Goal: Task Accomplishment & Management: Manage account settings

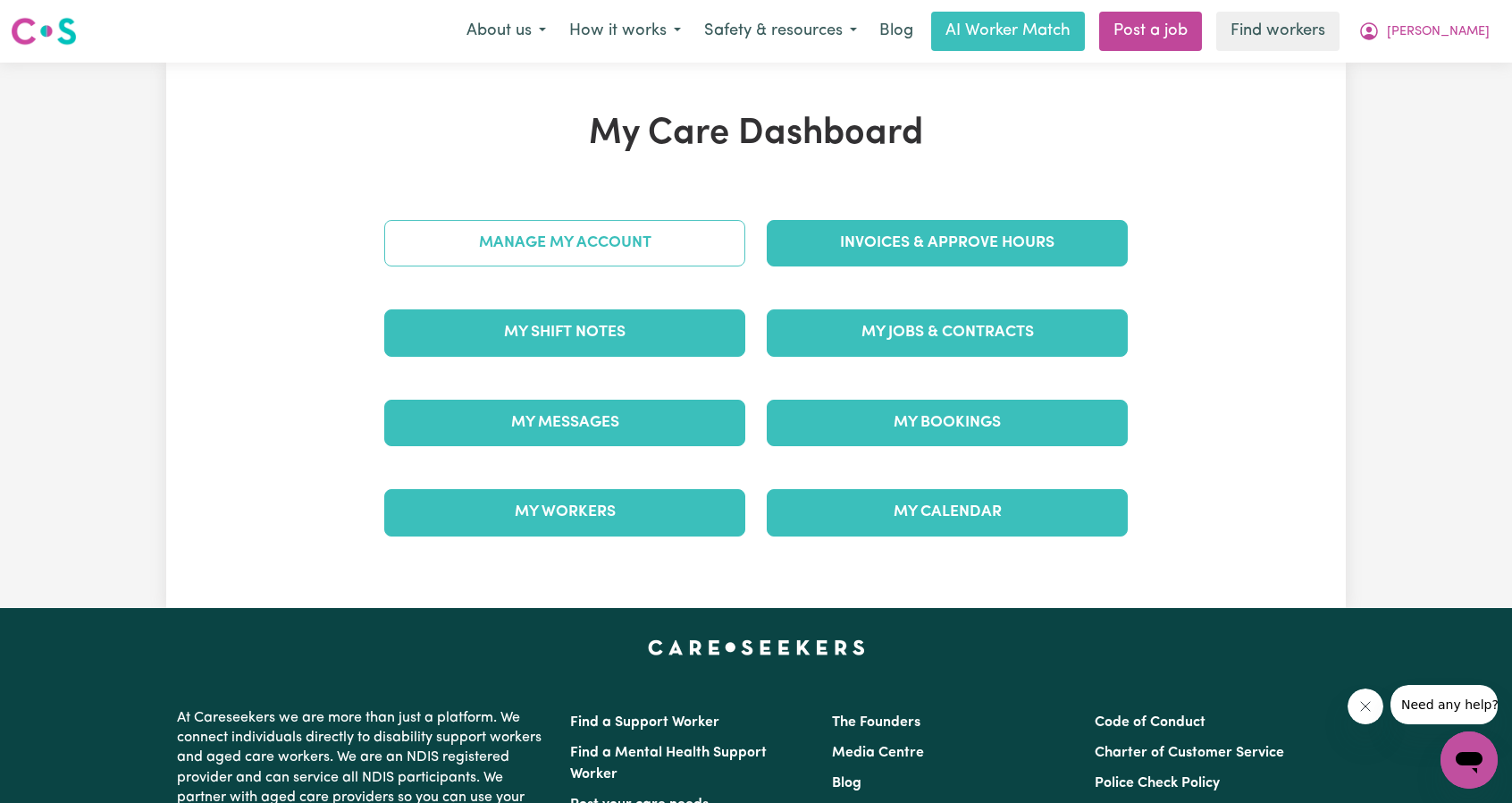
click at [706, 245] on link "Manage My Account" at bounding box center [564, 243] width 361 height 46
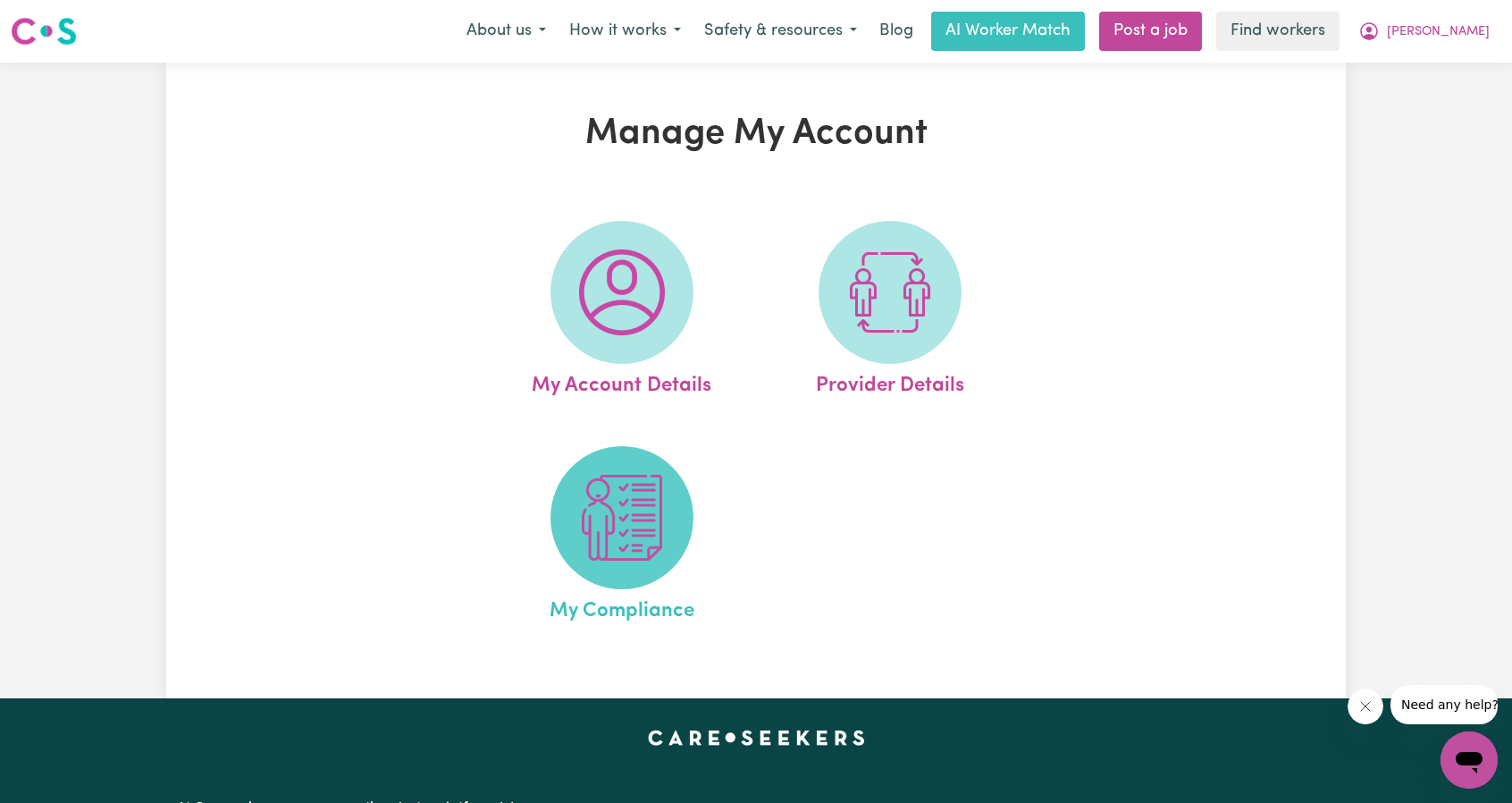
click at [601, 496] on img at bounding box center [622, 517] width 86 height 86
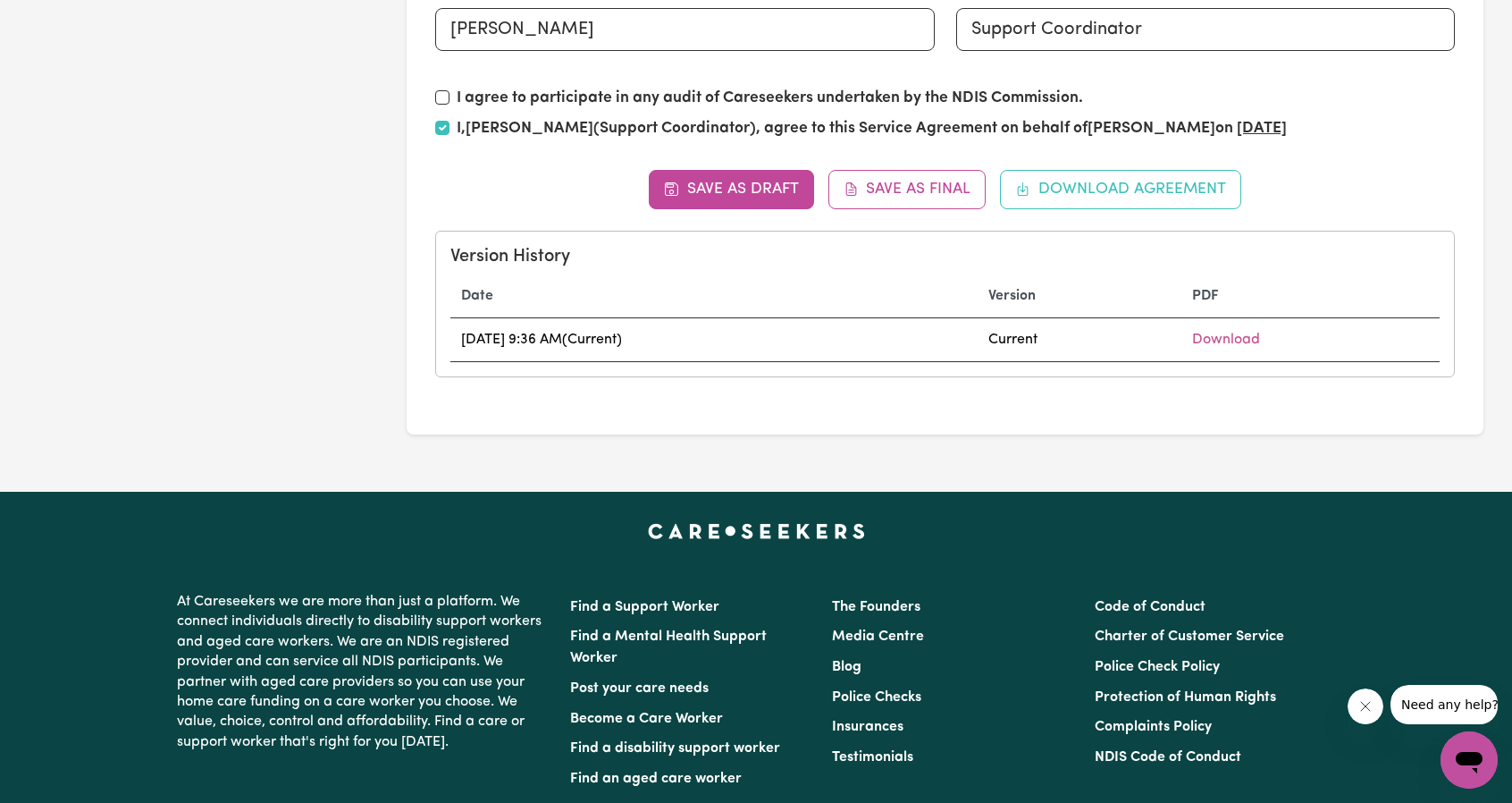
scroll to position [1252, 0]
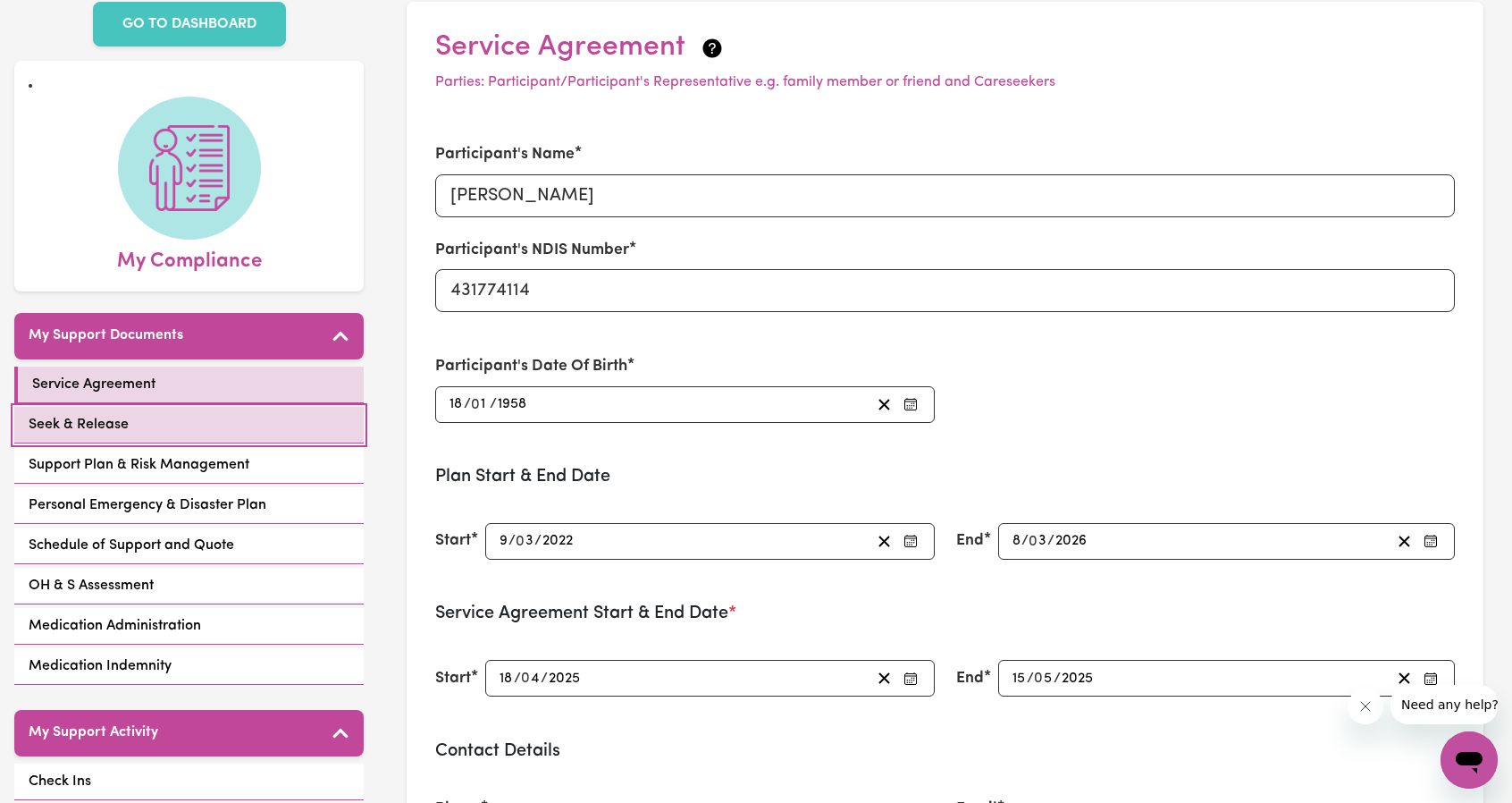
click at [114, 425] on span "Seek & Release" at bounding box center [79, 425] width 100 height 21
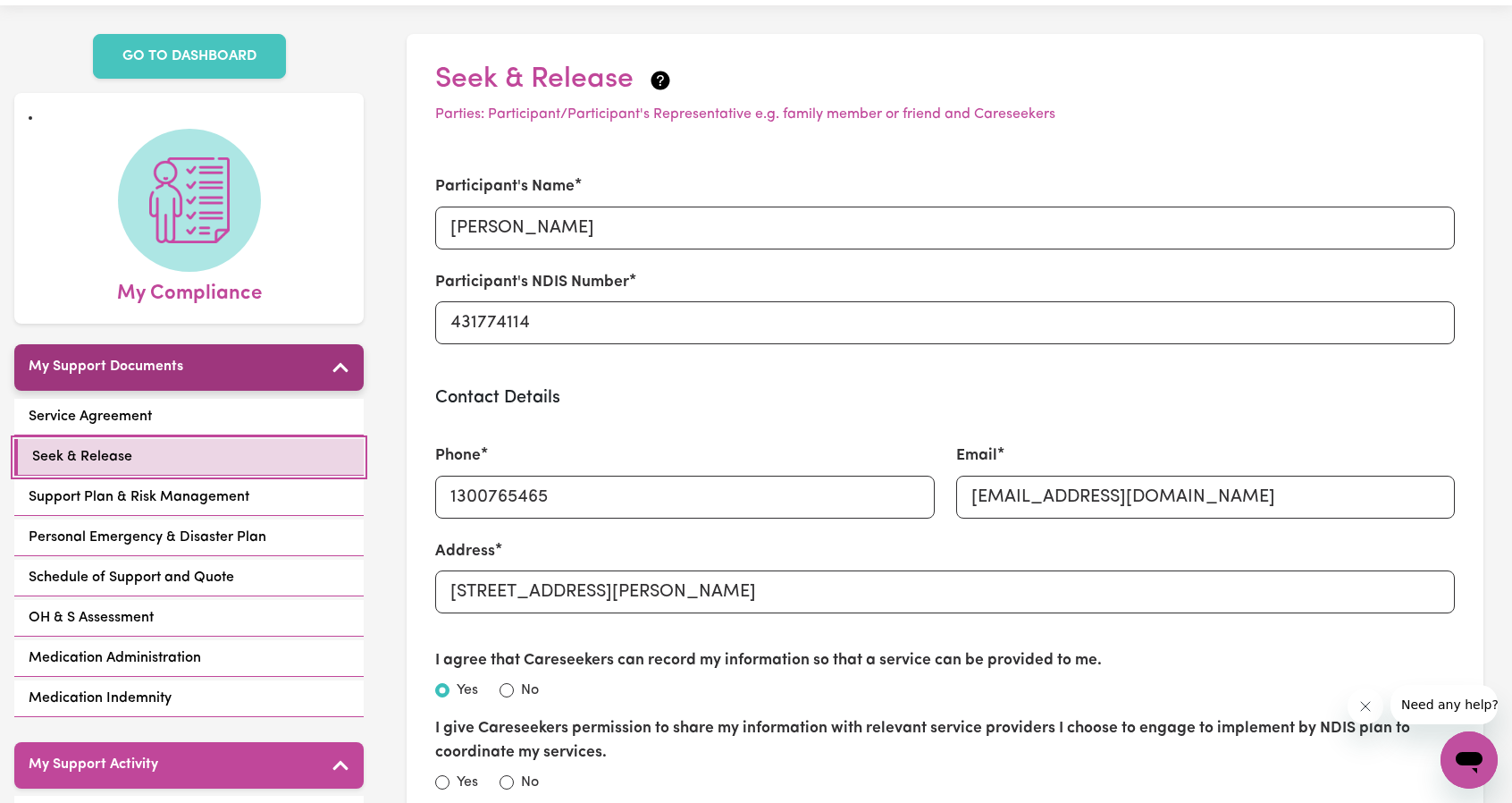
scroll to position [179, 0]
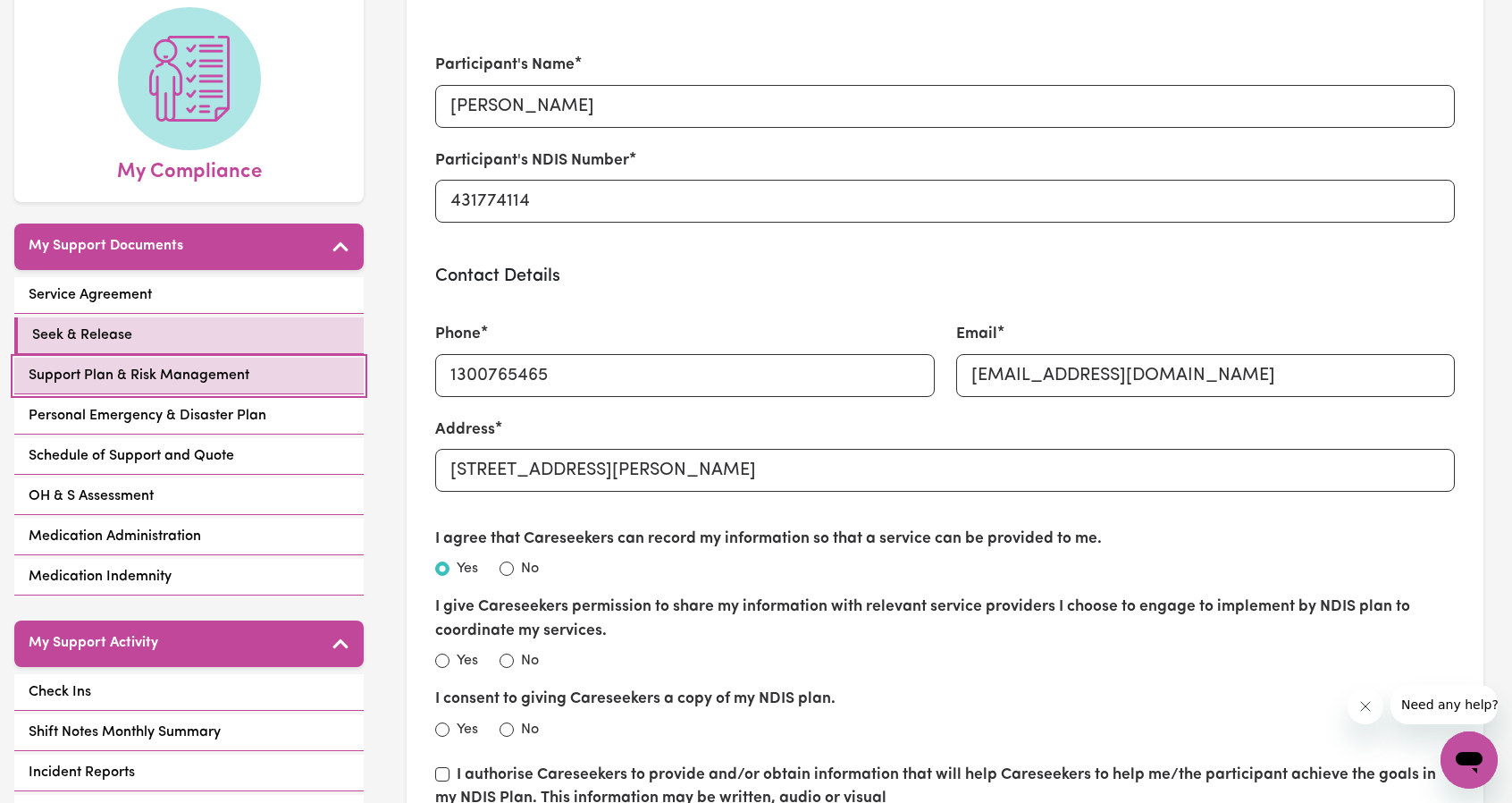
click at [156, 362] on link "Support Plan & Risk Management" at bounding box center [189, 376] width 349 height 37
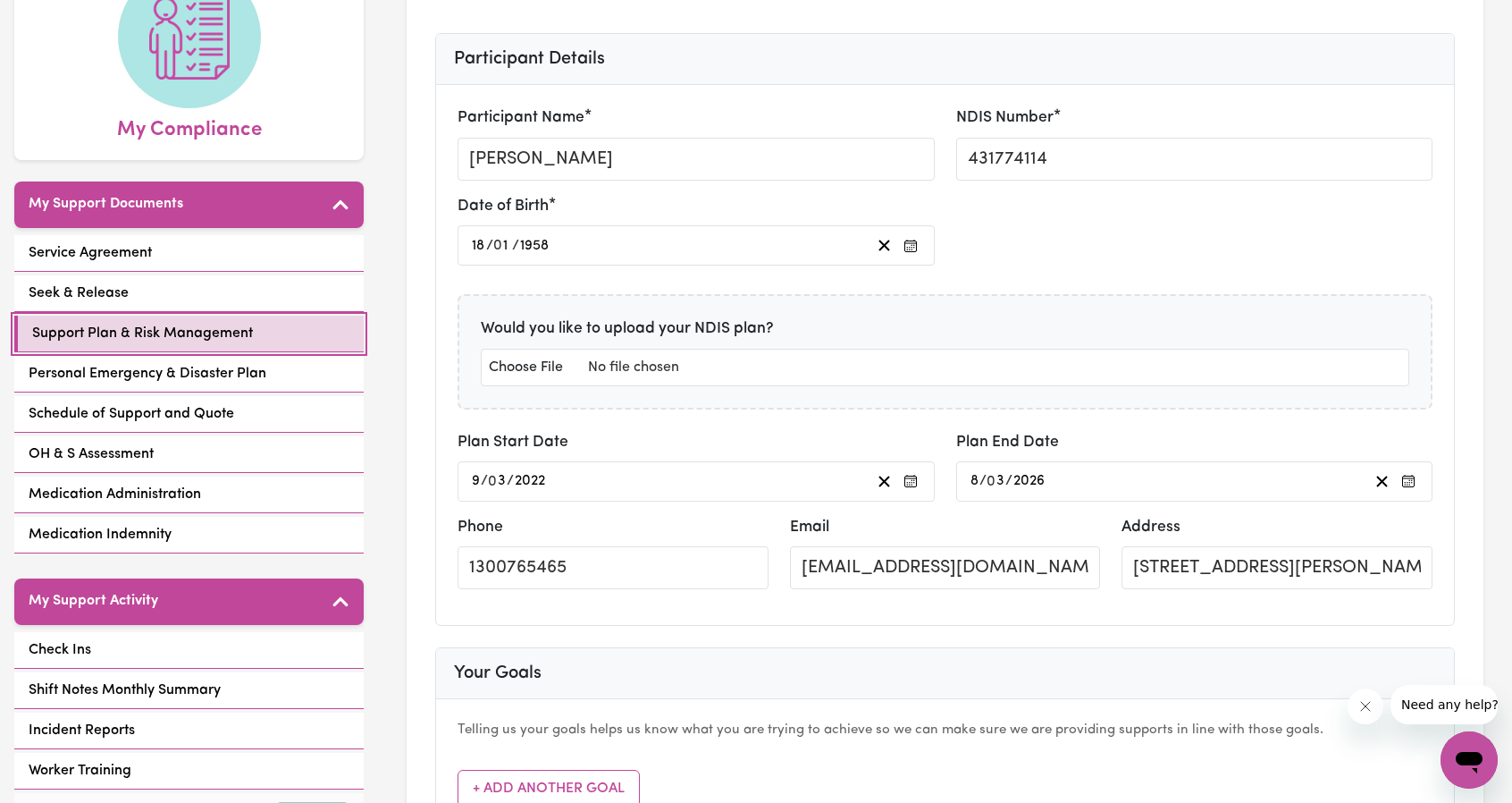
scroll to position [357, 0]
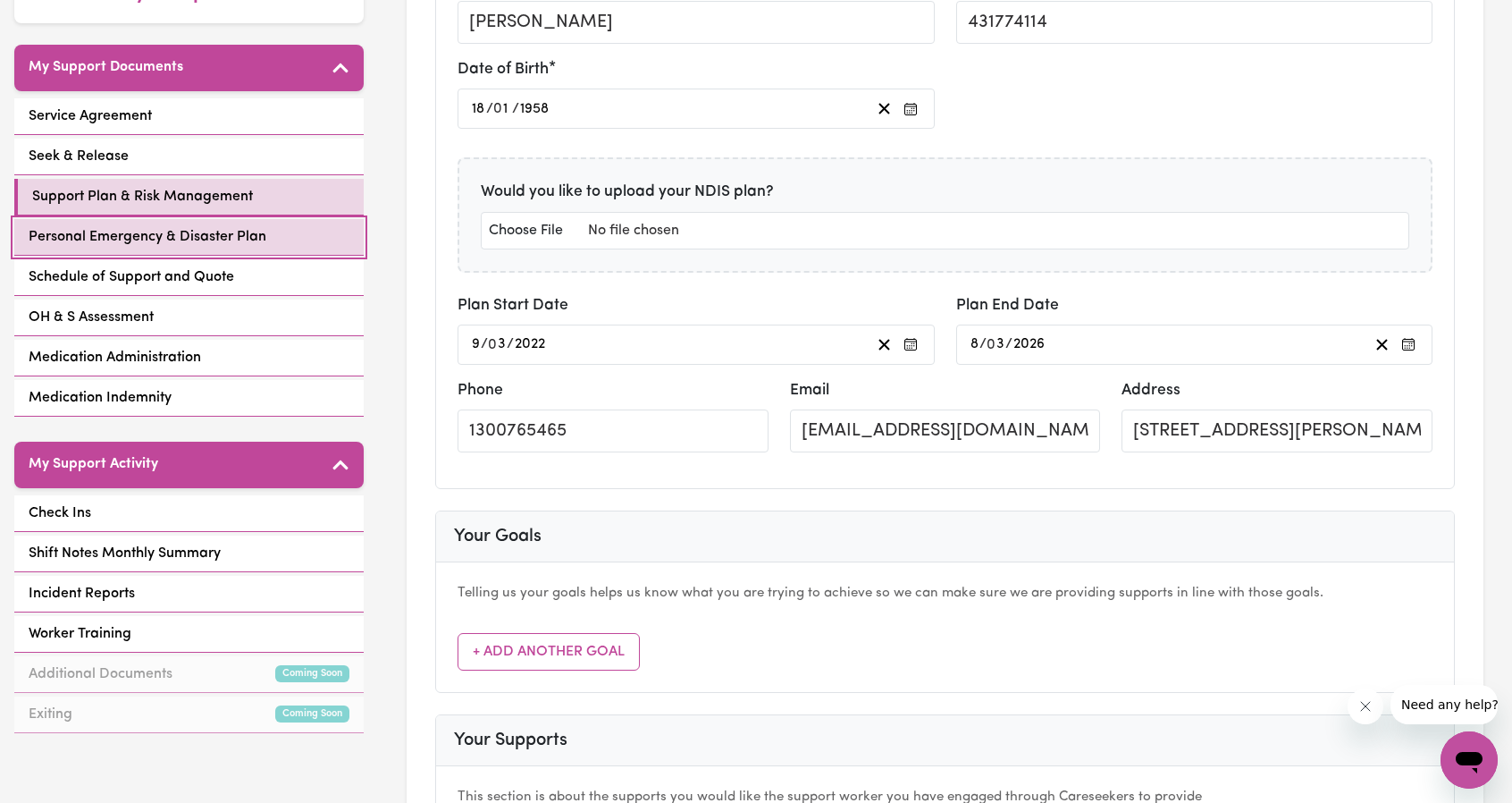
click at [201, 245] on span "Personal Emergency & Disaster Plan" at bounding box center [147, 237] width 238 height 21
select select "continue"
select select "phone"
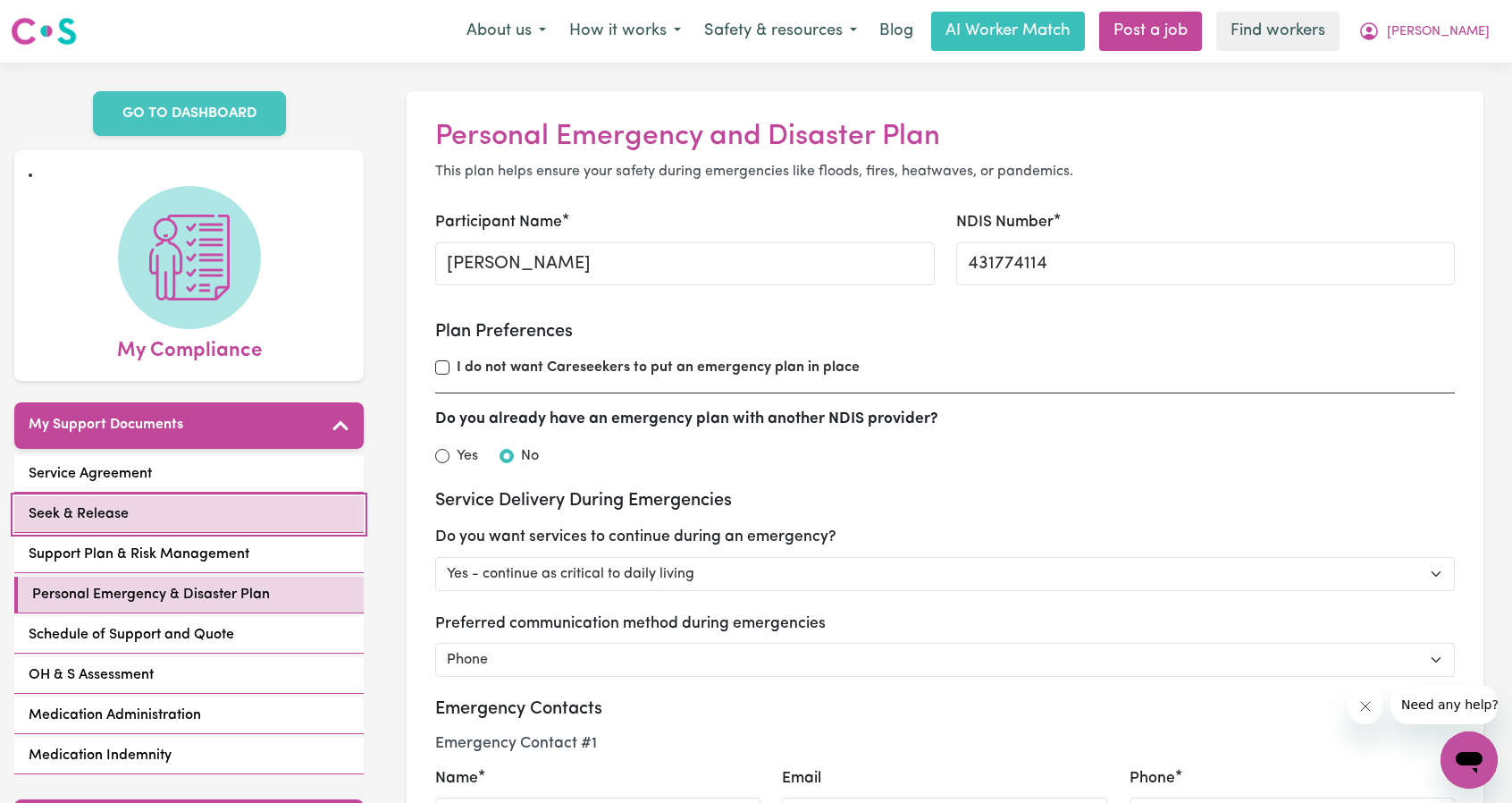
click at [183, 502] on link "Seek & Release" at bounding box center [189, 514] width 349 height 37
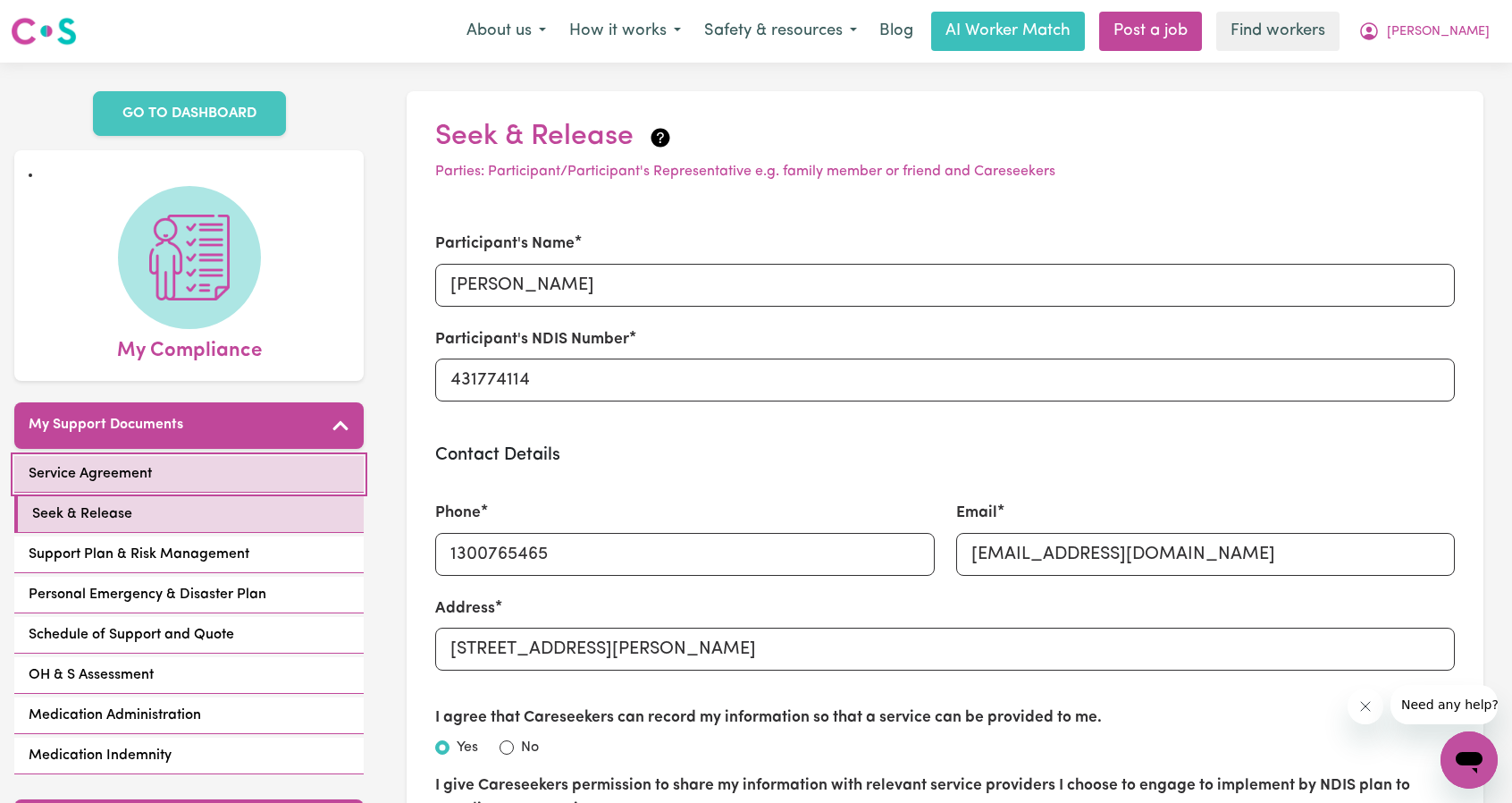
click at [195, 488] on link "Service Agreement" at bounding box center [189, 475] width 349 height 37
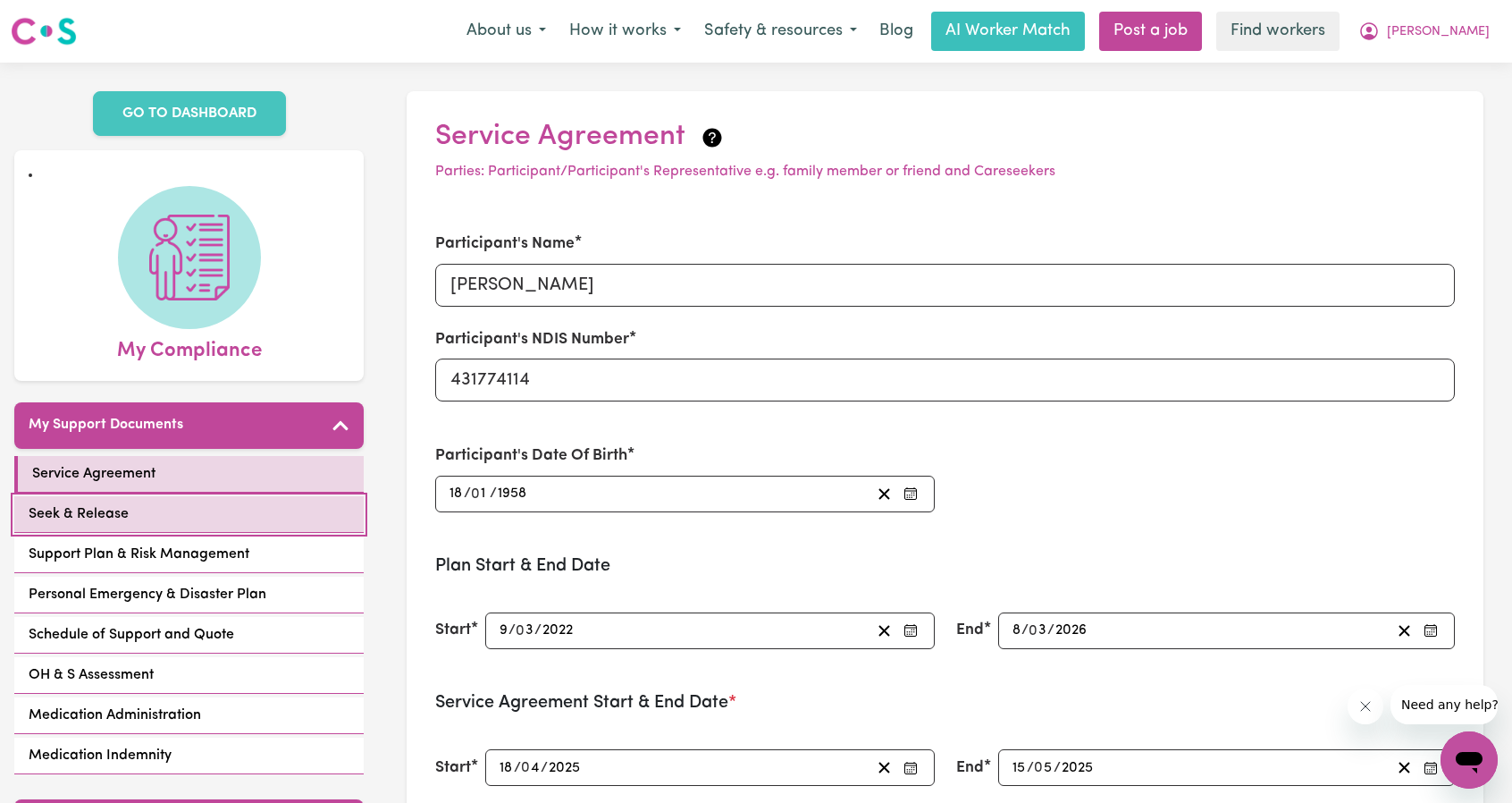
click at [184, 521] on link "Seek & Release" at bounding box center [189, 514] width 349 height 37
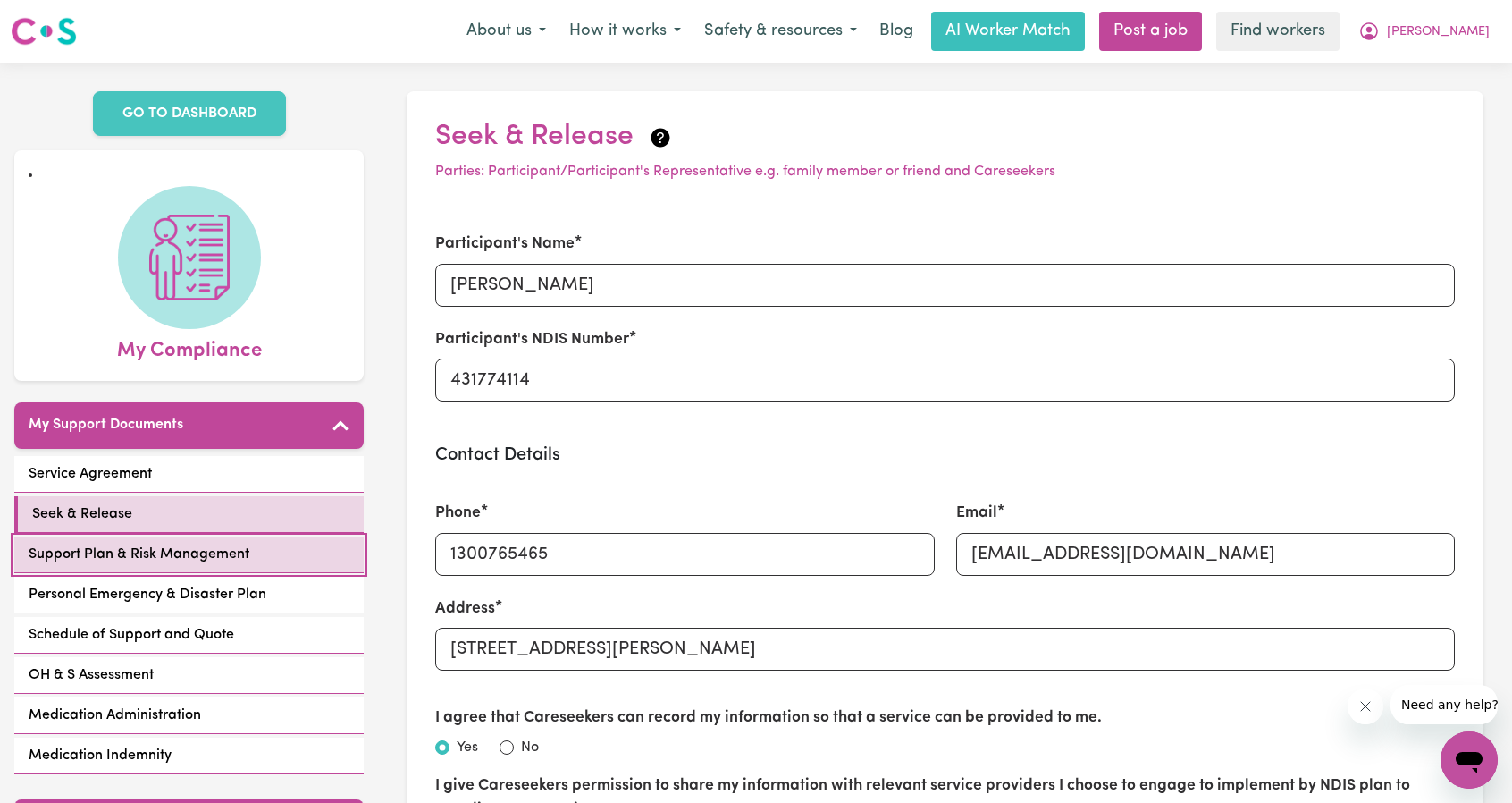
click at [188, 544] on span "Support Plan & Risk Management" at bounding box center [139, 555] width 220 height 21
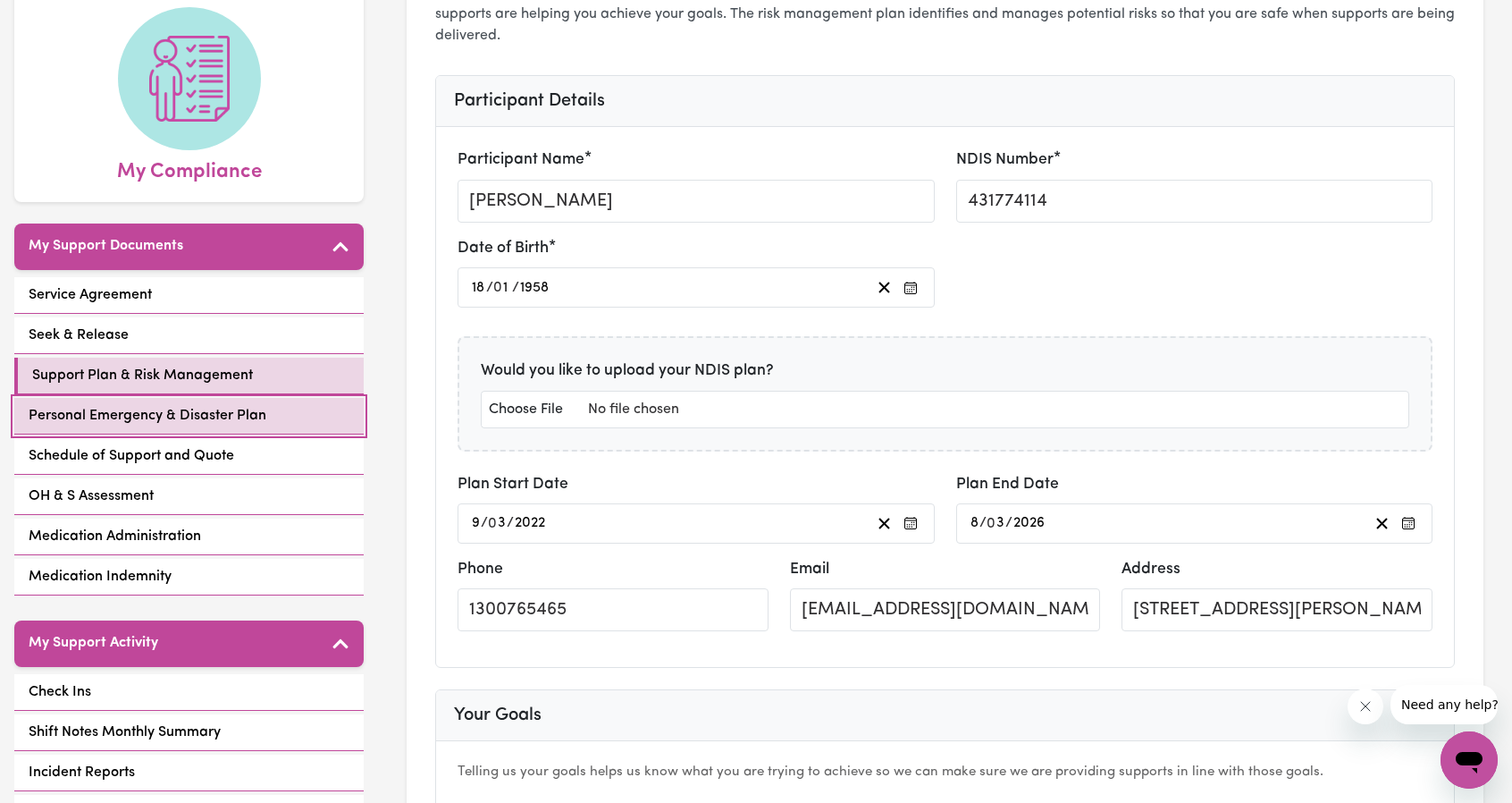
click at [189, 423] on span "Personal Emergency & Disaster Plan" at bounding box center [147, 416] width 238 height 21
select select "continue"
select select "phone"
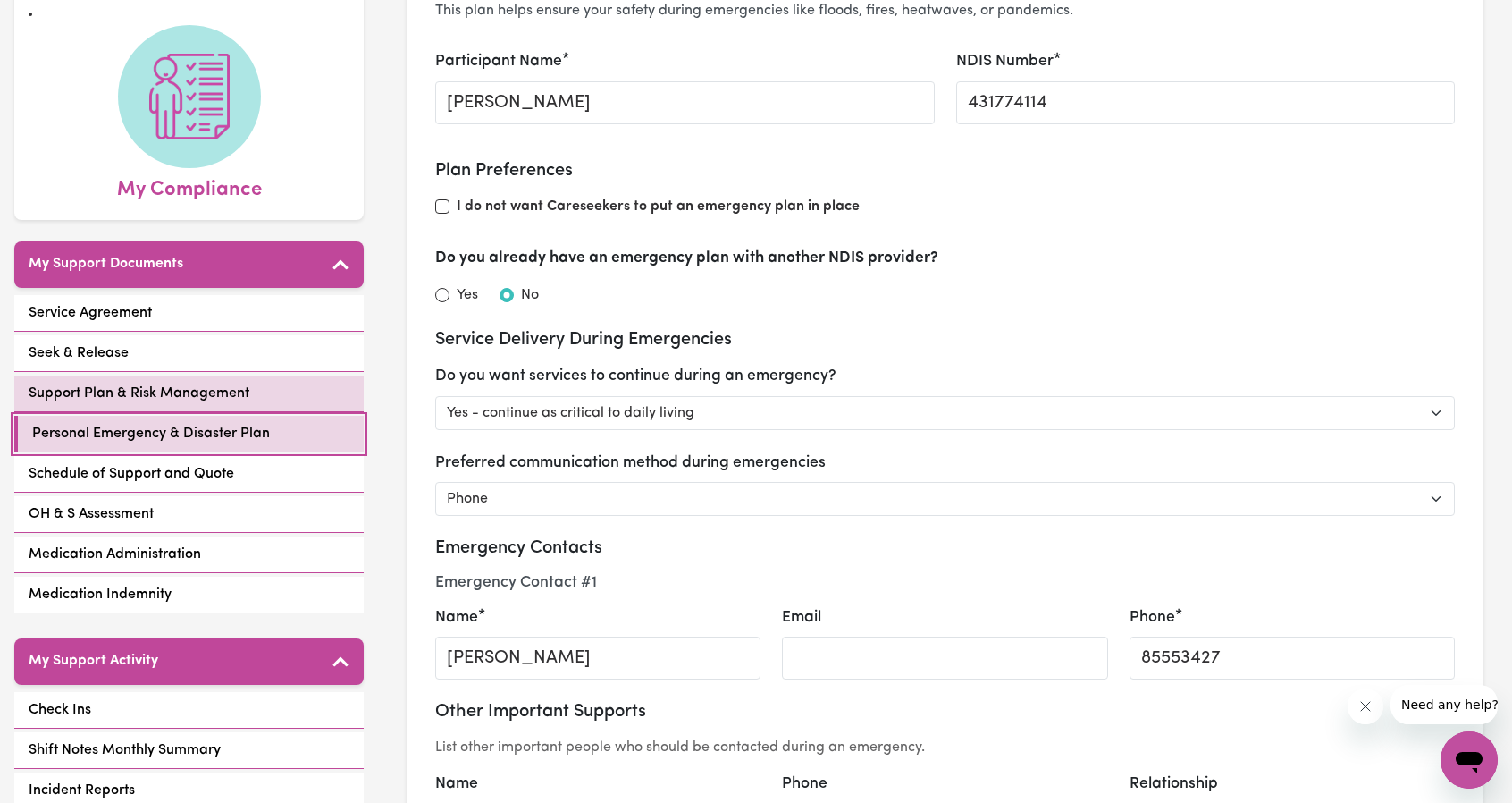
scroll to position [179, 0]
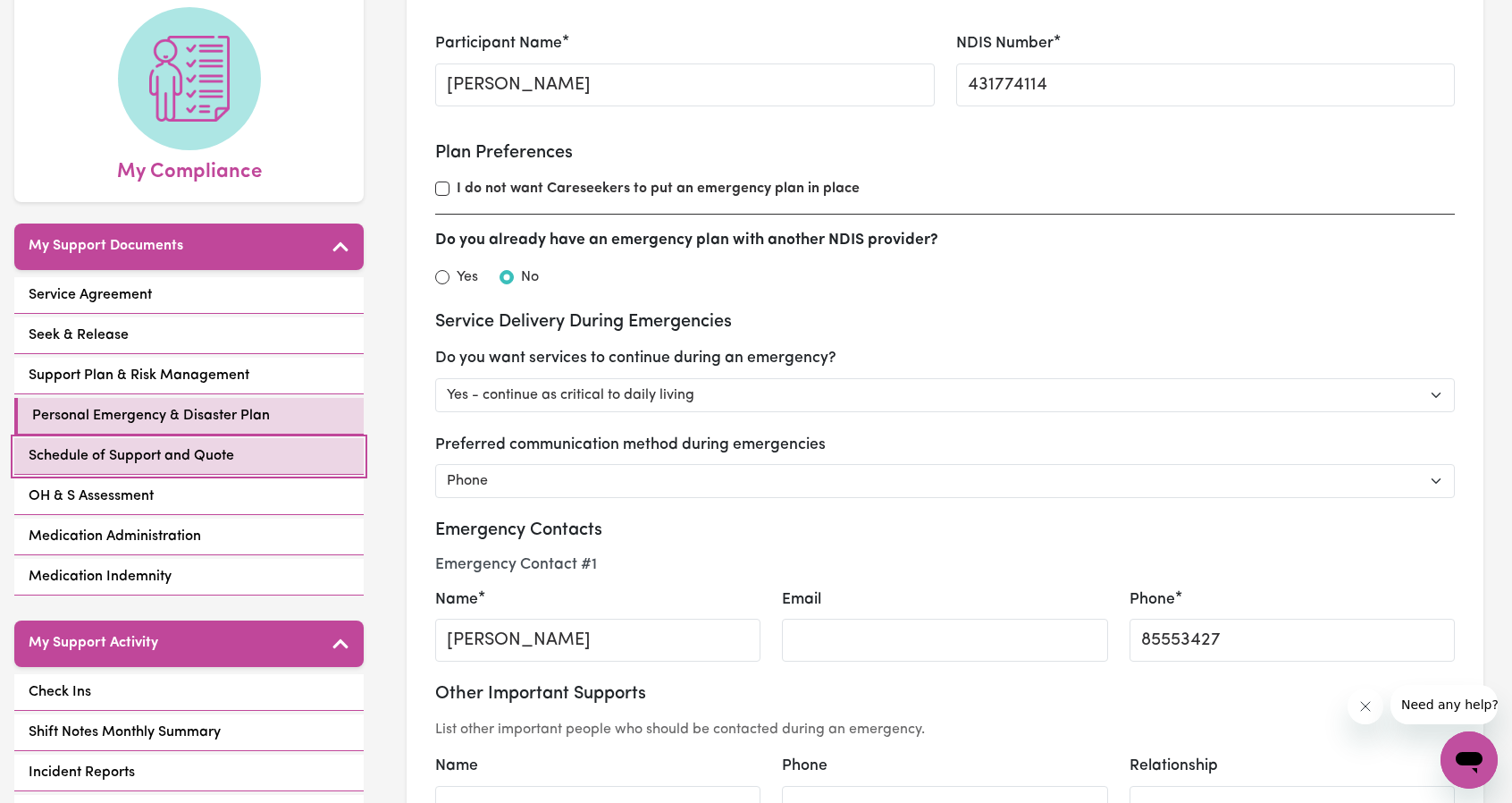
click at [258, 460] on link "Schedule of Support and Quote" at bounding box center [189, 456] width 349 height 37
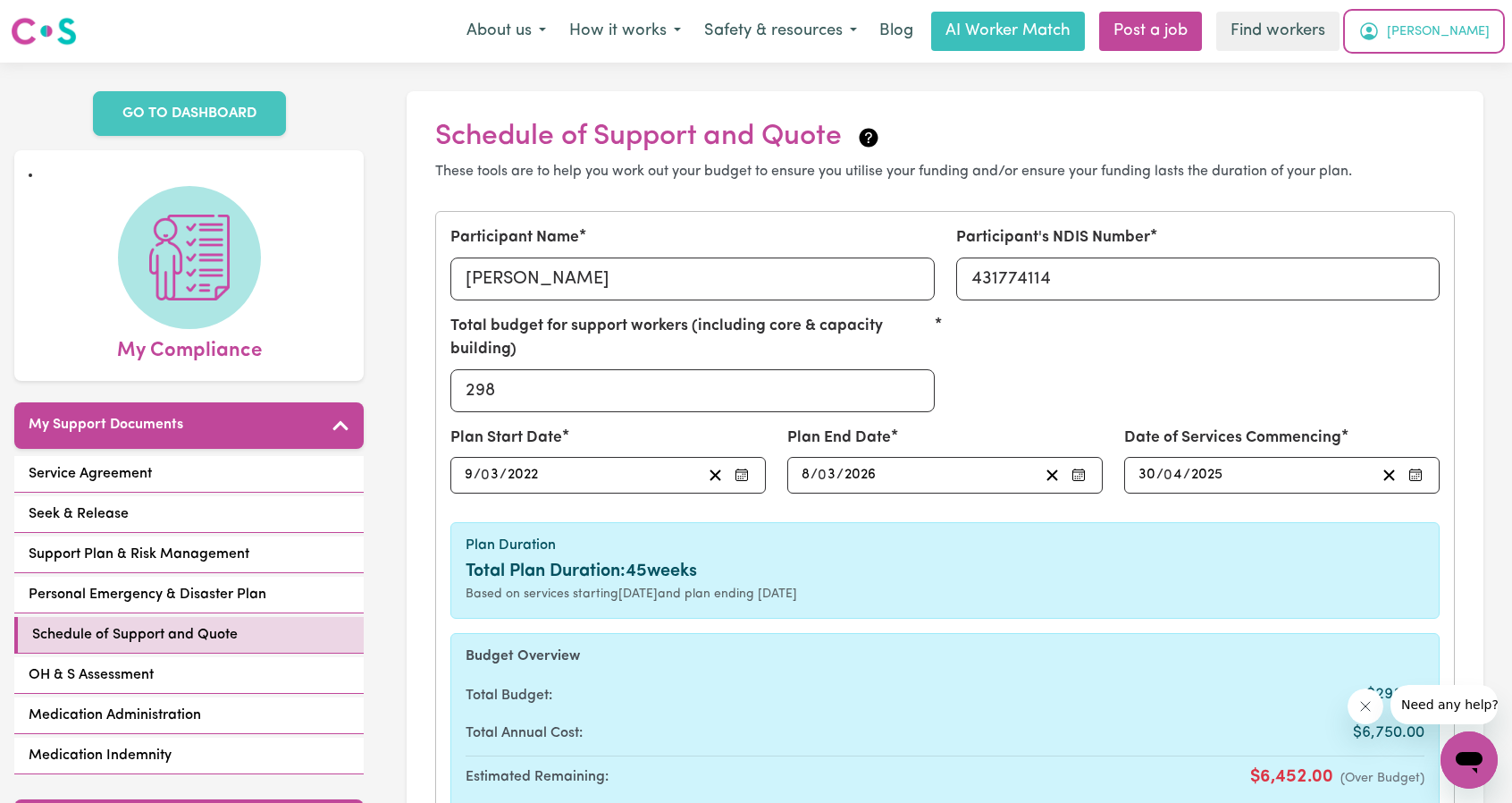
click at [1497, 36] on button "[PERSON_NAME]" at bounding box center [1423, 31] width 155 height 38
click at [1422, 69] on link "My Dashboard" at bounding box center [1429, 69] width 141 height 34
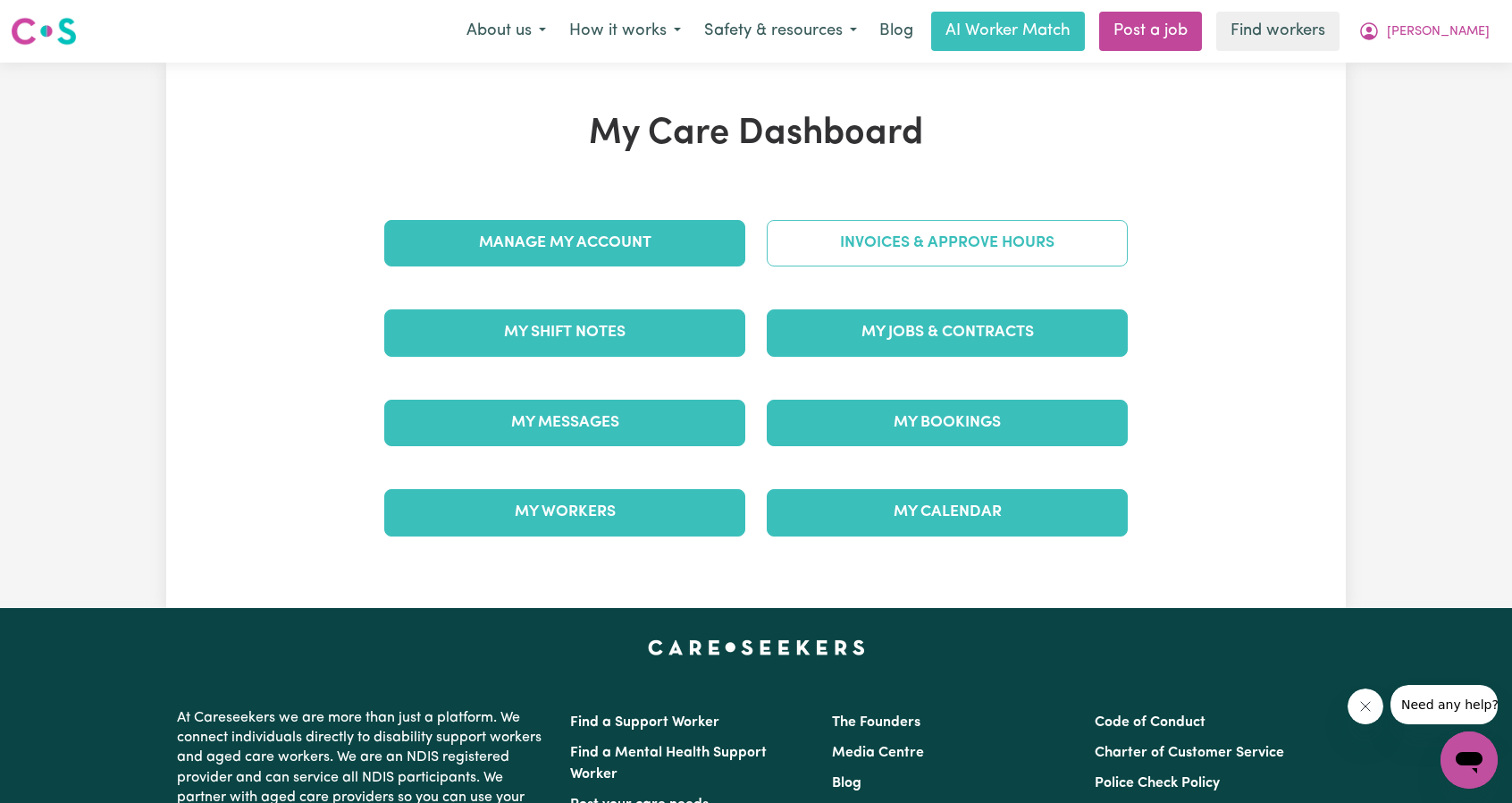
click at [965, 260] on link "Invoices & Approve Hours" at bounding box center [947, 243] width 361 height 46
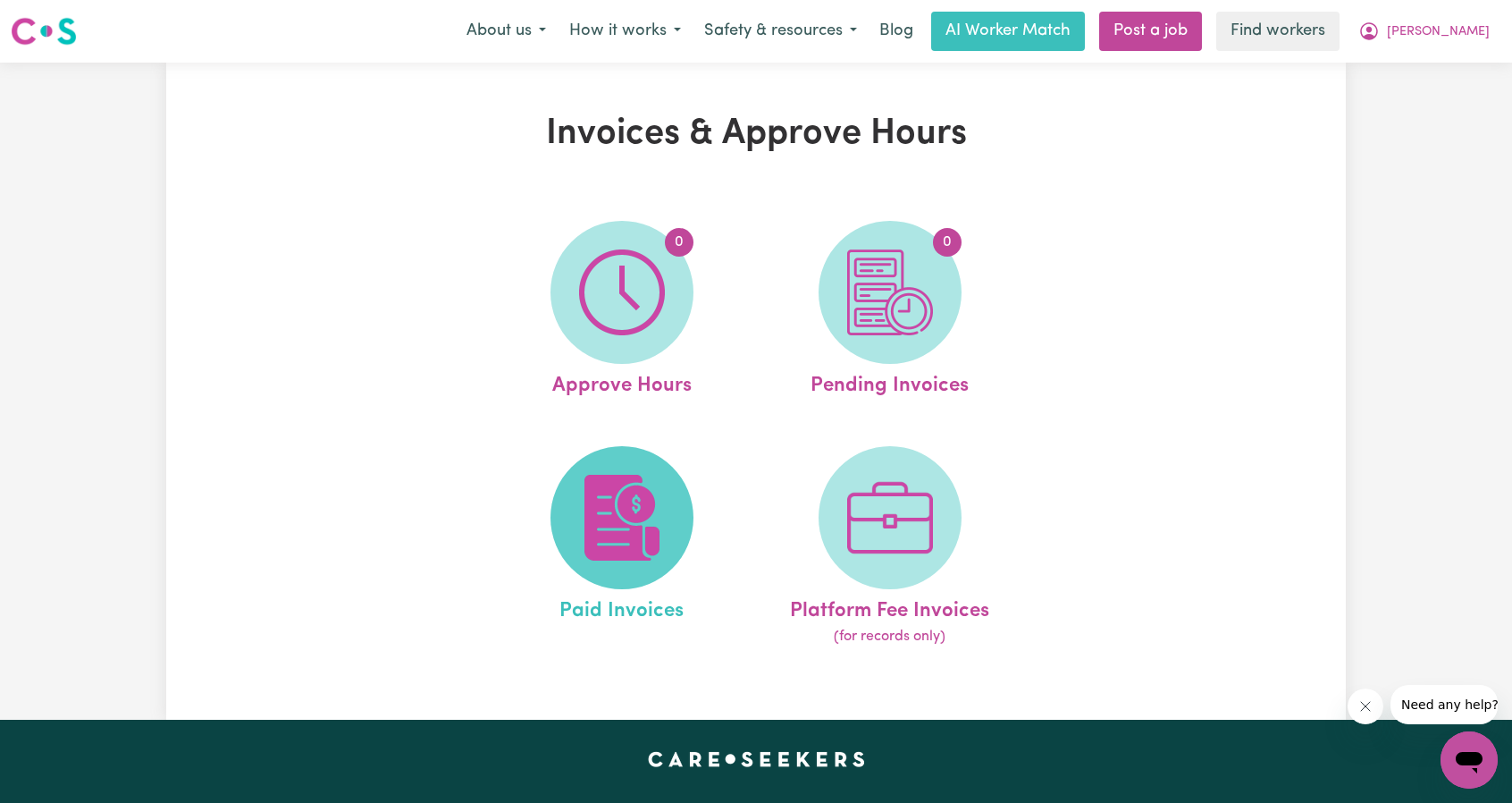
click at [595, 503] on img at bounding box center [622, 517] width 86 height 86
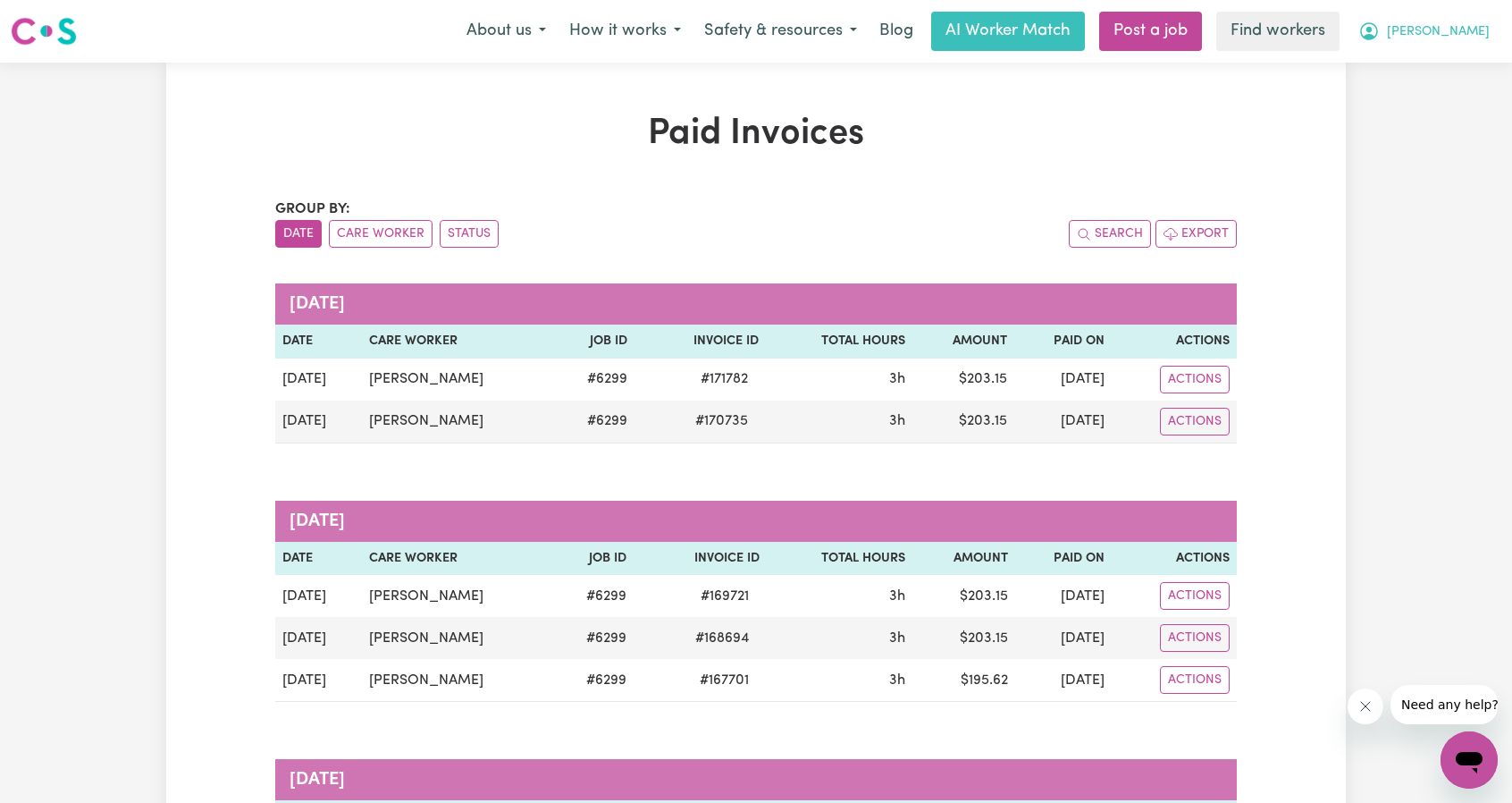
click at [1470, 35] on span "[PERSON_NAME]" at bounding box center [1438, 32] width 103 height 19
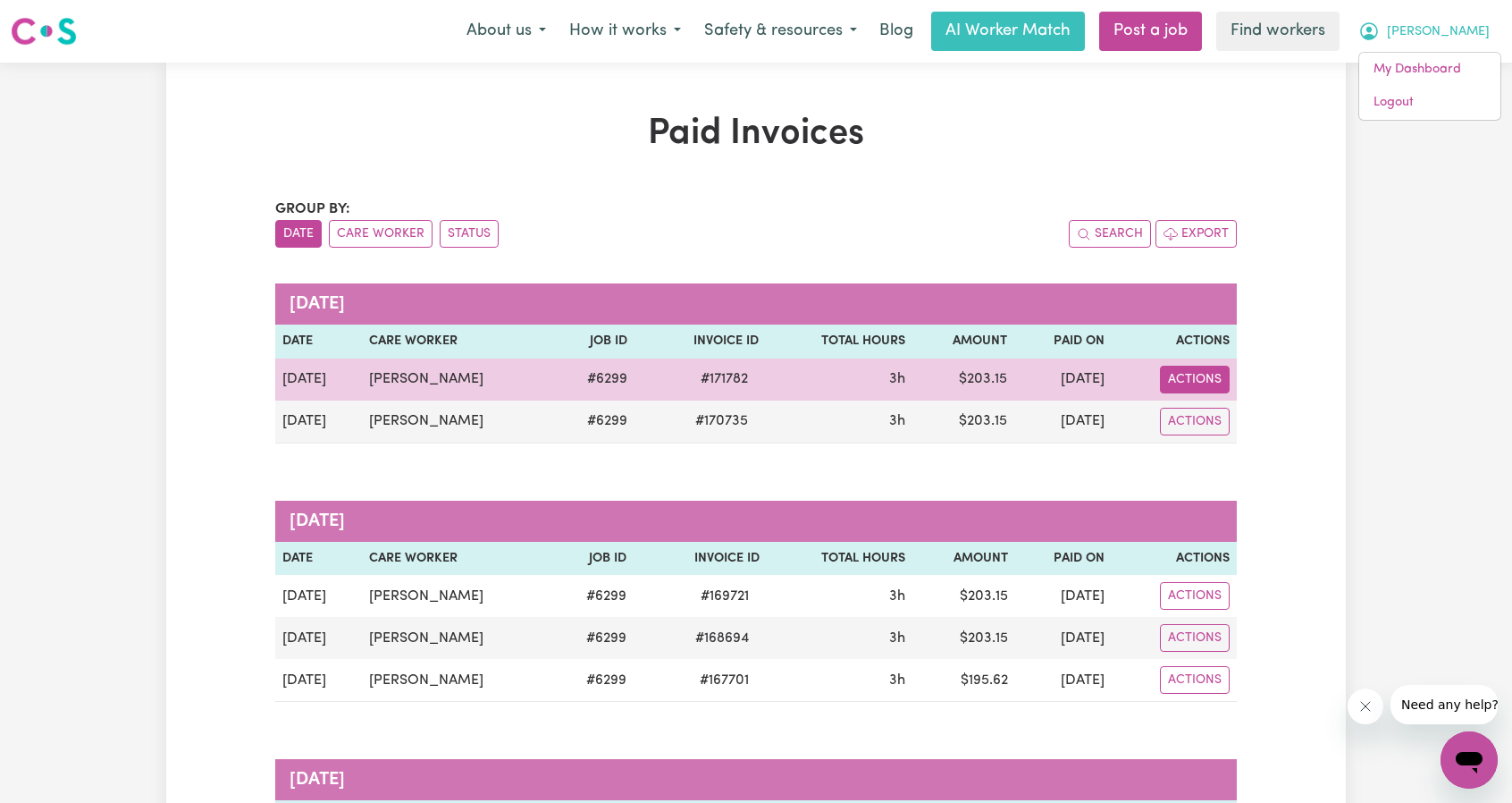
click at [1197, 382] on button "Actions" at bounding box center [1194, 379] width 69 height 28
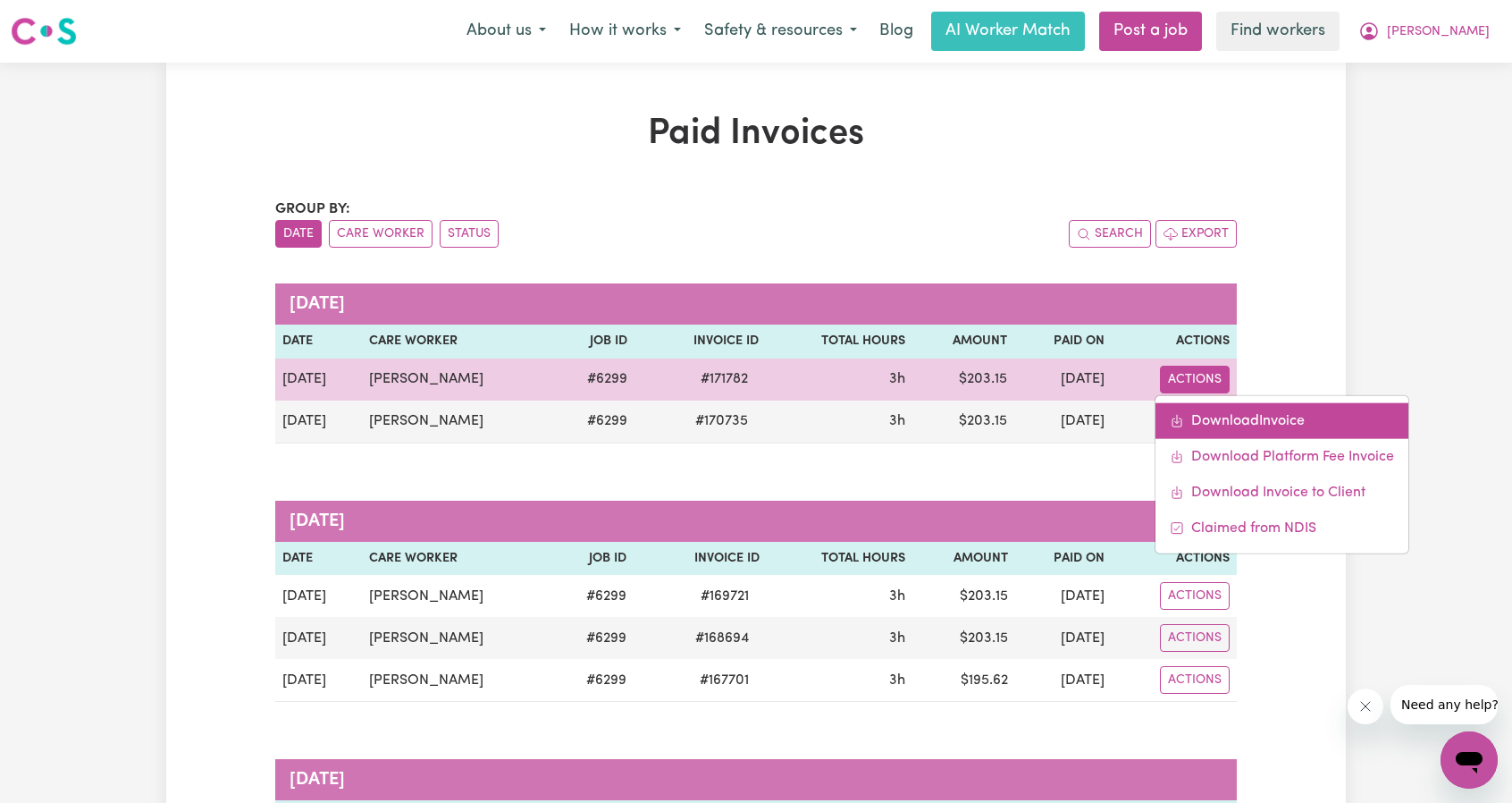
click at [1199, 413] on link "Download Invoice" at bounding box center [1282, 420] width 253 height 36
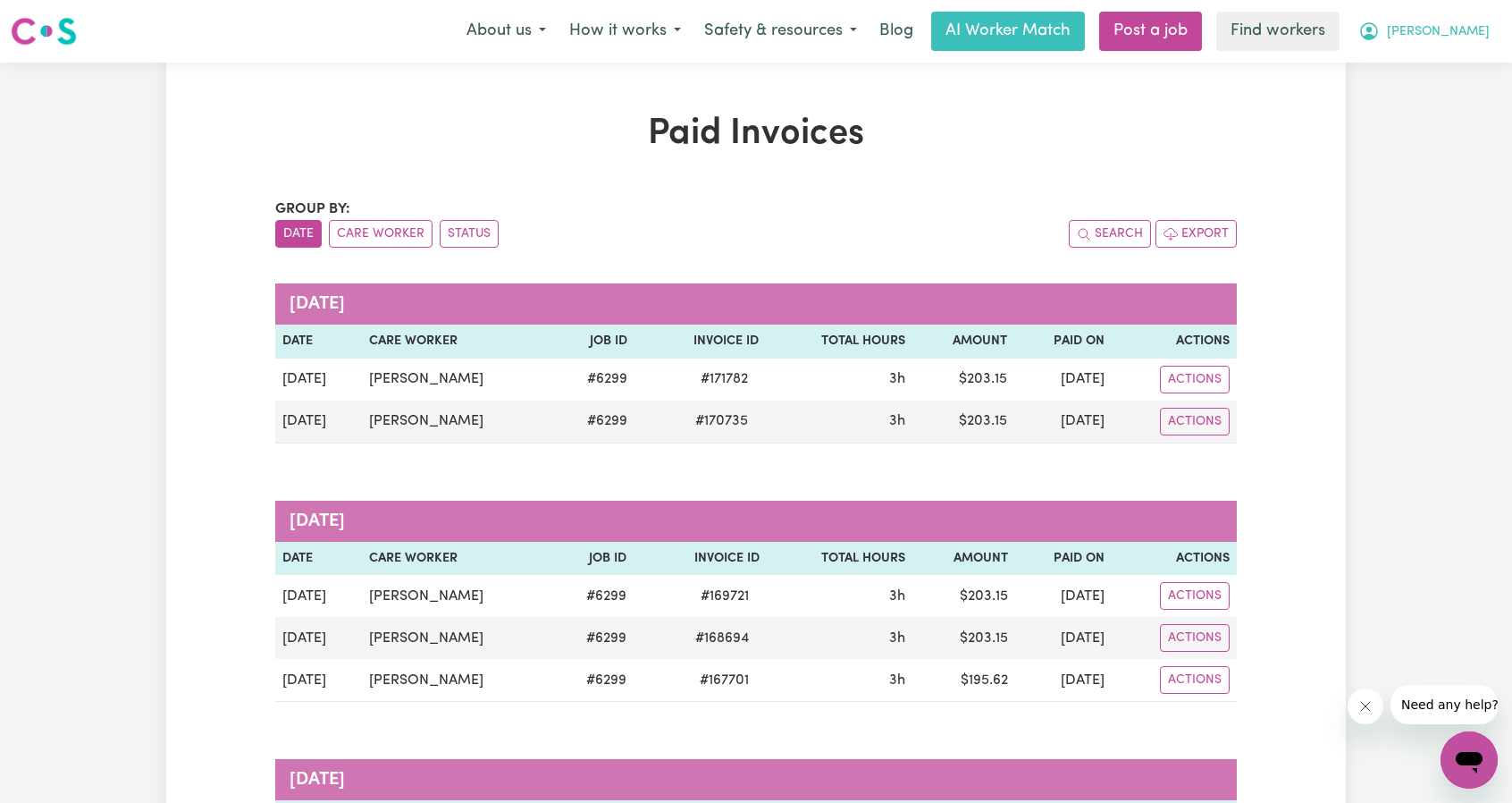
click at [1460, 21] on button "[PERSON_NAME]" at bounding box center [1423, 31] width 155 height 38
click at [1454, 65] on link "My Dashboard" at bounding box center [1429, 69] width 141 height 34
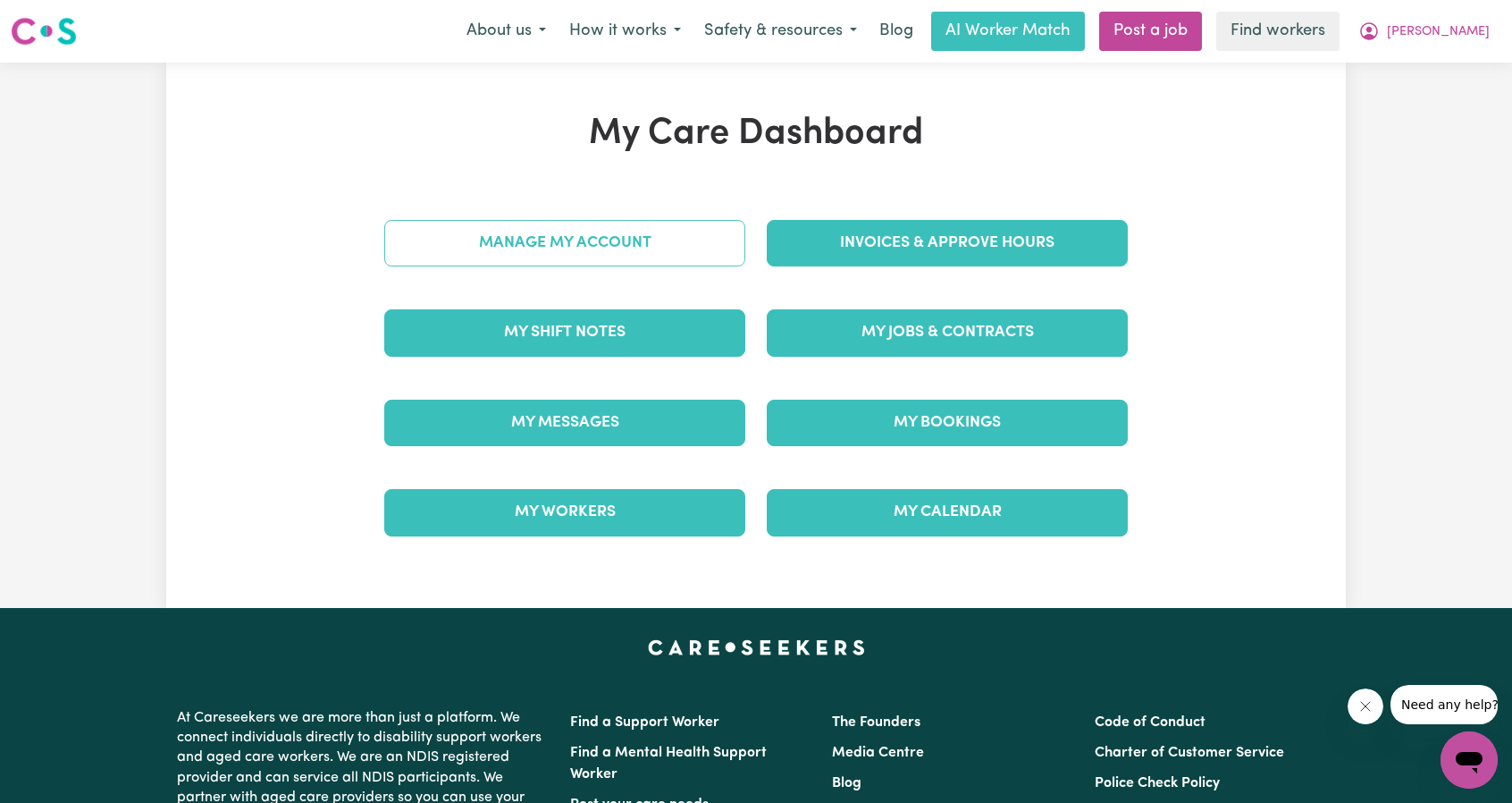
click at [615, 248] on link "Manage My Account" at bounding box center [564, 243] width 361 height 46
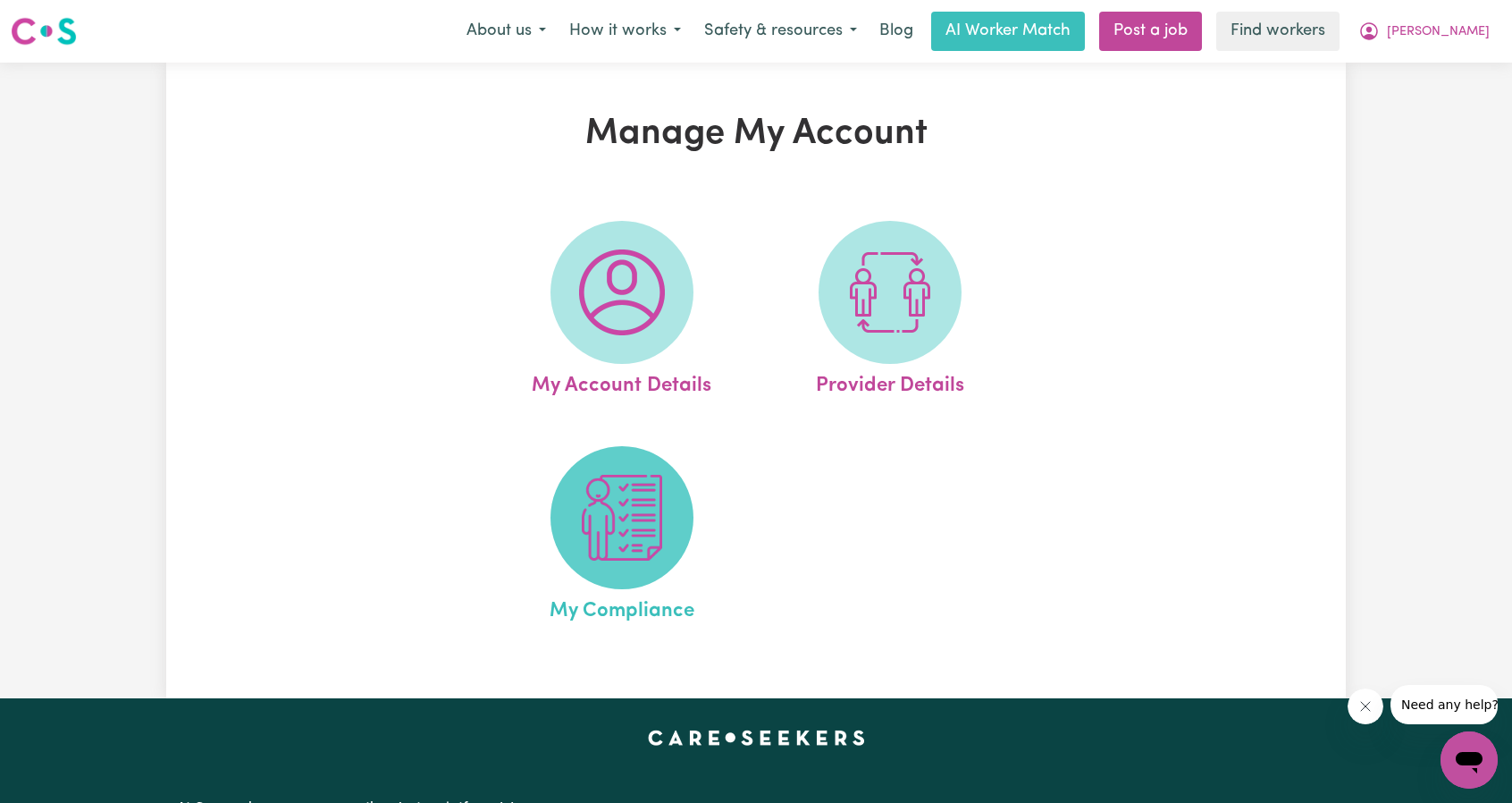
click at [607, 505] on img at bounding box center [622, 517] width 86 height 86
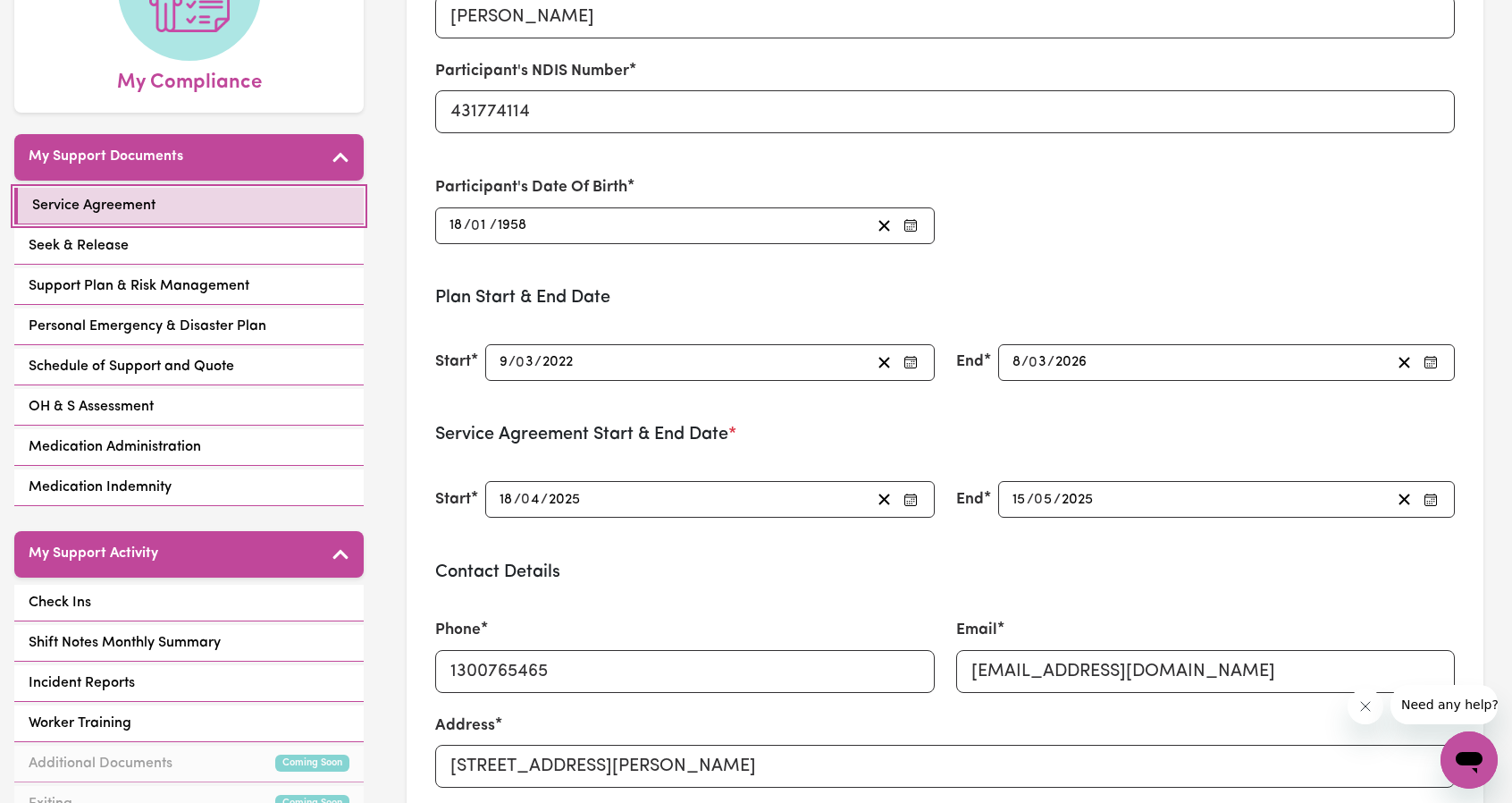
click at [167, 218] on link "Service Agreement" at bounding box center [189, 206] width 349 height 37
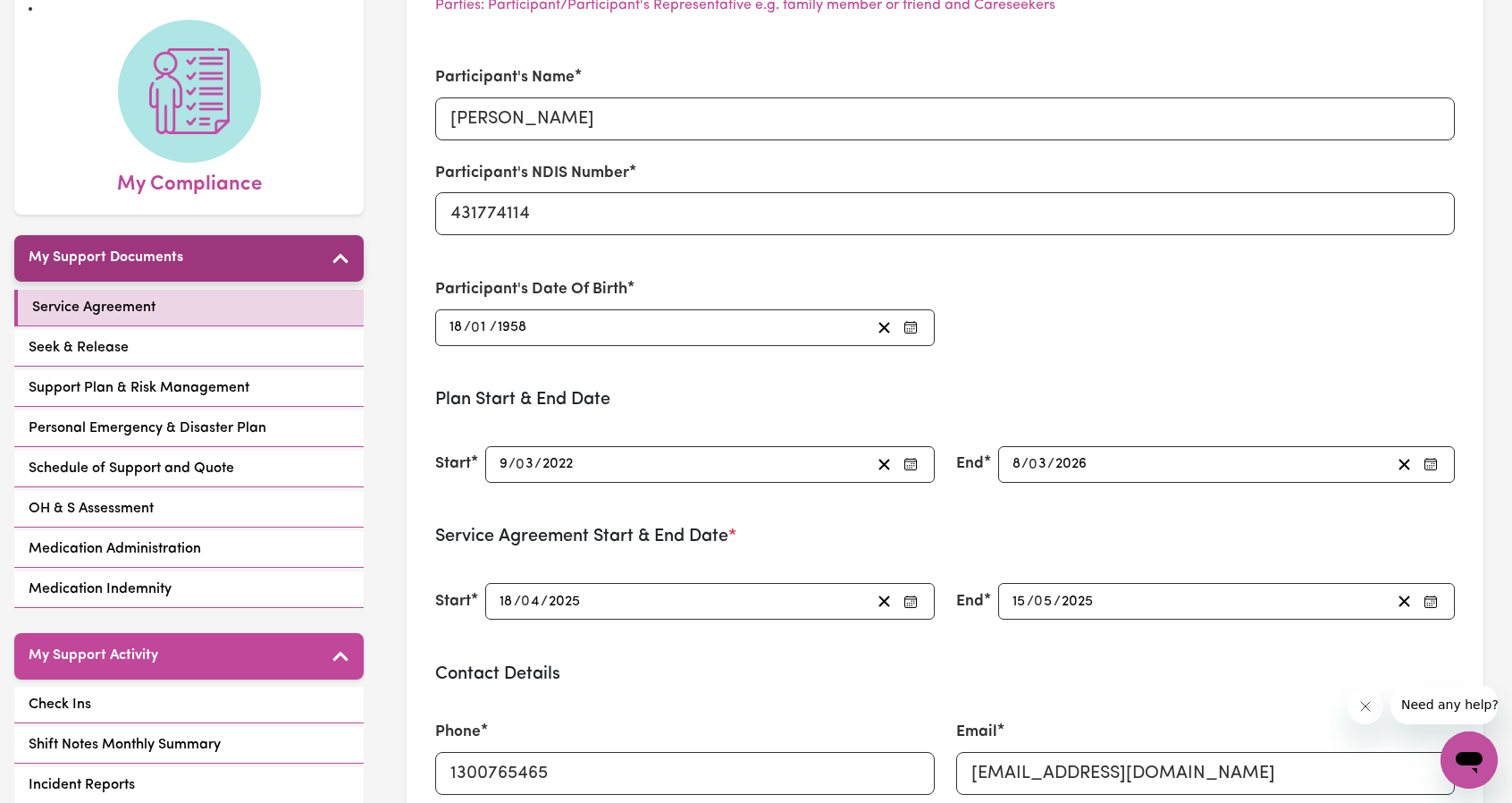
scroll to position [11, 0]
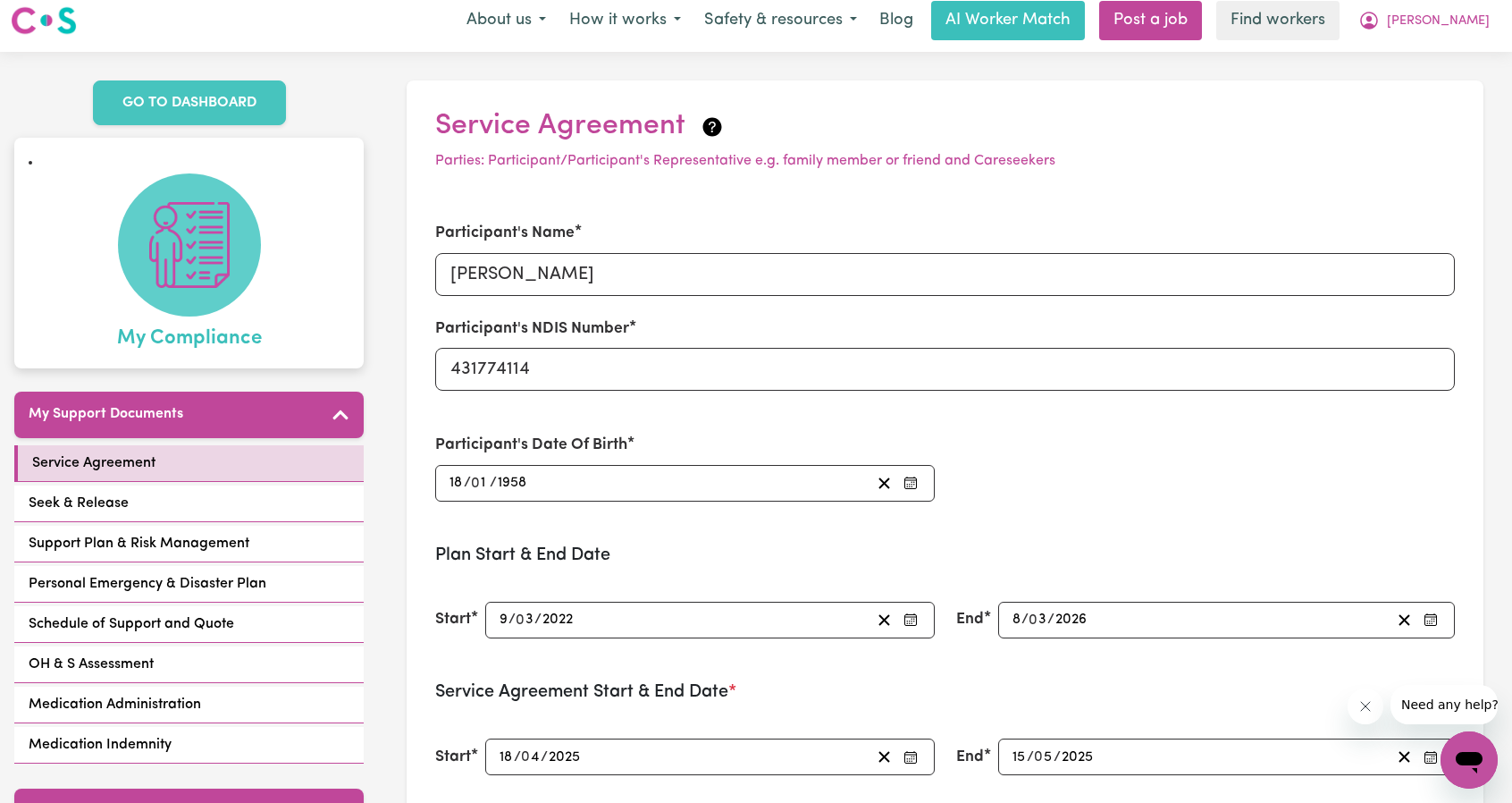
scroll to position [0, 0]
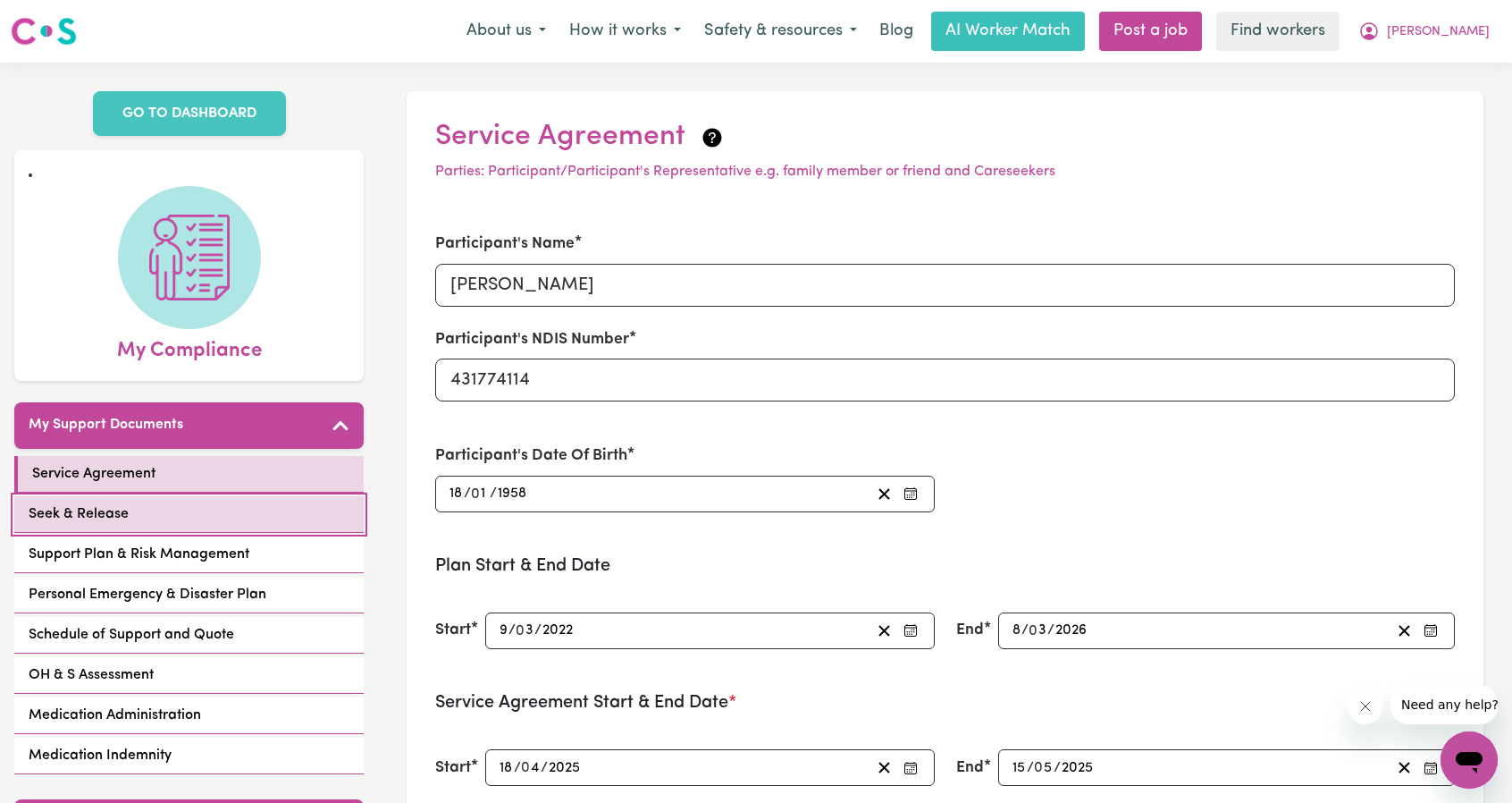
click at [202, 514] on link "Seek & Release" at bounding box center [189, 514] width 349 height 37
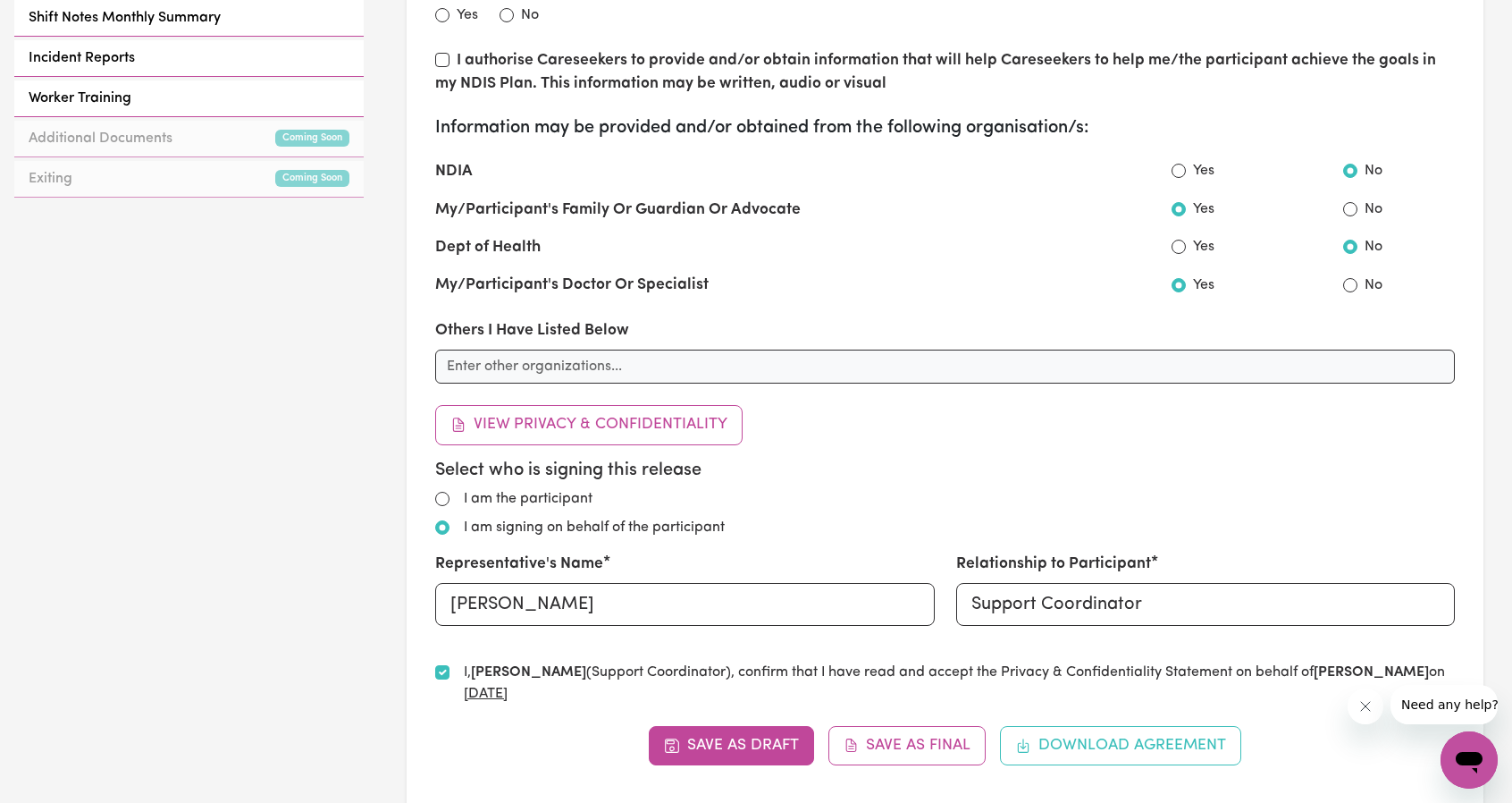
scroll to position [894, 0]
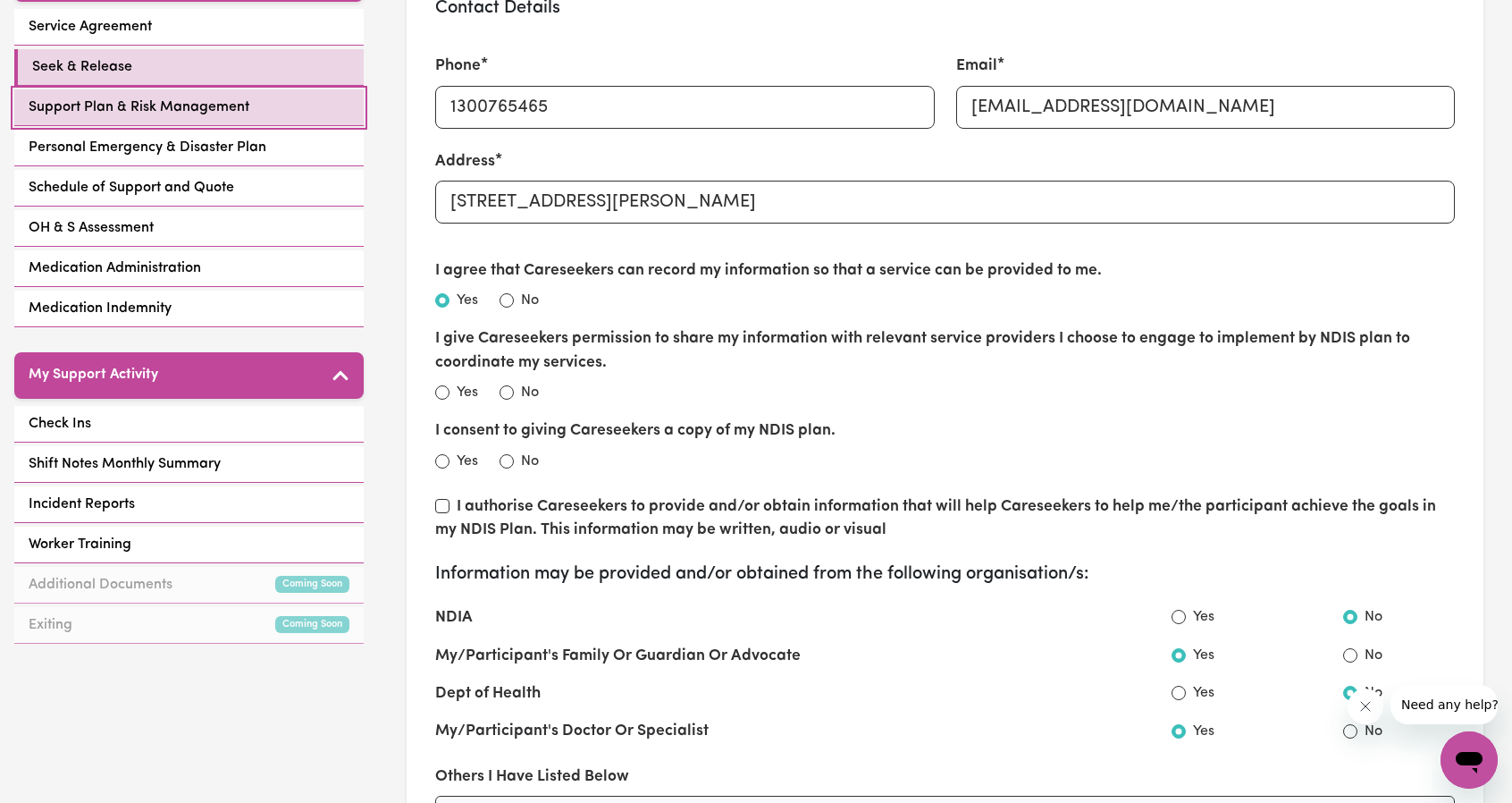
click at [200, 97] on span "Support Plan & Risk Management" at bounding box center [139, 107] width 220 height 21
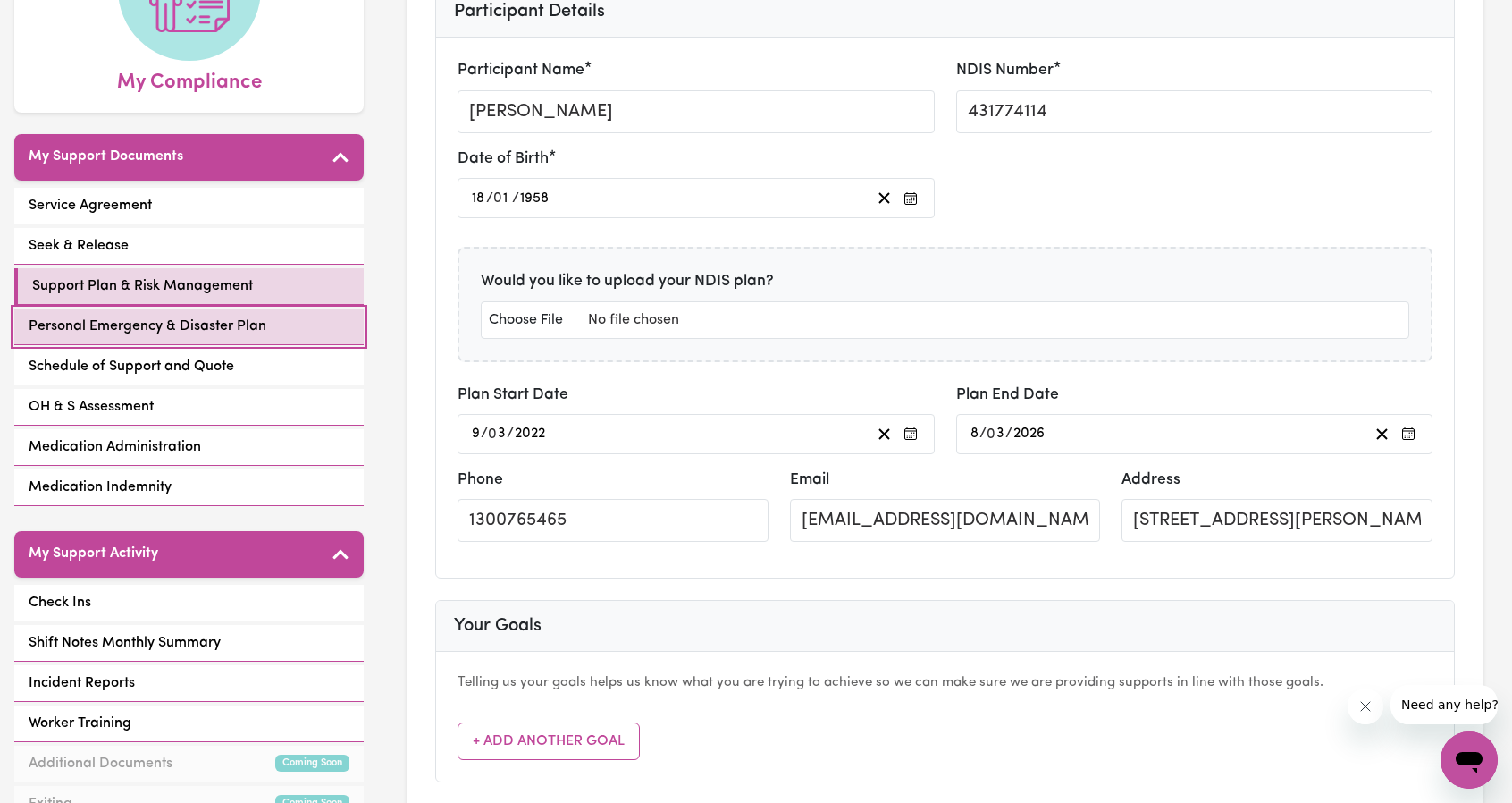
click at [138, 316] on span "Personal Emergency & Disaster Plan" at bounding box center [147, 326] width 238 height 21
select select "continue"
select select "phone"
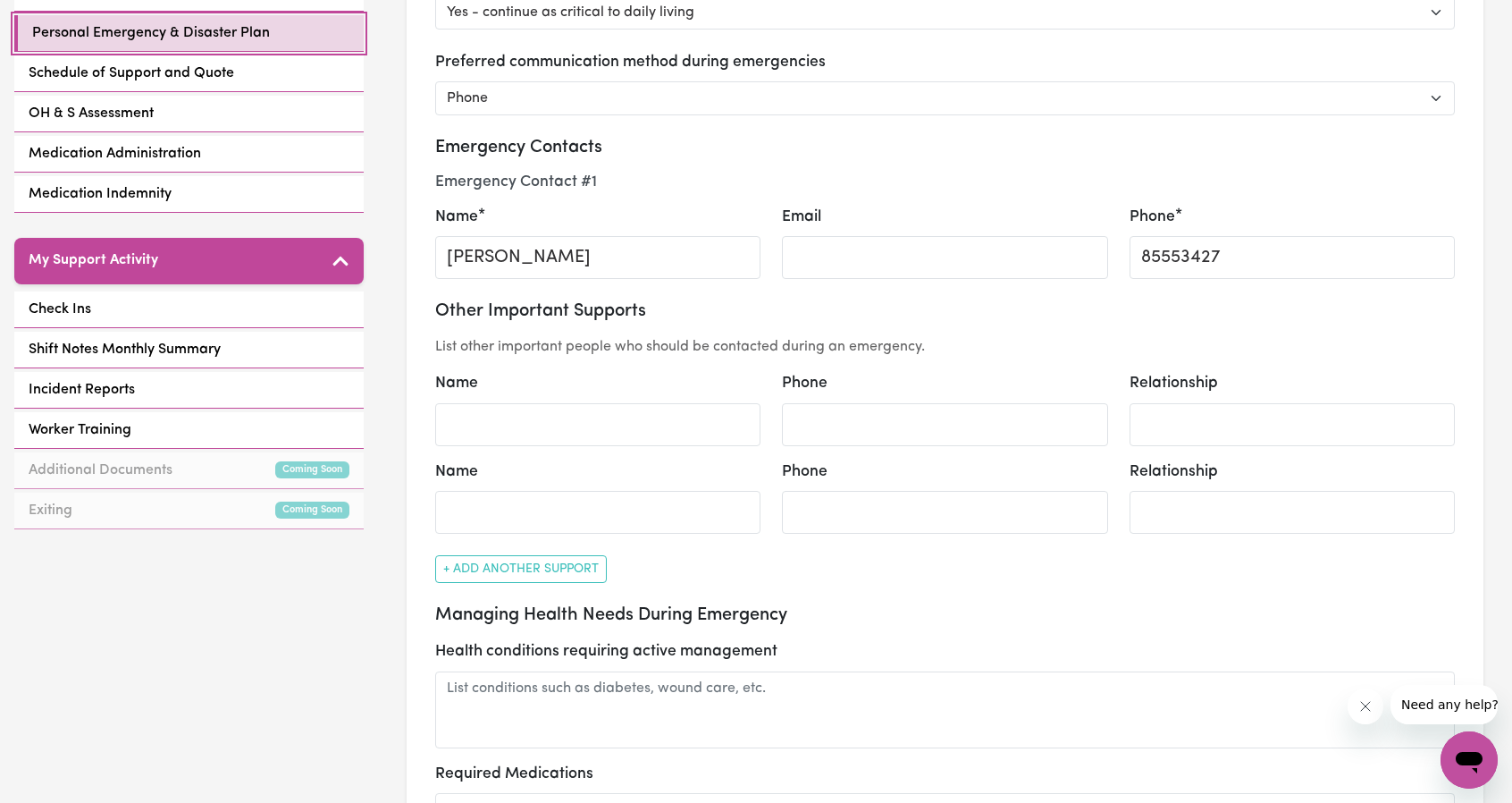
scroll to position [269, 0]
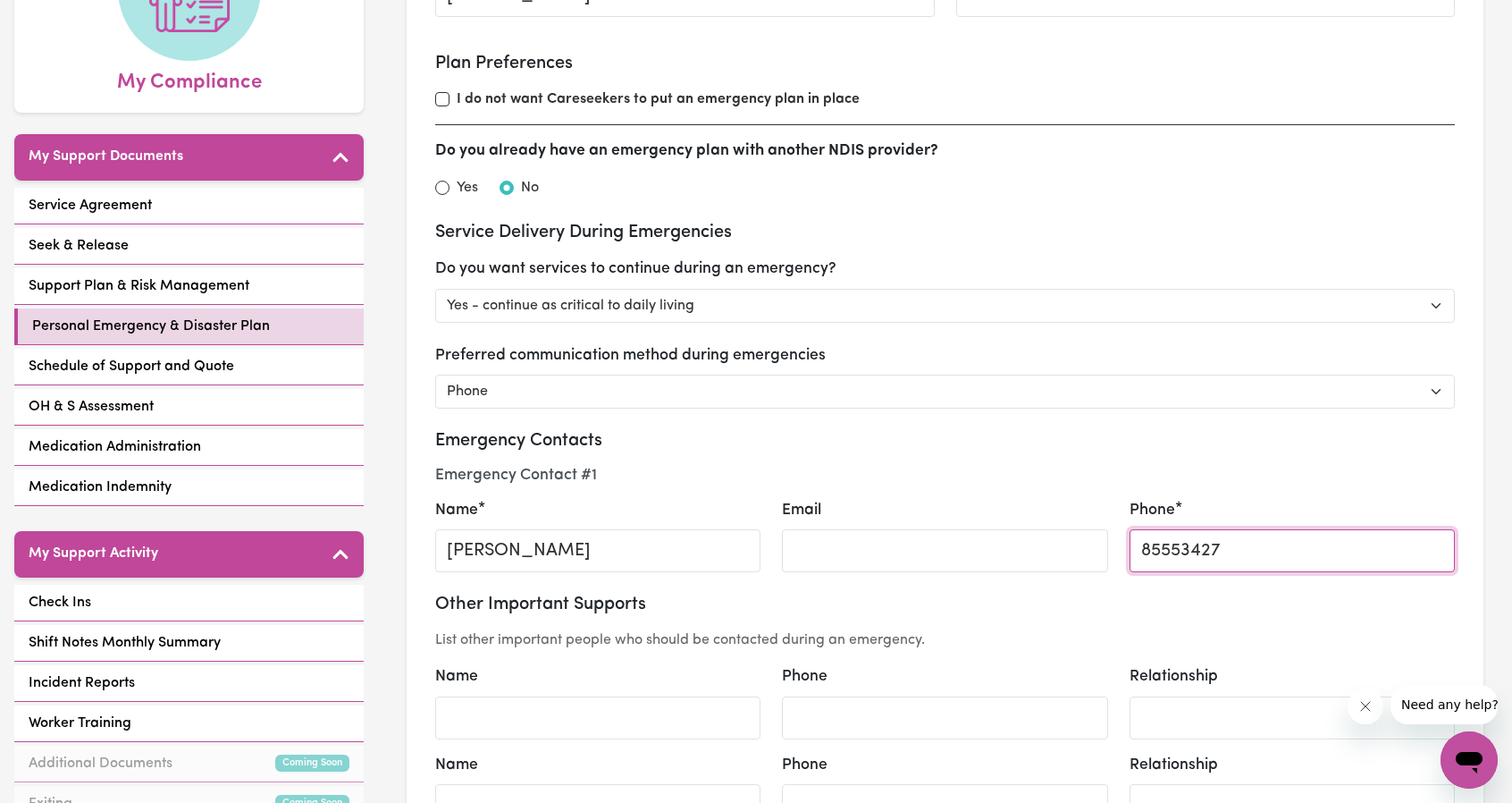
drag, startPoint x: 1182, startPoint y: 545, endPoint x: 1264, endPoint y: 549, distance: 82.1
click at [1264, 549] on input "85553427" at bounding box center [1293, 551] width 325 height 43
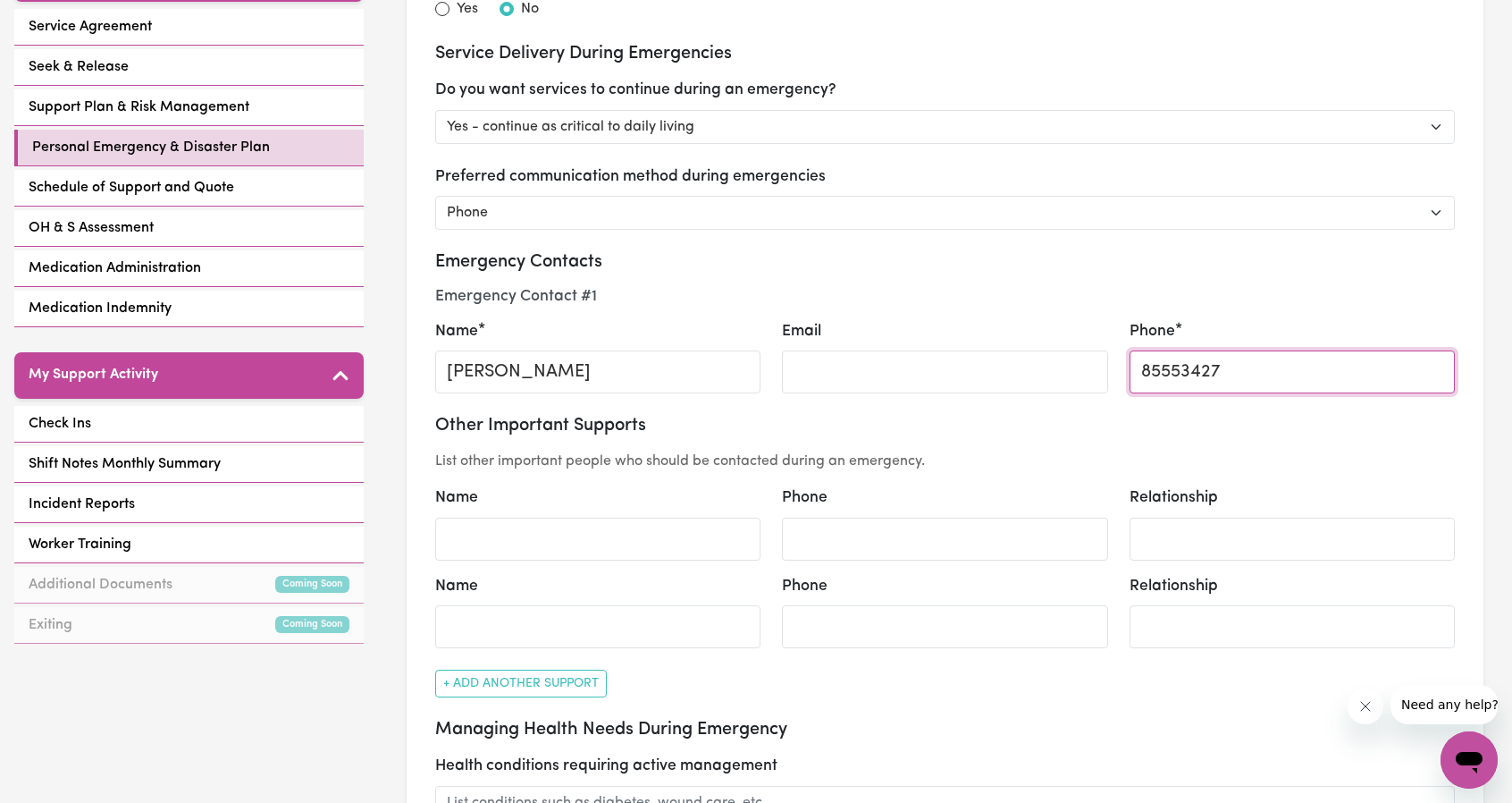
scroll to position [0, 0]
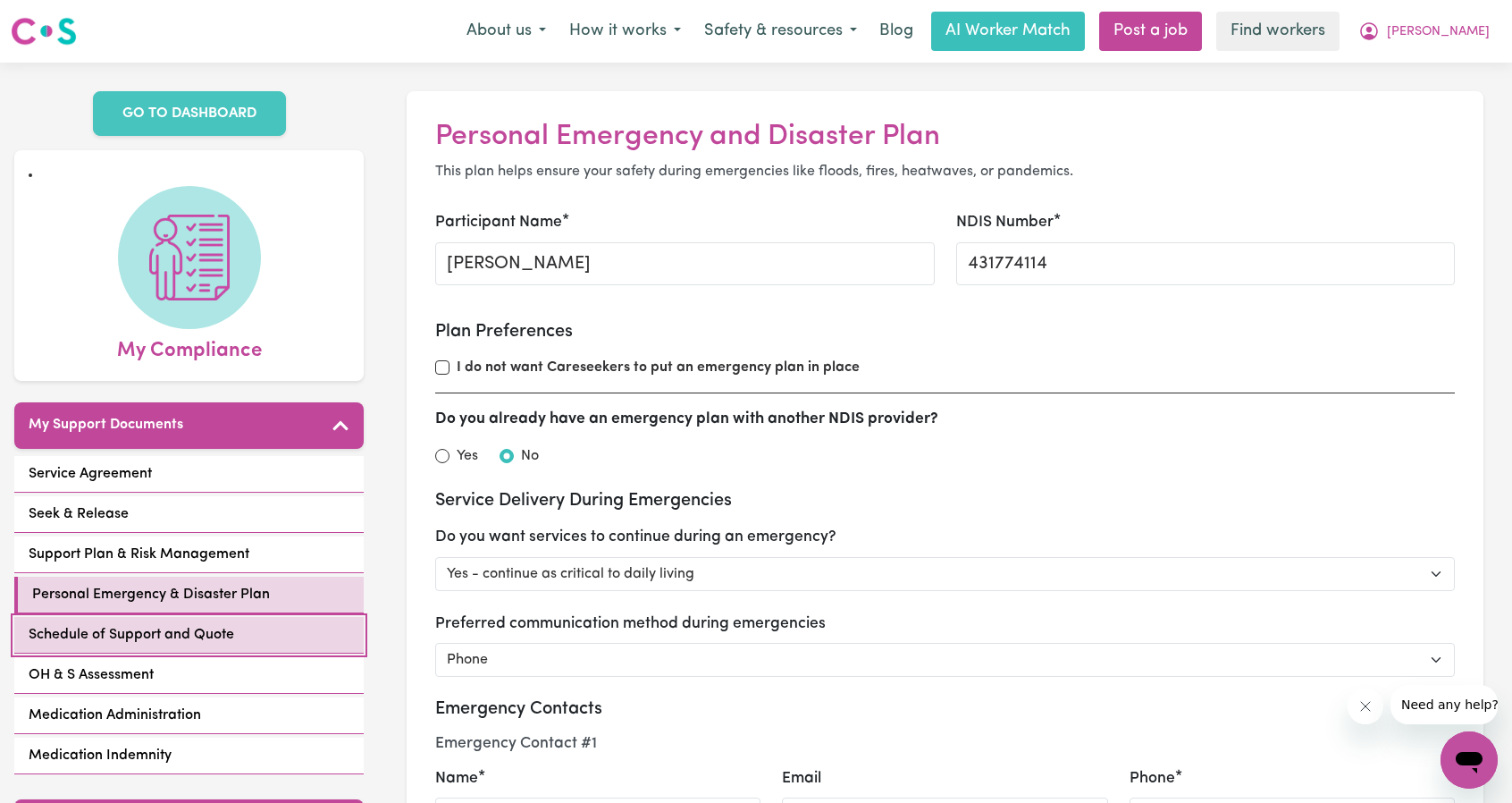
click at [148, 631] on span "Schedule of Support and Quote" at bounding box center [132, 635] width 206 height 21
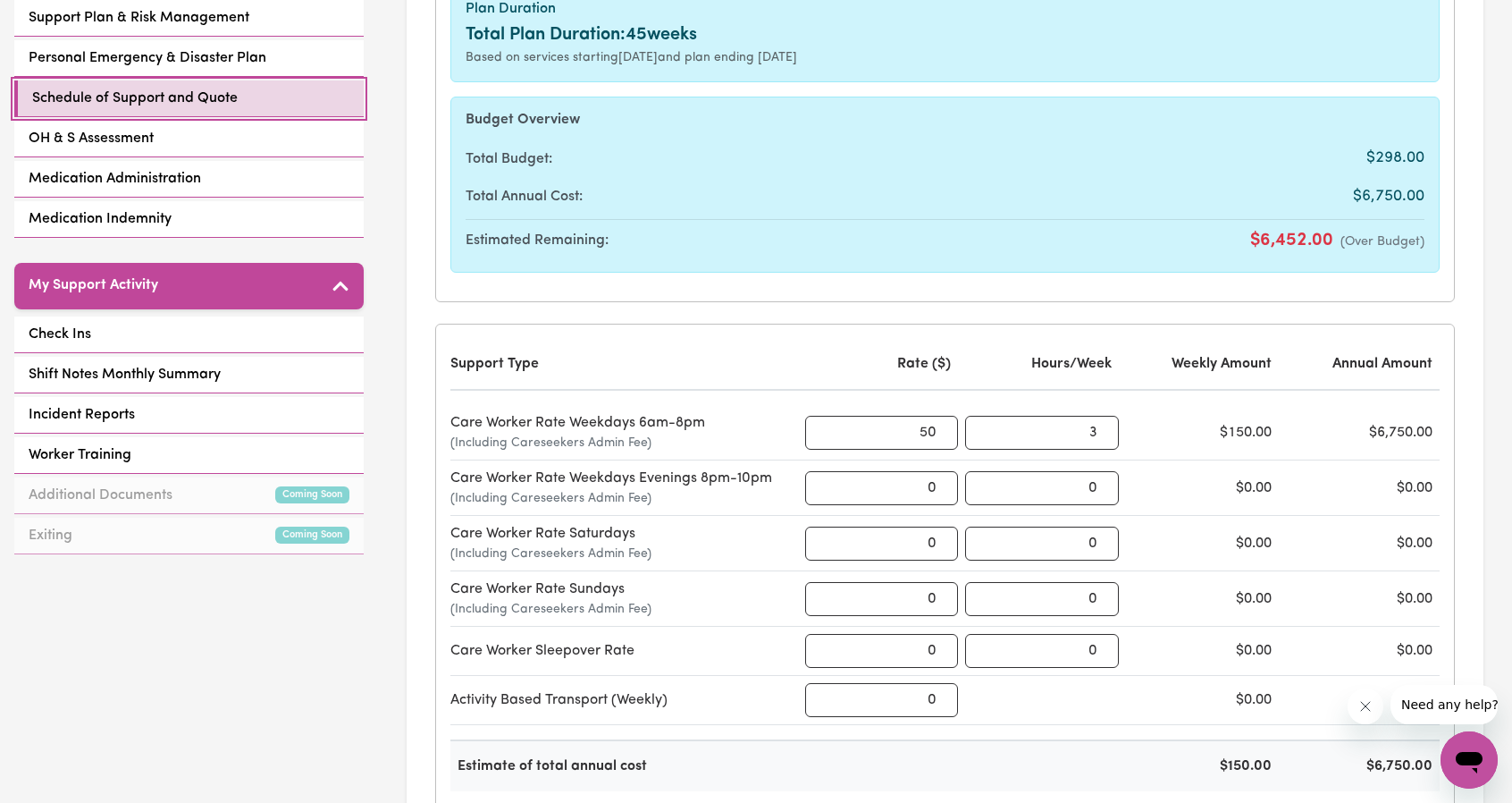
scroll to position [715, 0]
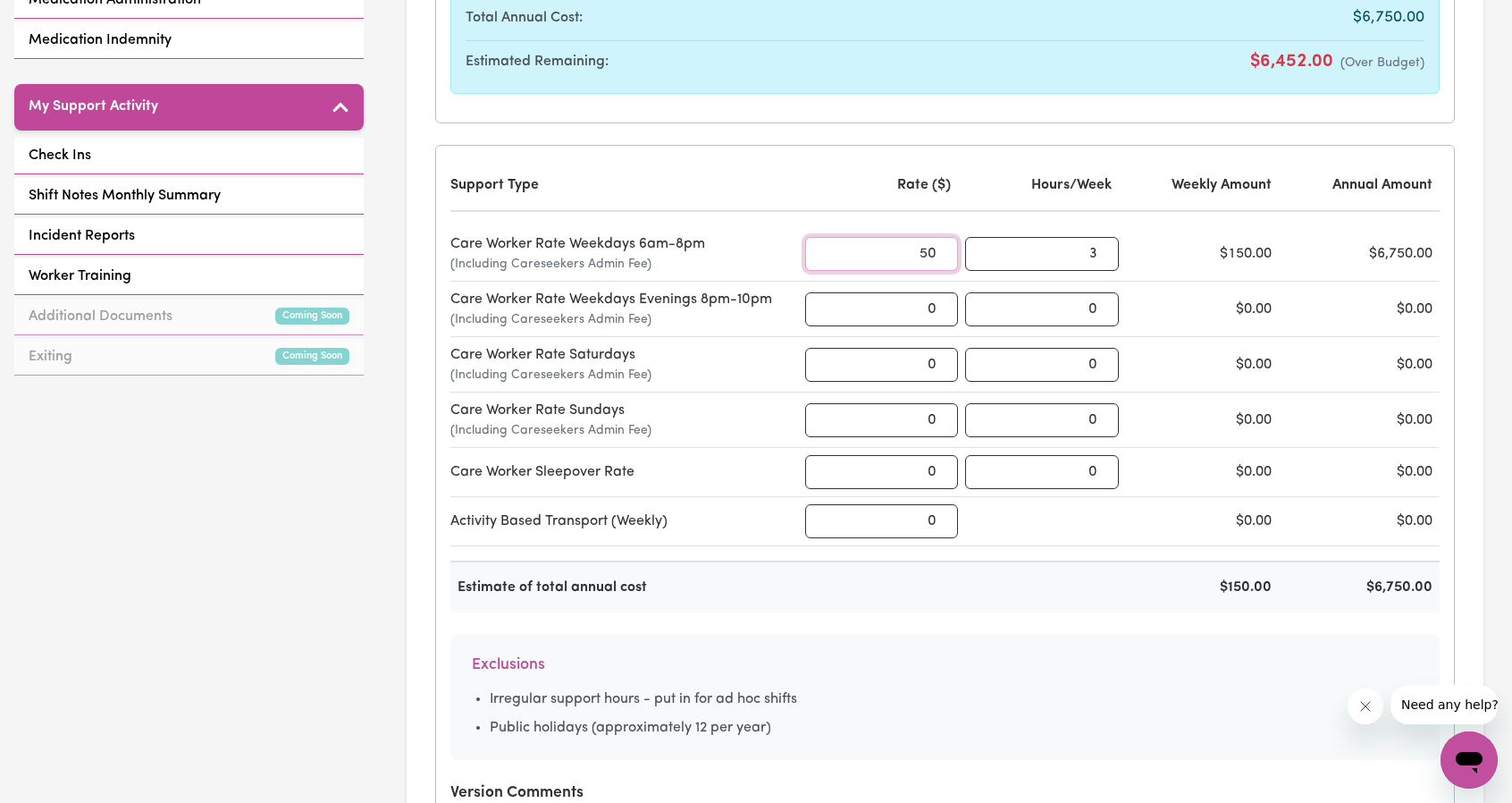
click at [842, 237] on input "50" at bounding box center [883, 253] width 154 height 34
click at [863, 249] on input "50" at bounding box center [883, 253] width 154 height 34
click at [863, 248] on input "50" at bounding box center [883, 253] width 154 height 34
type input "66.05"
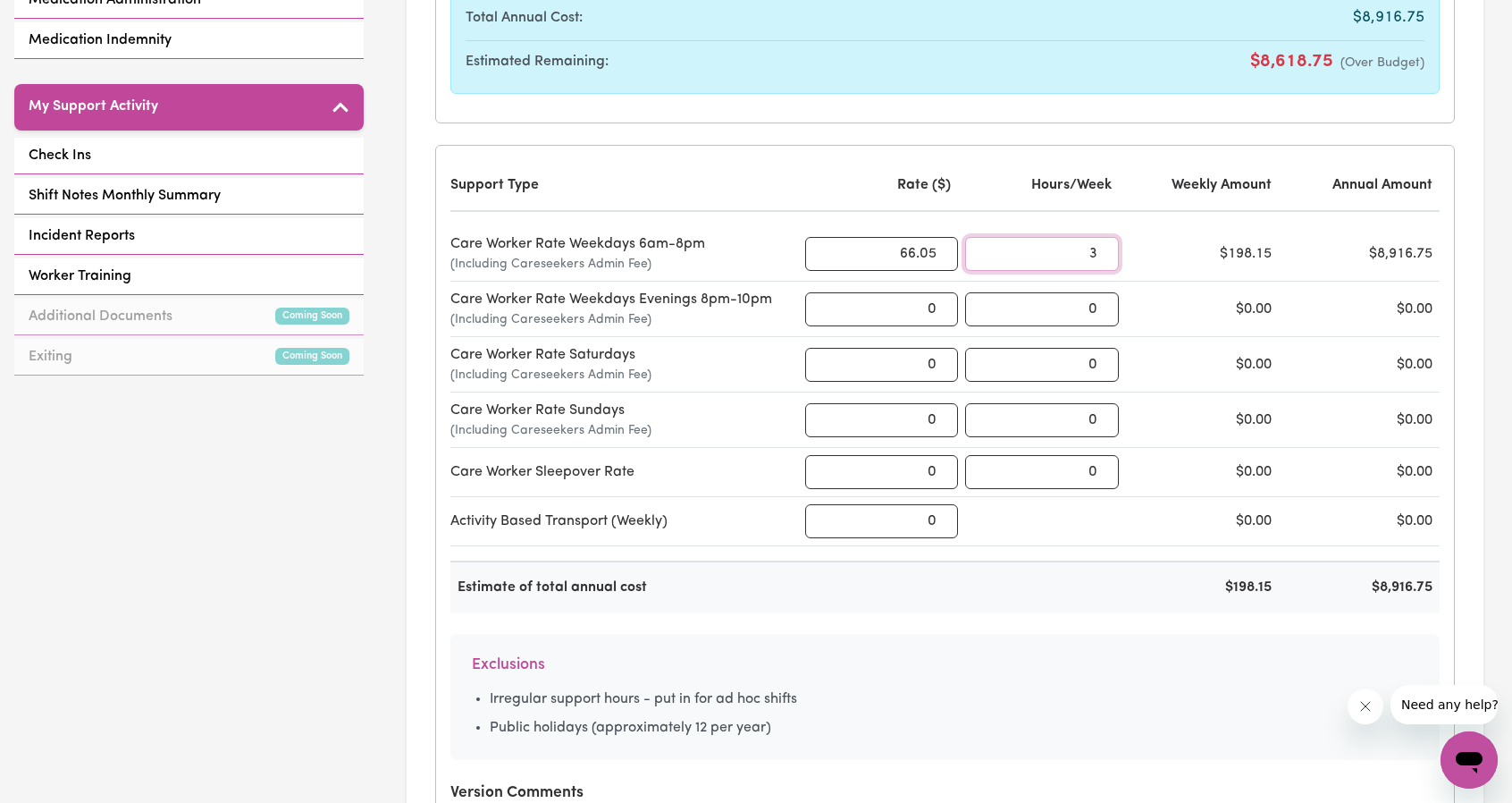
click at [1055, 260] on input "3" at bounding box center [1042, 253] width 154 height 34
type input "1.5"
click at [890, 507] on input "0" at bounding box center [883, 521] width 154 height 34
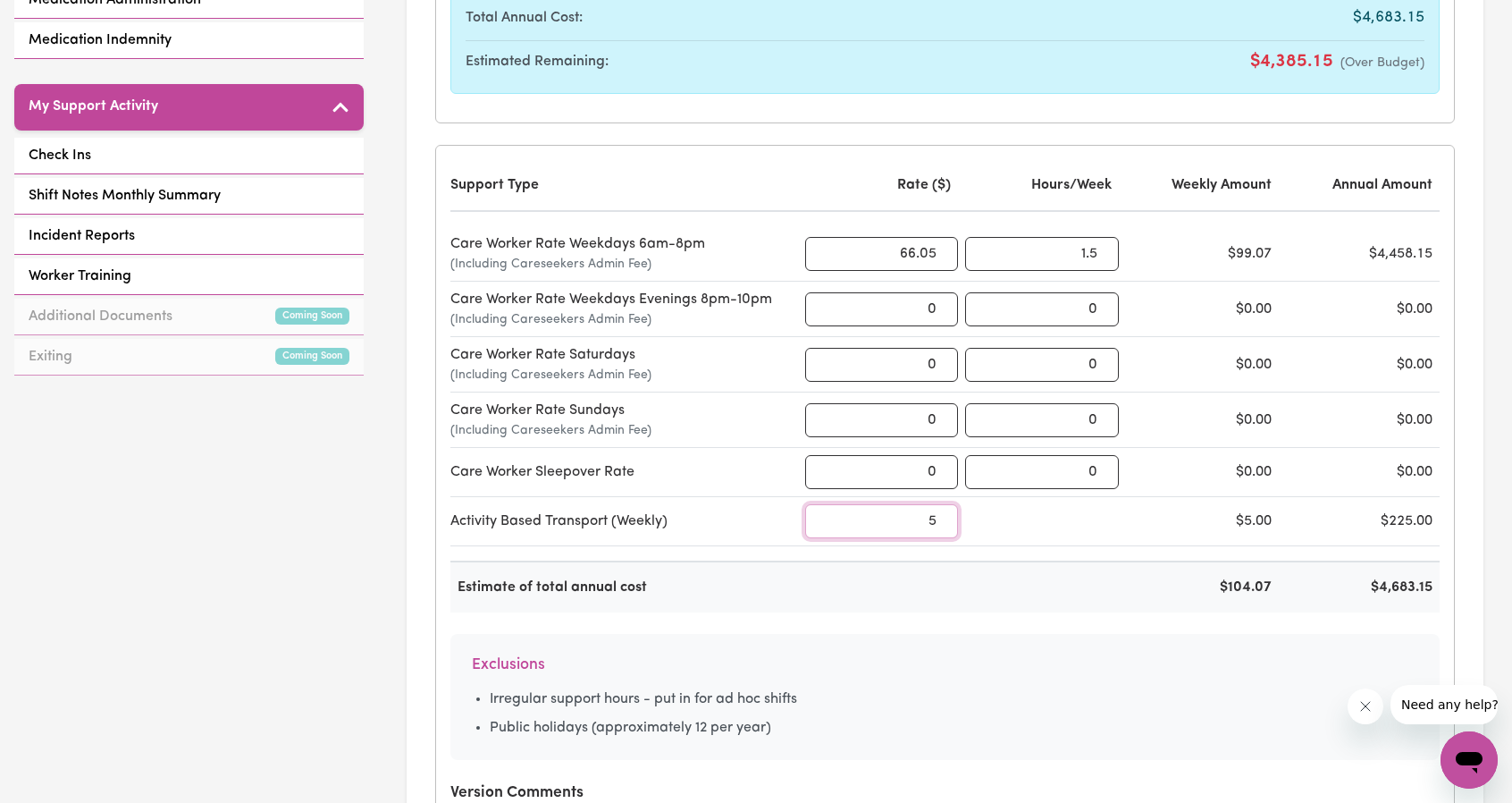
drag, startPoint x: 905, startPoint y: 521, endPoint x: 978, endPoint y: 537, distance: 74.7
click at [973, 537] on div "Activity Based Transport (Weekly) 5 $5.00 $225.00" at bounding box center [945, 521] width 989 height 49
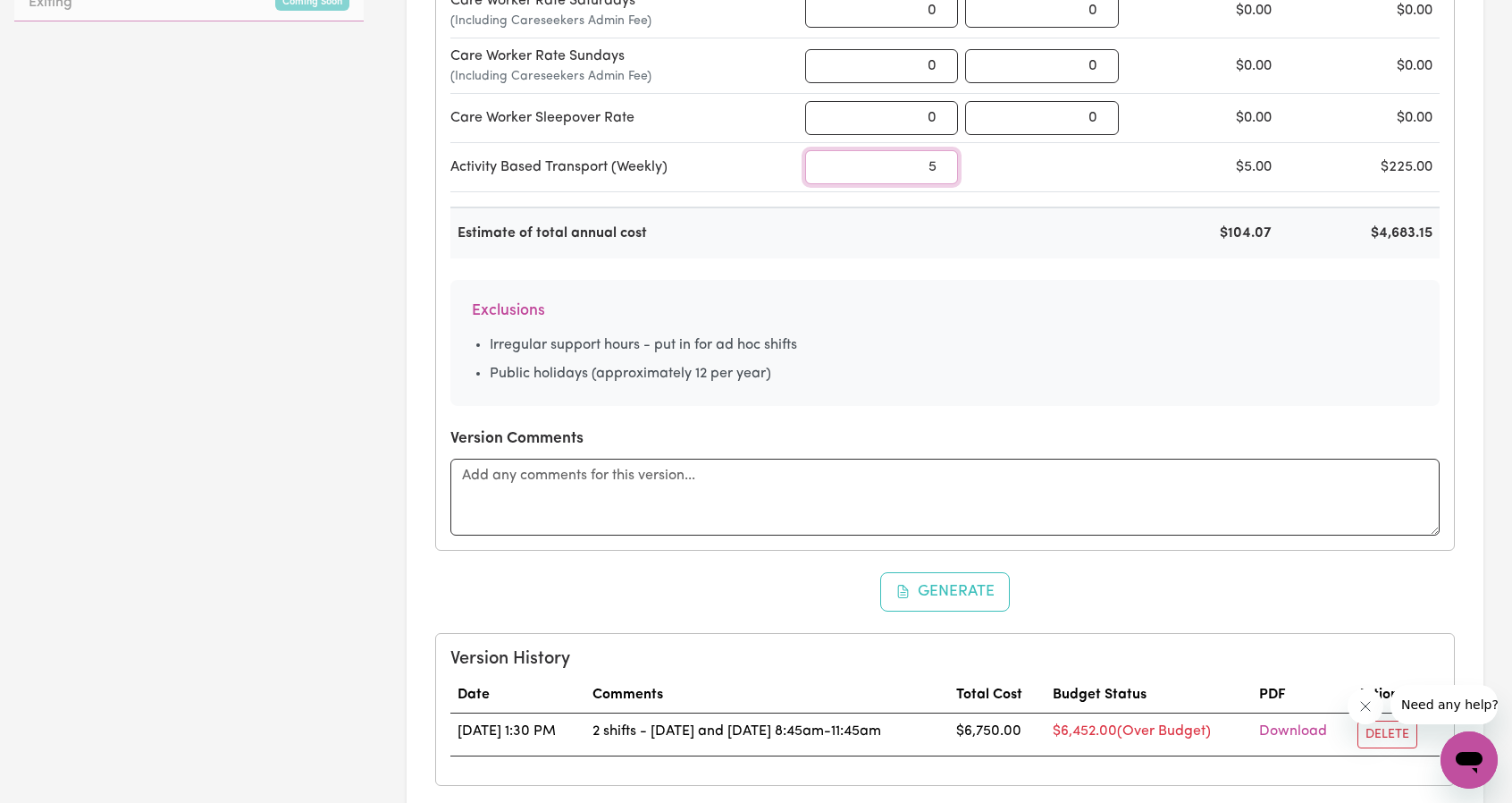
scroll to position [1073, 0]
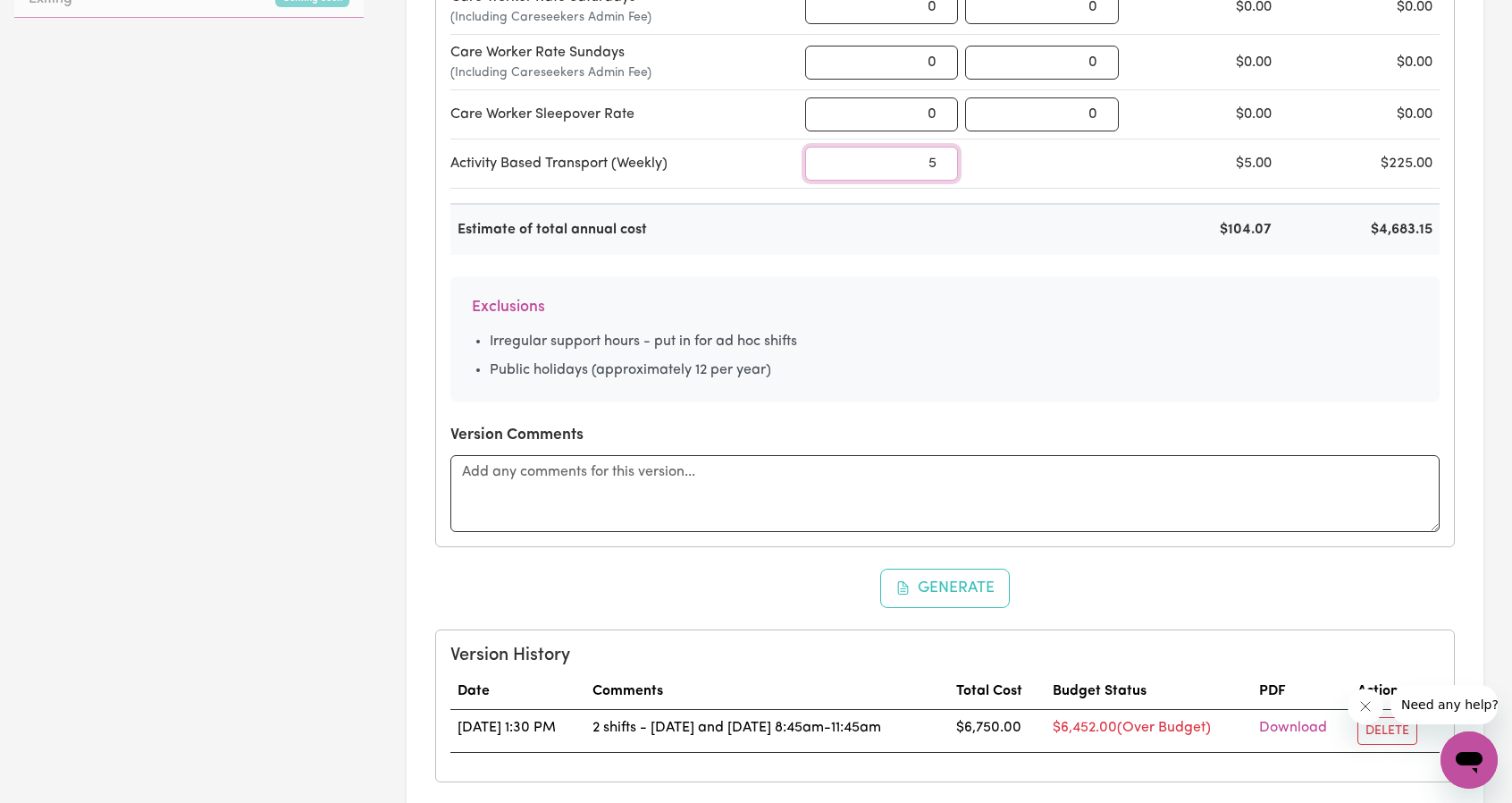
type input "5"
click at [817, 488] on textarea at bounding box center [945, 494] width 989 height 77
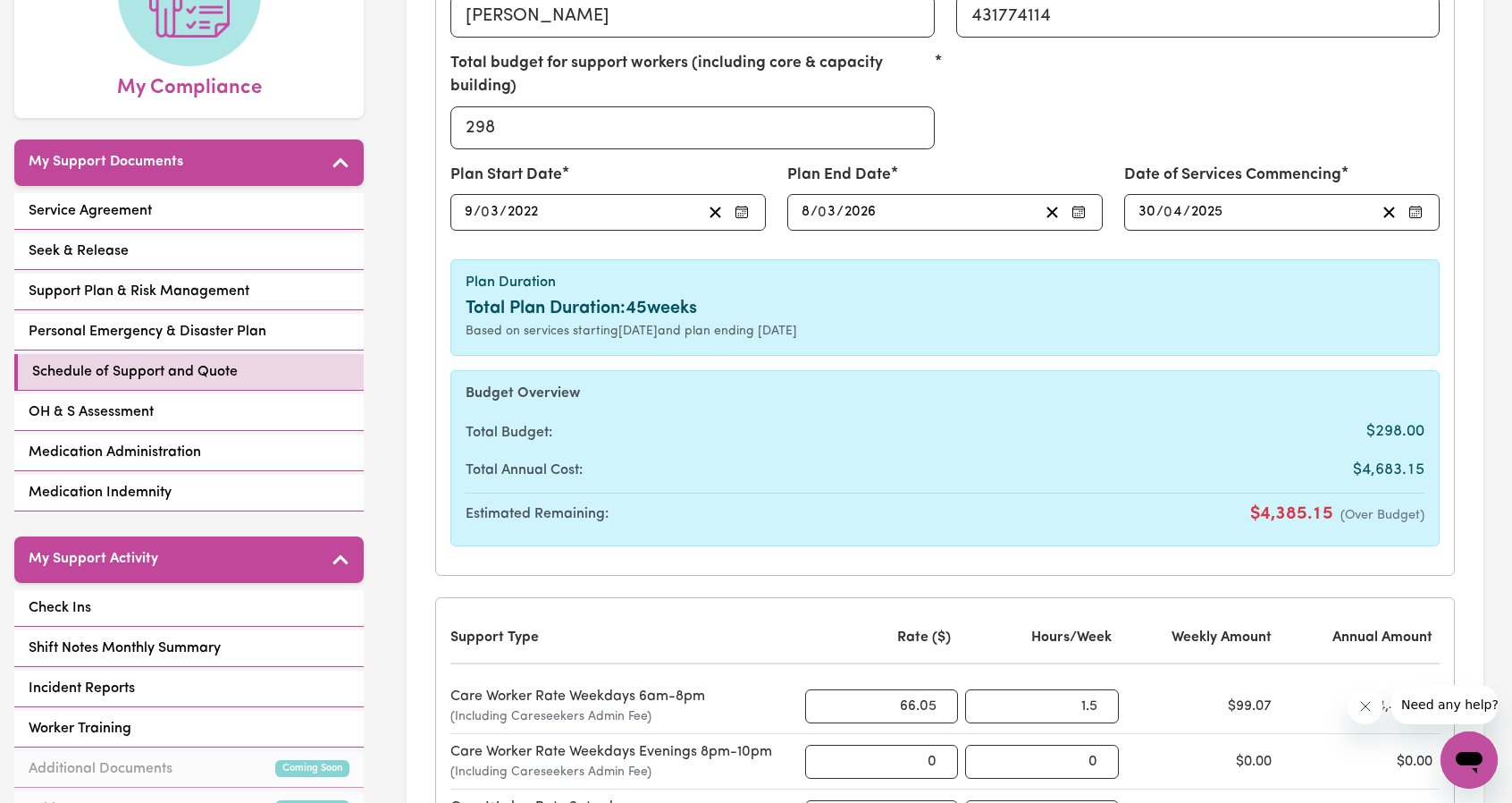
scroll to position [269, 0]
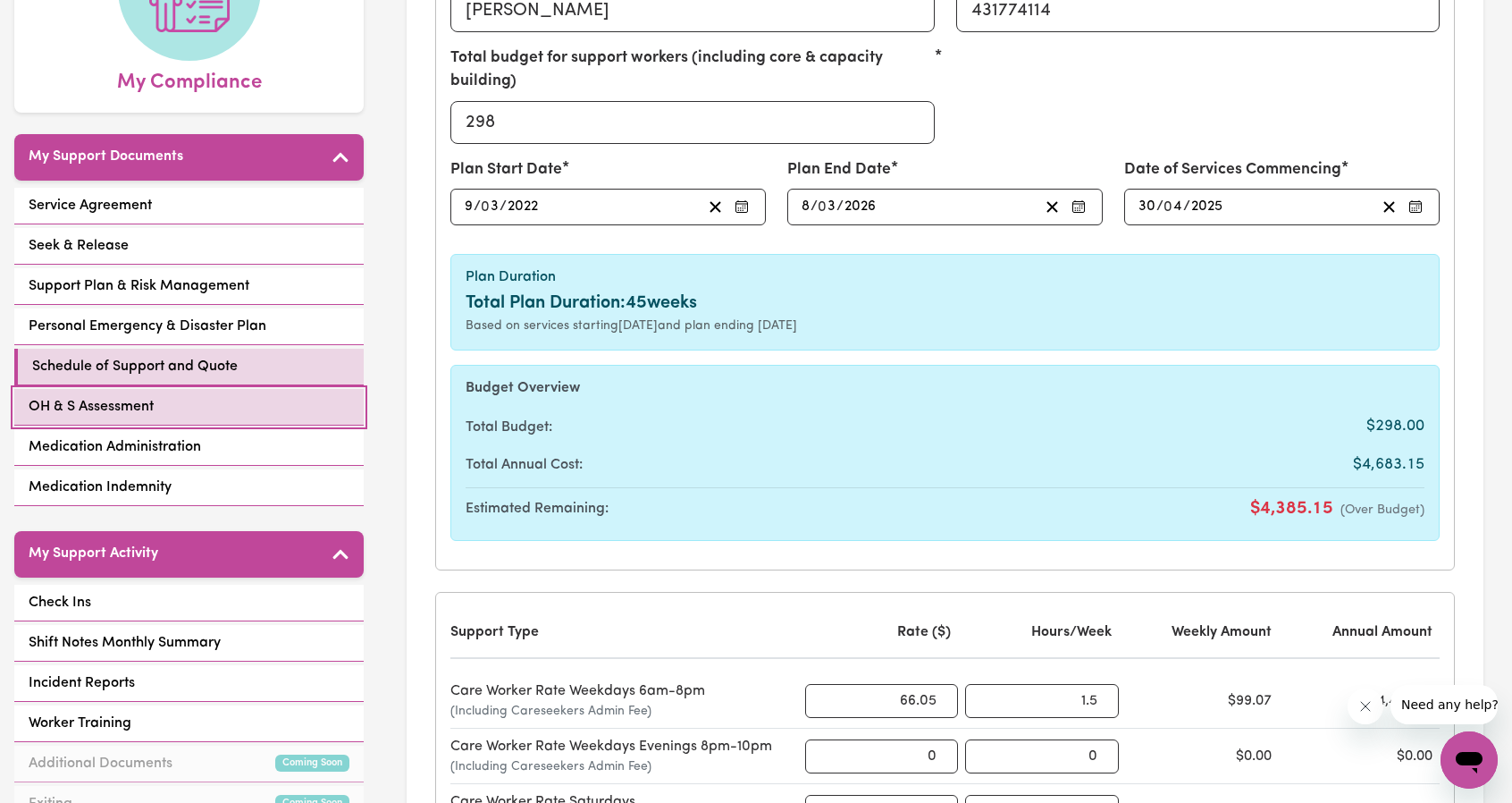
click at [170, 390] on link "OH & S Assessment" at bounding box center [189, 407] width 349 height 37
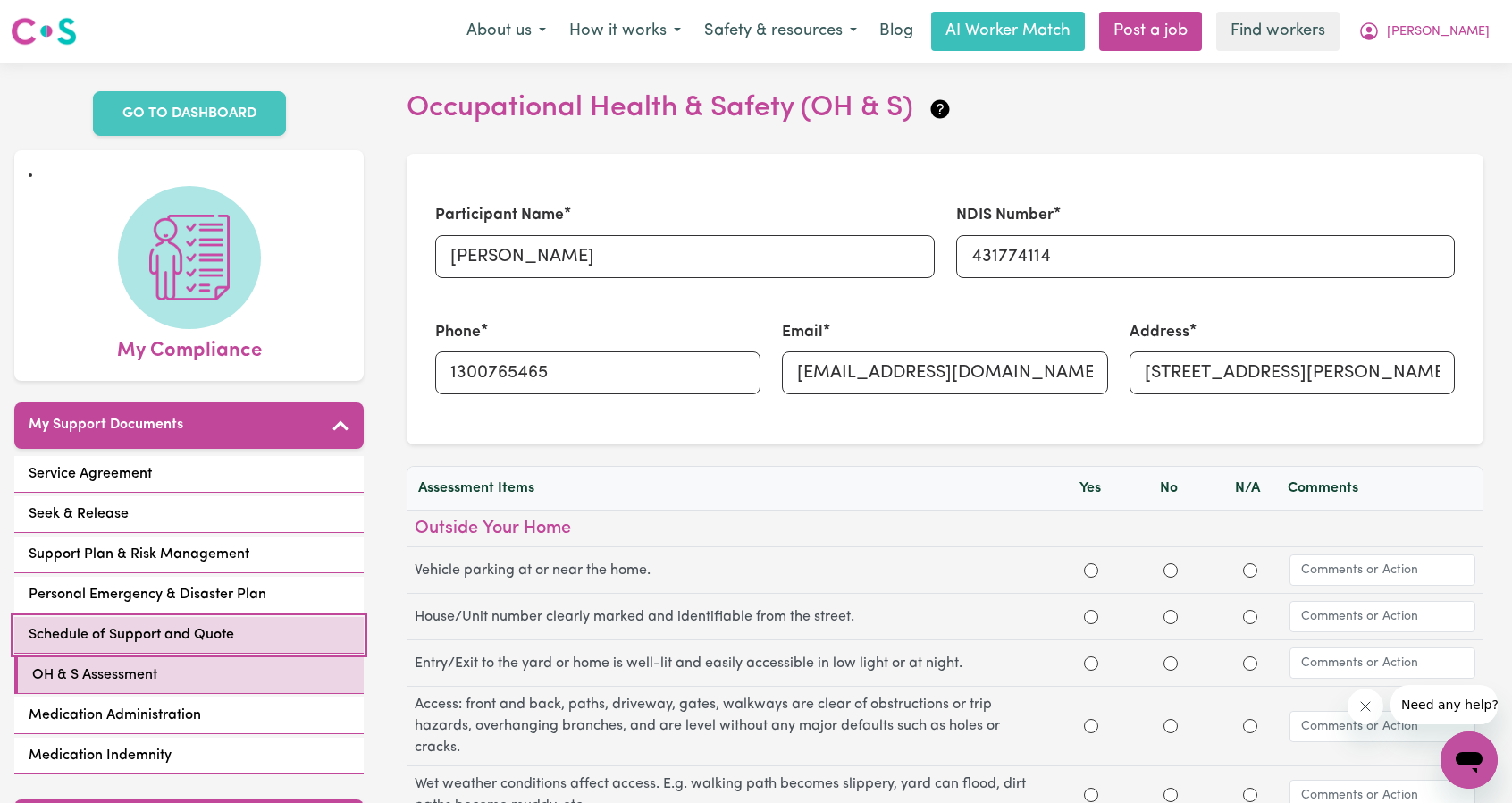
click at [209, 637] on span "Schedule of Support and Quote" at bounding box center [132, 635] width 206 height 21
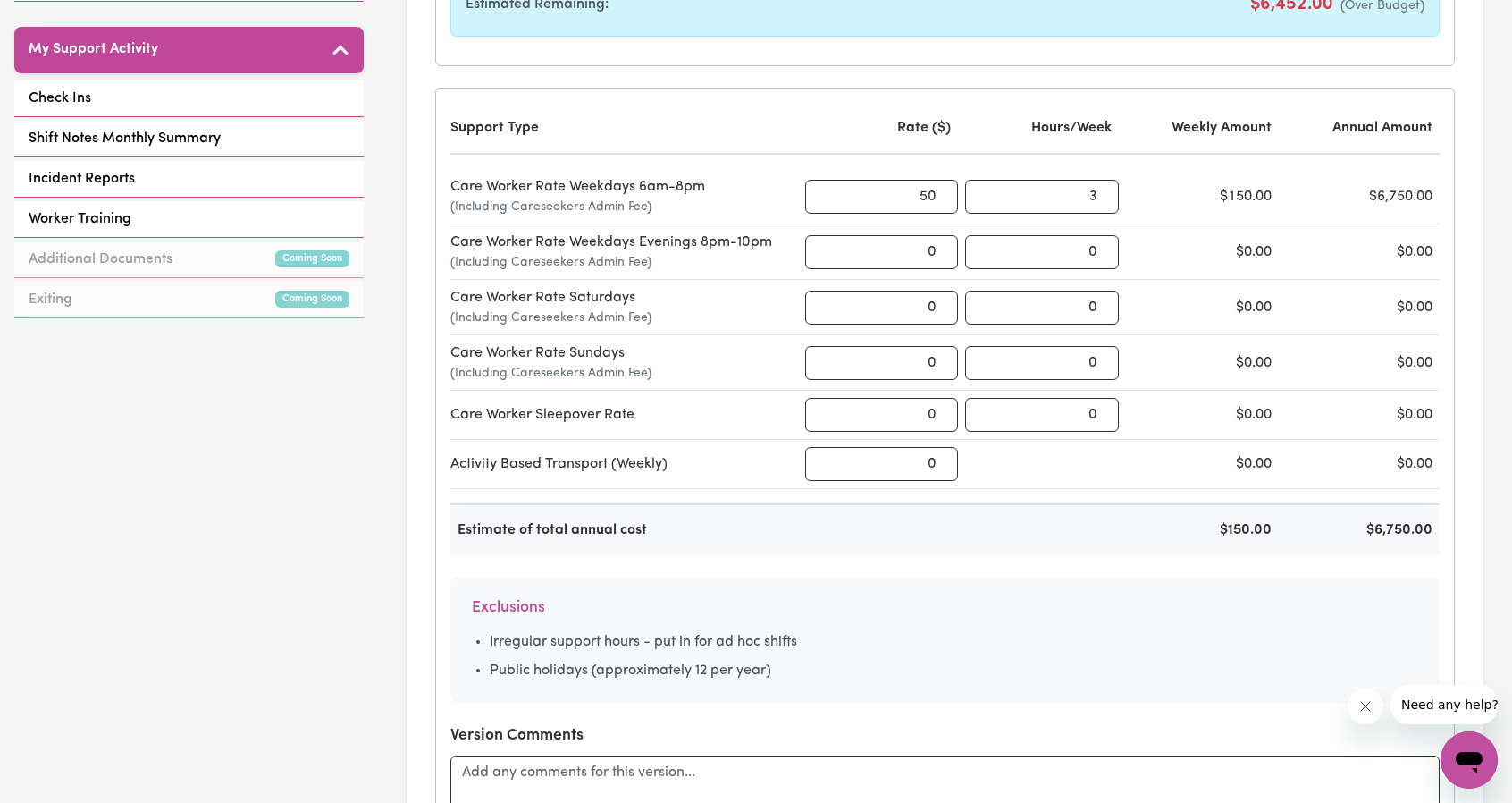
scroll to position [715, 0]
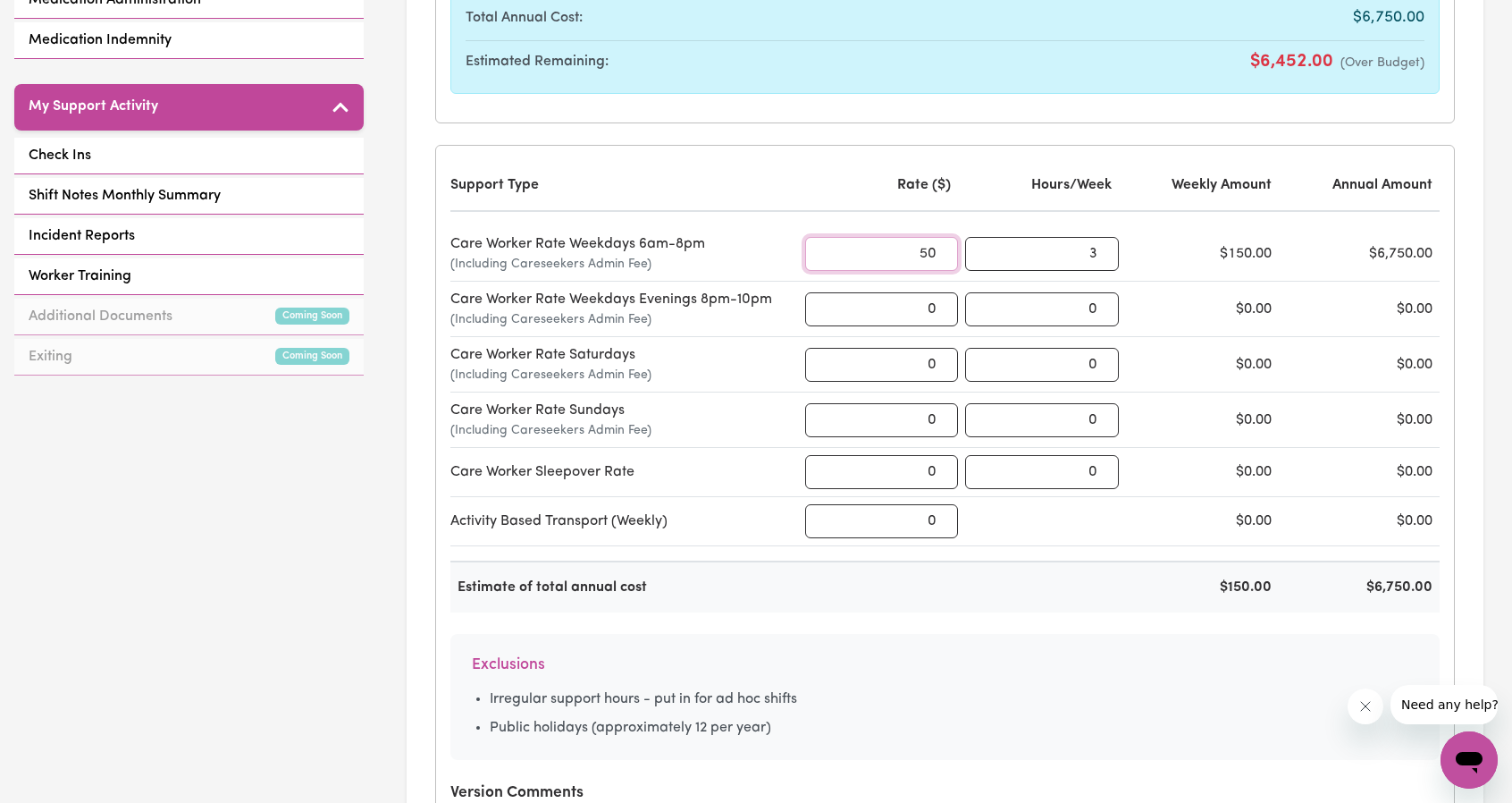
click at [898, 247] on input "50" at bounding box center [883, 253] width 154 height 34
type input "66.05"
type input "1.5"
click at [885, 505] on input "0" at bounding box center [883, 521] width 154 height 34
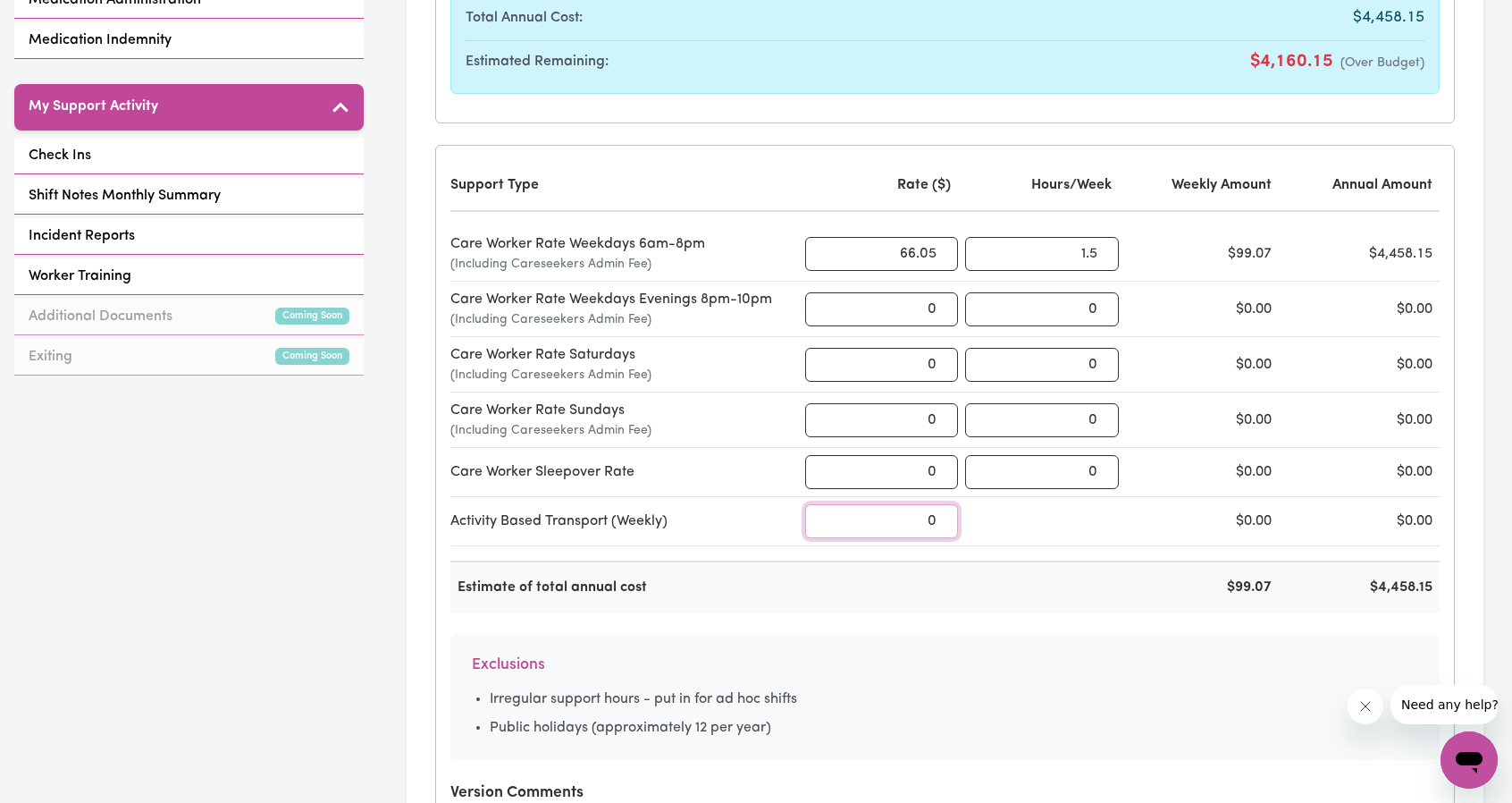
click at [885, 505] on input "0" at bounding box center [883, 521] width 154 height 34
click at [940, 583] on div at bounding box center [883, 587] width 154 height 21
click at [934, 507] on input "8" at bounding box center [883, 521] width 154 height 34
type input "5"
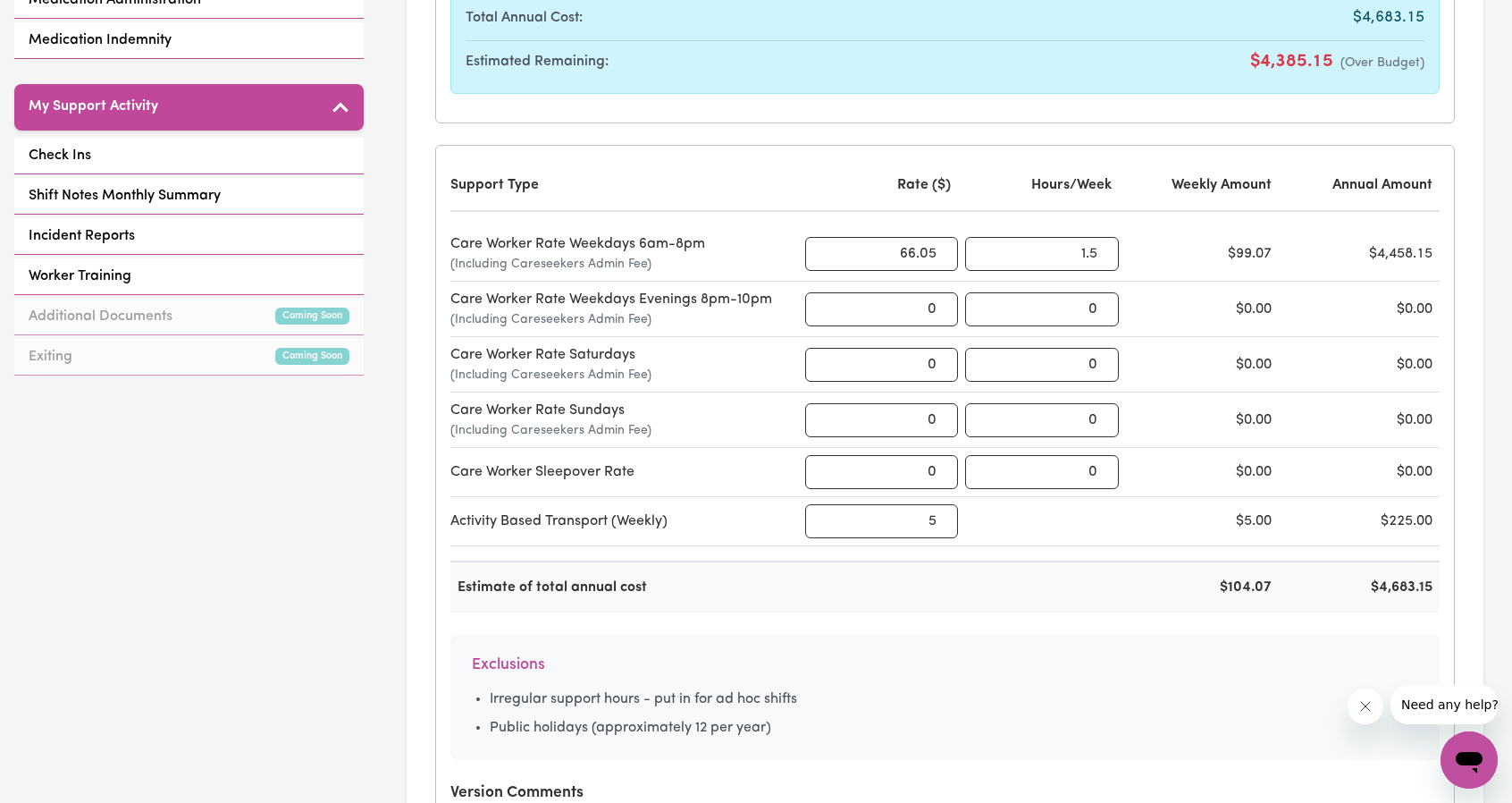
click at [894, 656] on h6 "Exclusions" at bounding box center [944, 665] width 946 height 19
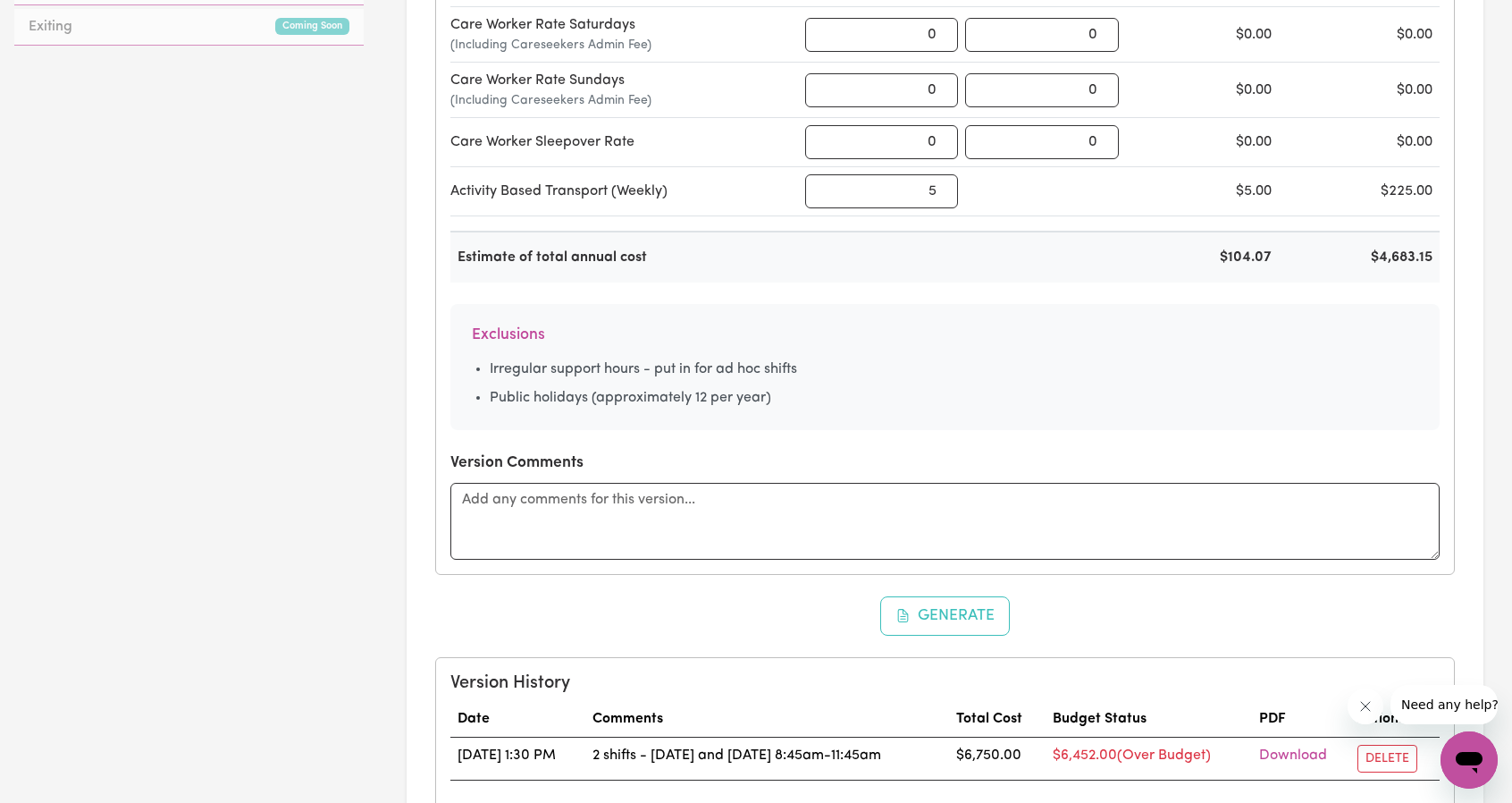
scroll to position [1162, 0]
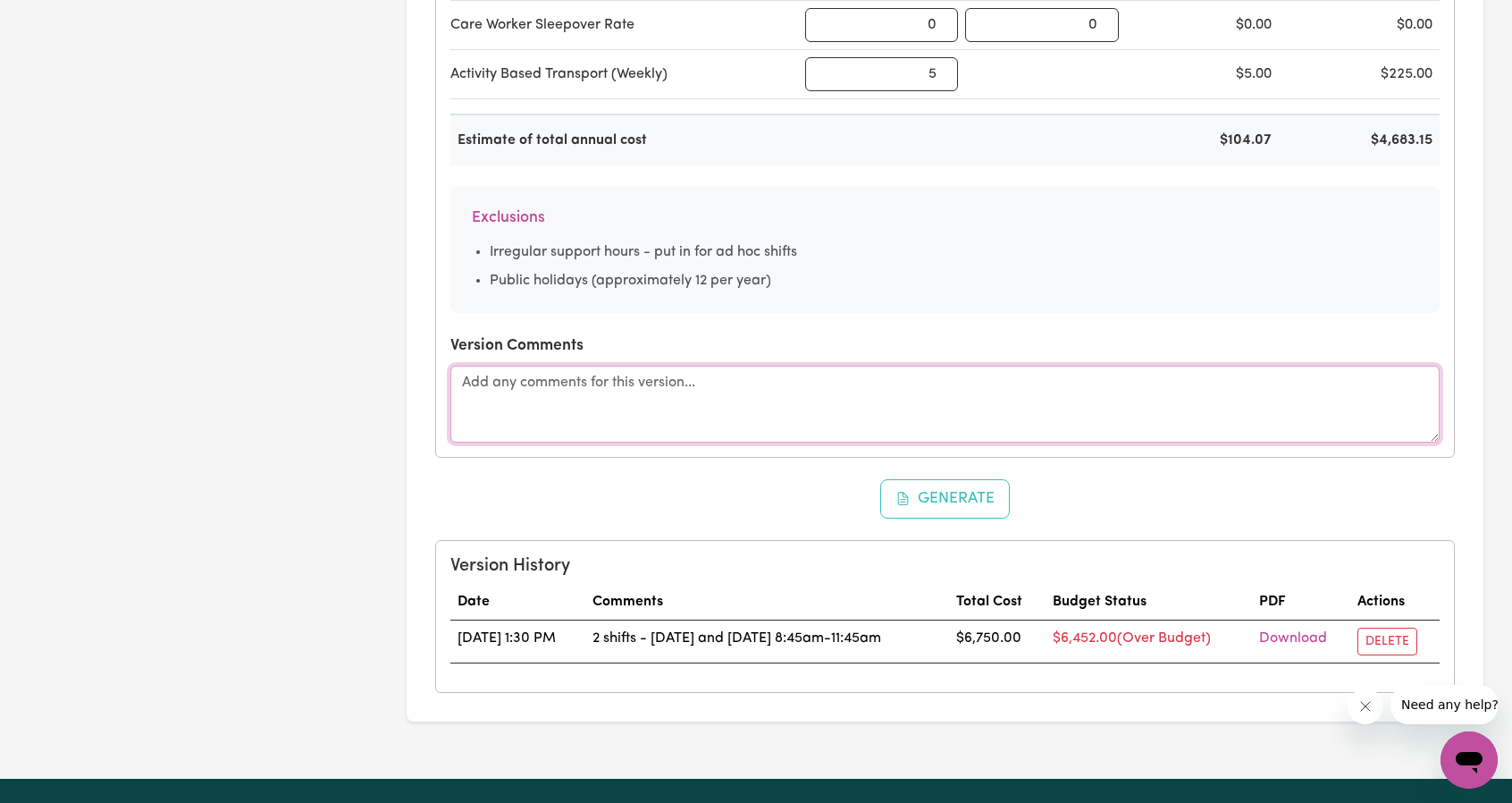
click at [749, 400] on textarea at bounding box center [945, 404] width 989 height 77
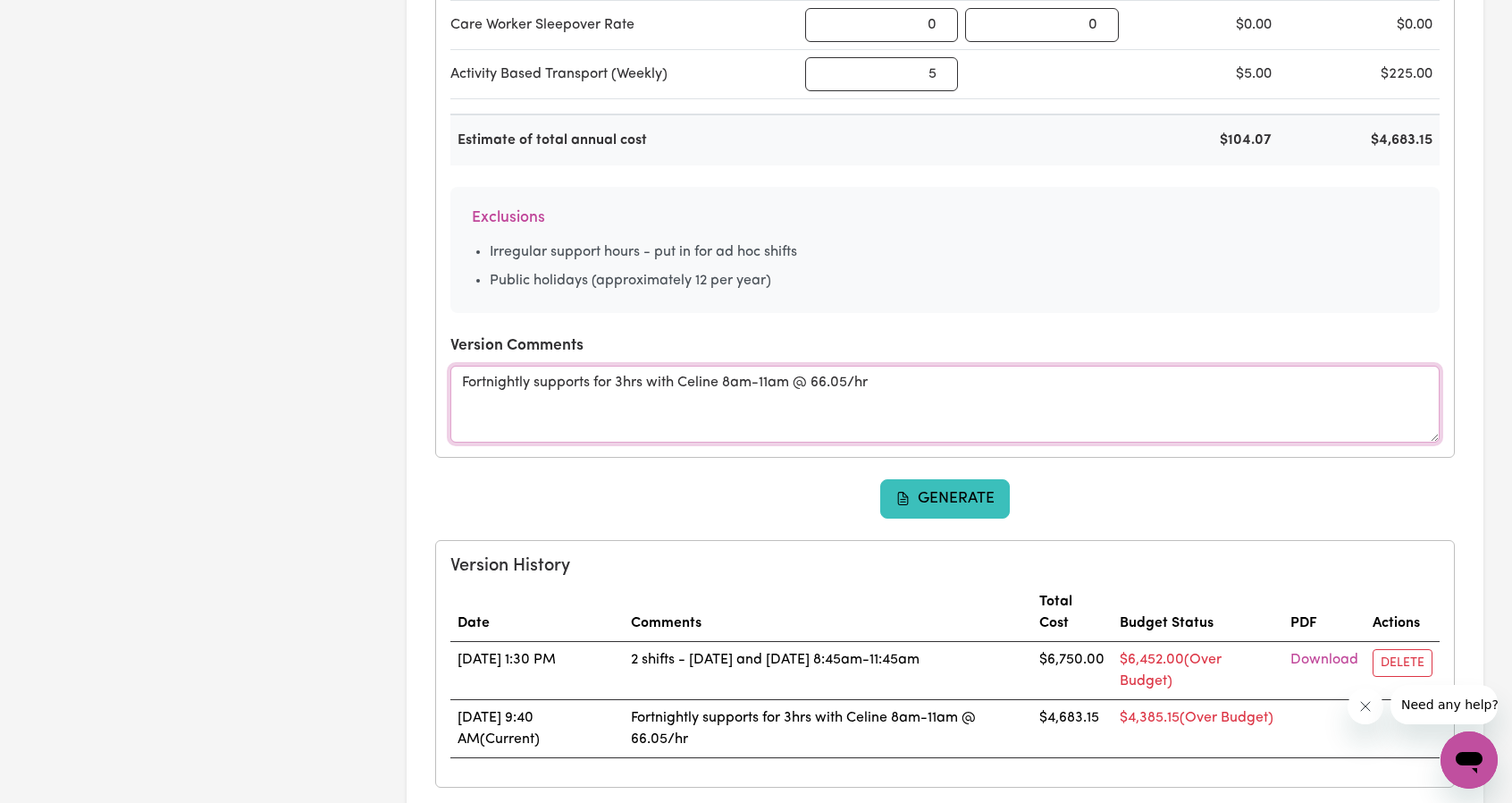
type textarea "Fortnightly supports for 3hrs with Celine 8am-11am @ 66.05/hr"
click at [920, 501] on button "Generate" at bounding box center [946, 499] width 131 height 39
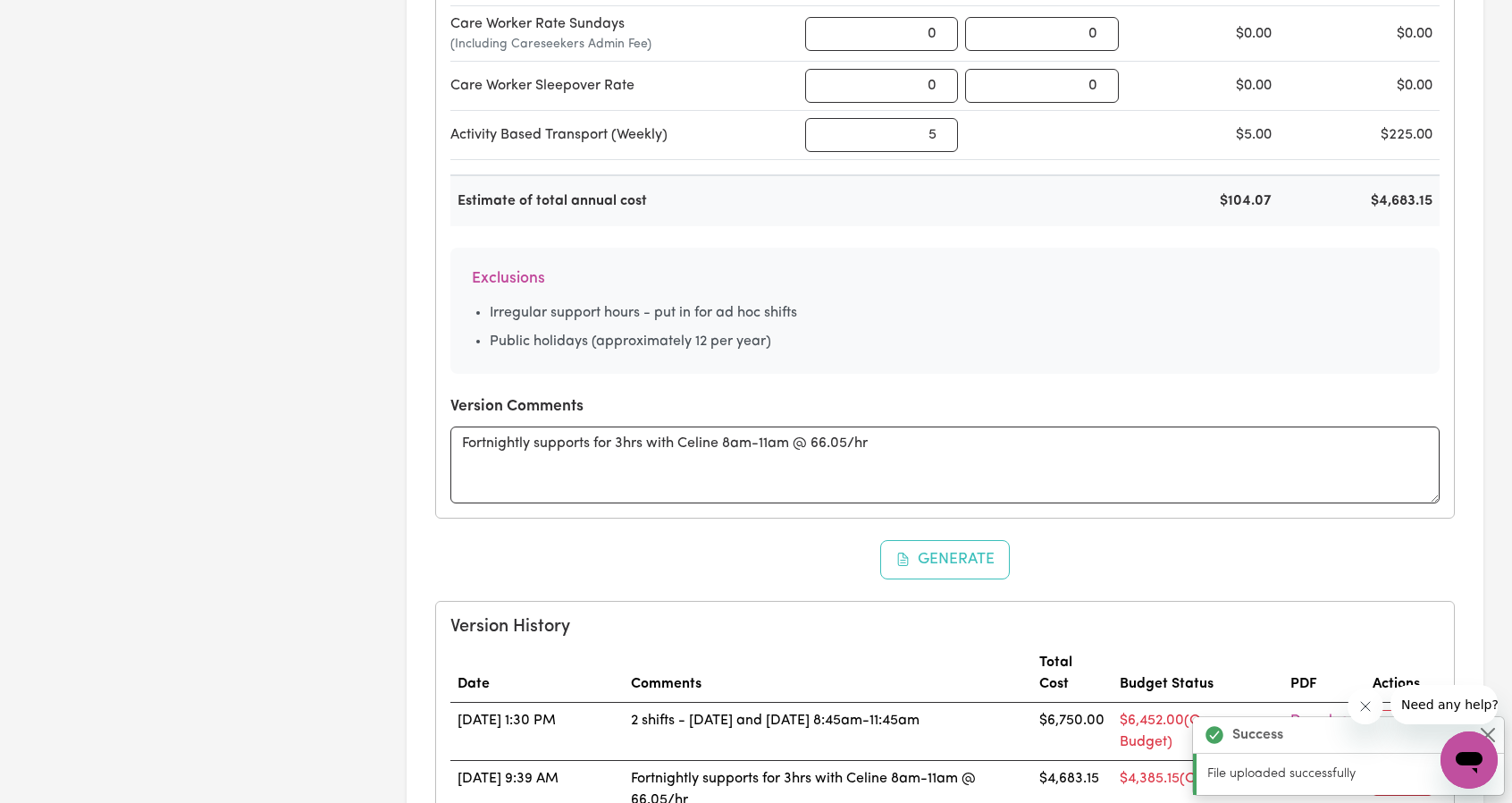
scroll to position [984, 0]
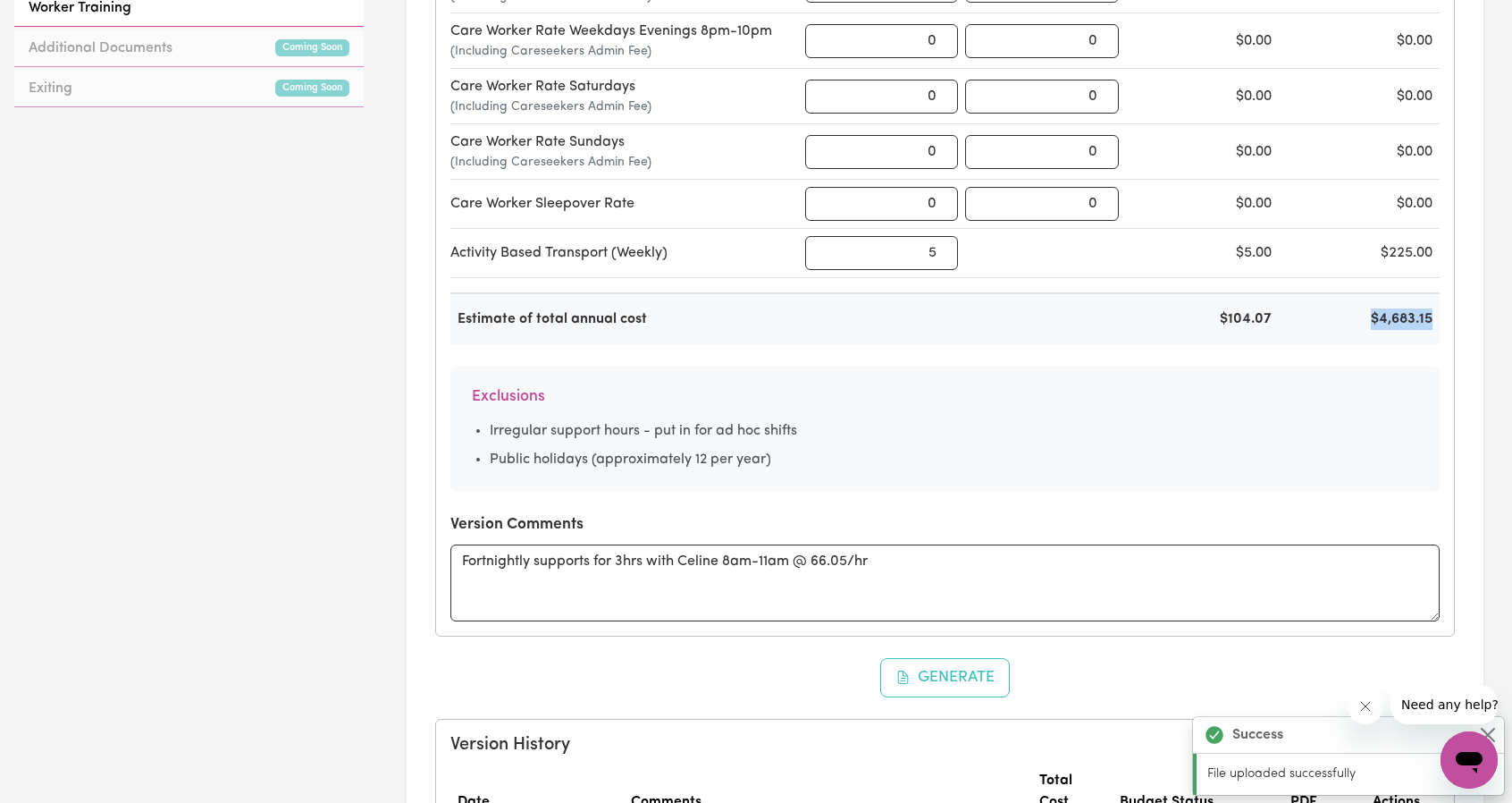
drag, startPoint x: 1371, startPoint y: 307, endPoint x: 1448, endPoint y: 317, distance: 77.6
click at [1453, 312] on div "Support Type Rate ($) Hours/Week Weekly Amount Annual Amount Care Worker Rate W…" at bounding box center [945, 256] width 1018 height 758
copy div "$4,683.15"
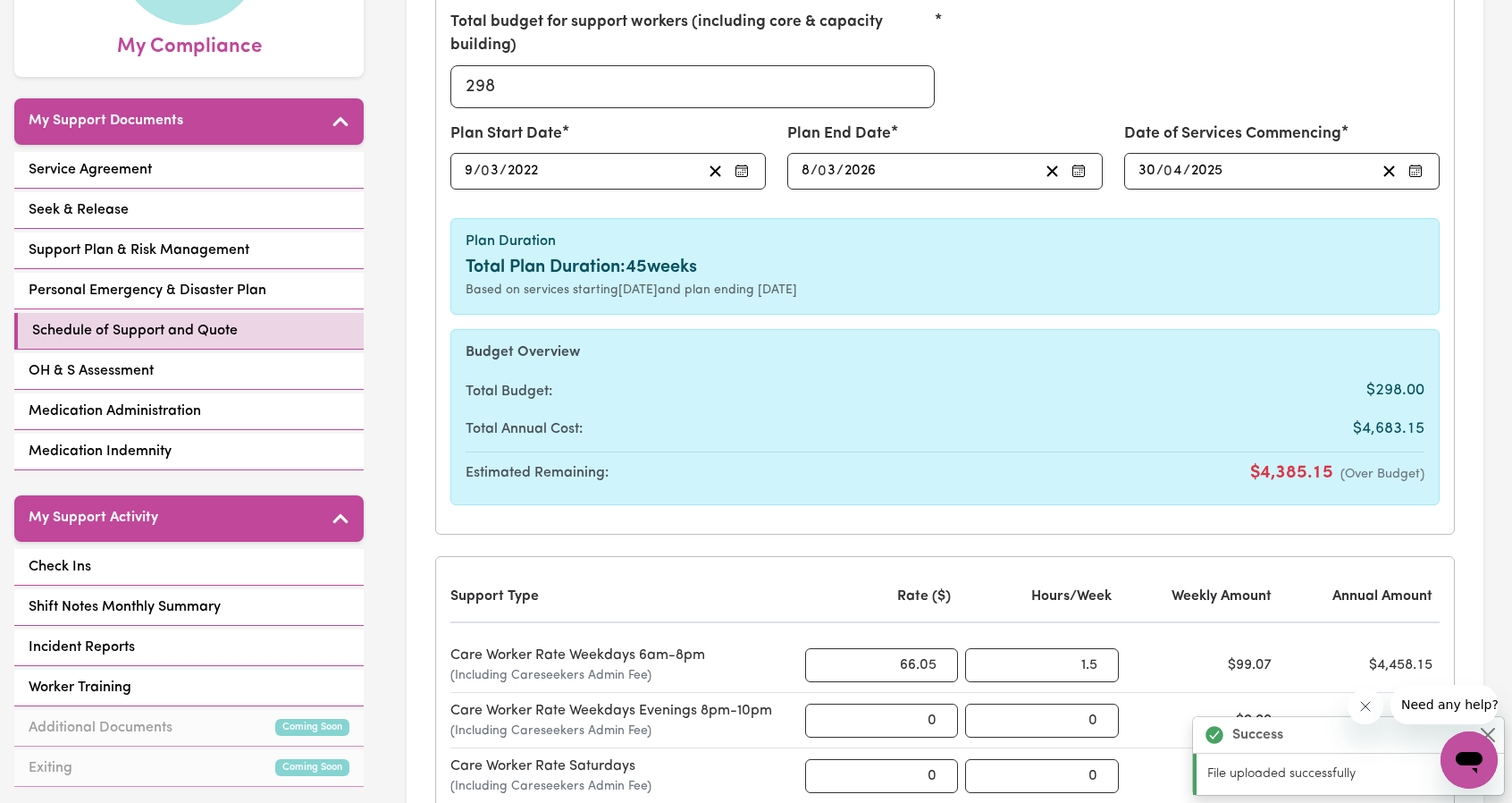
scroll to position [179, 0]
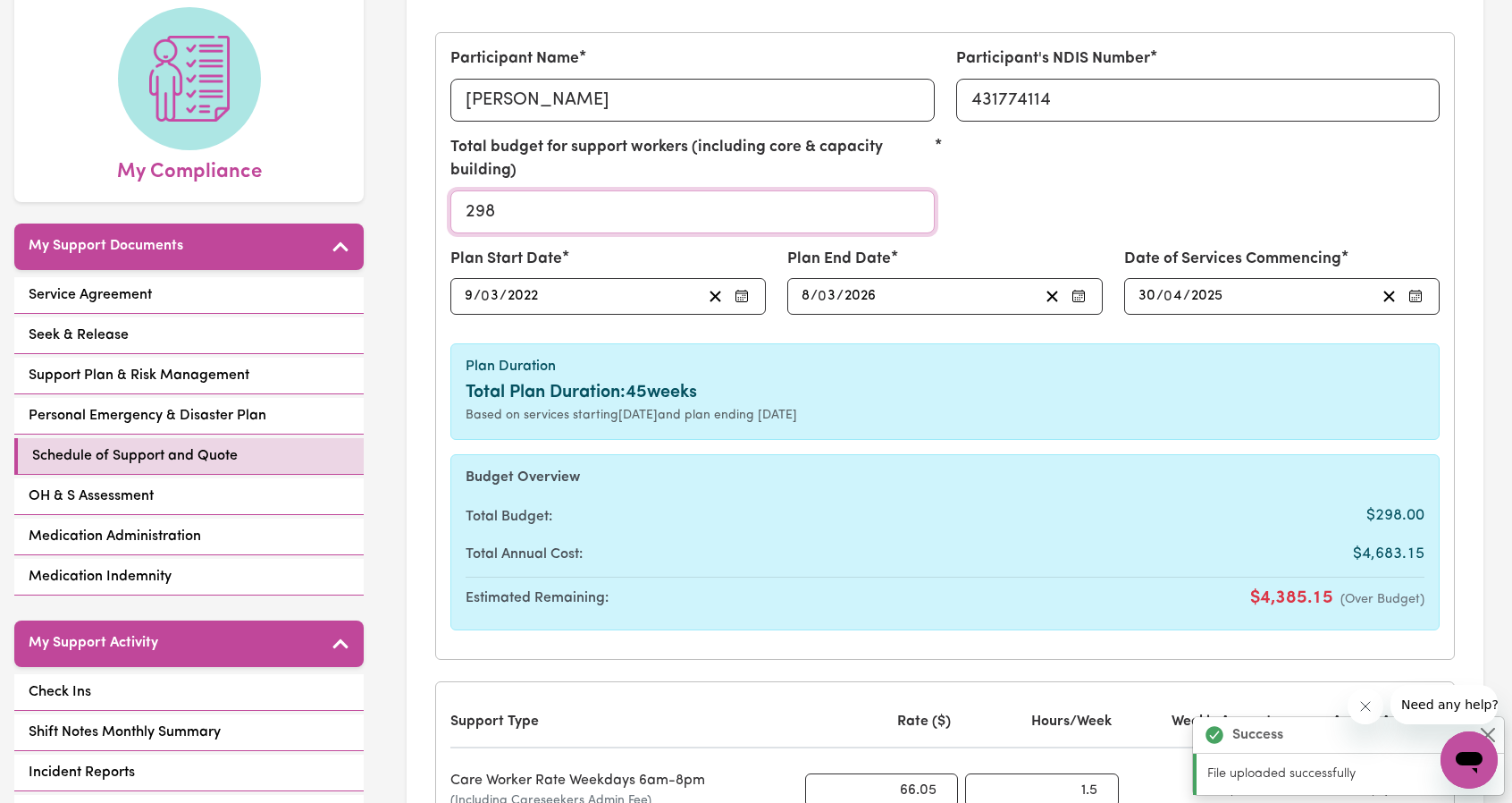
click at [636, 205] on input "298" at bounding box center [692, 212] width 484 height 43
paste input "4683.15"
type input "4683.15"
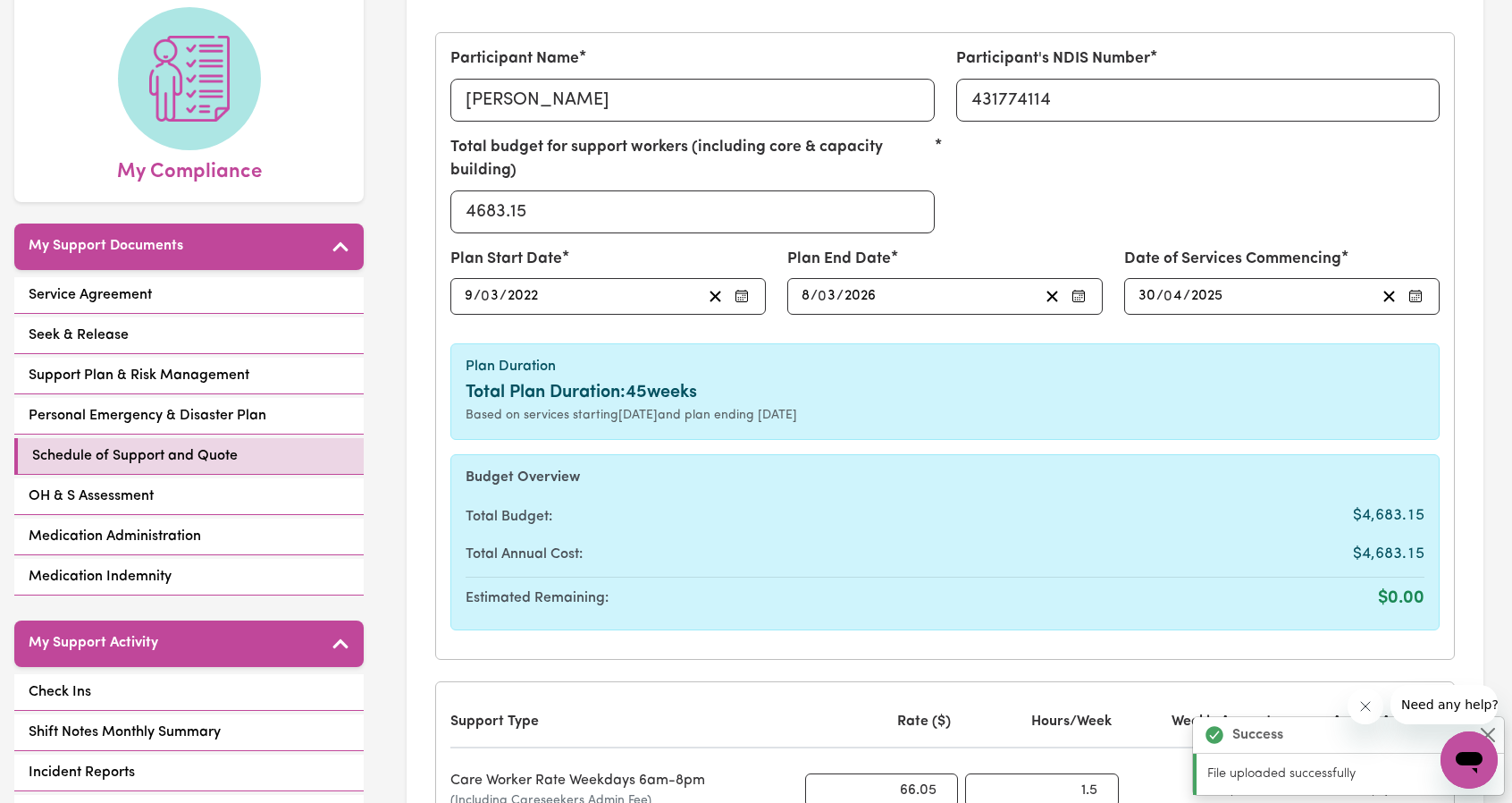
click at [840, 520] on div "Total Budget: $4,683.15" at bounding box center [945, 516] width 959 height 31
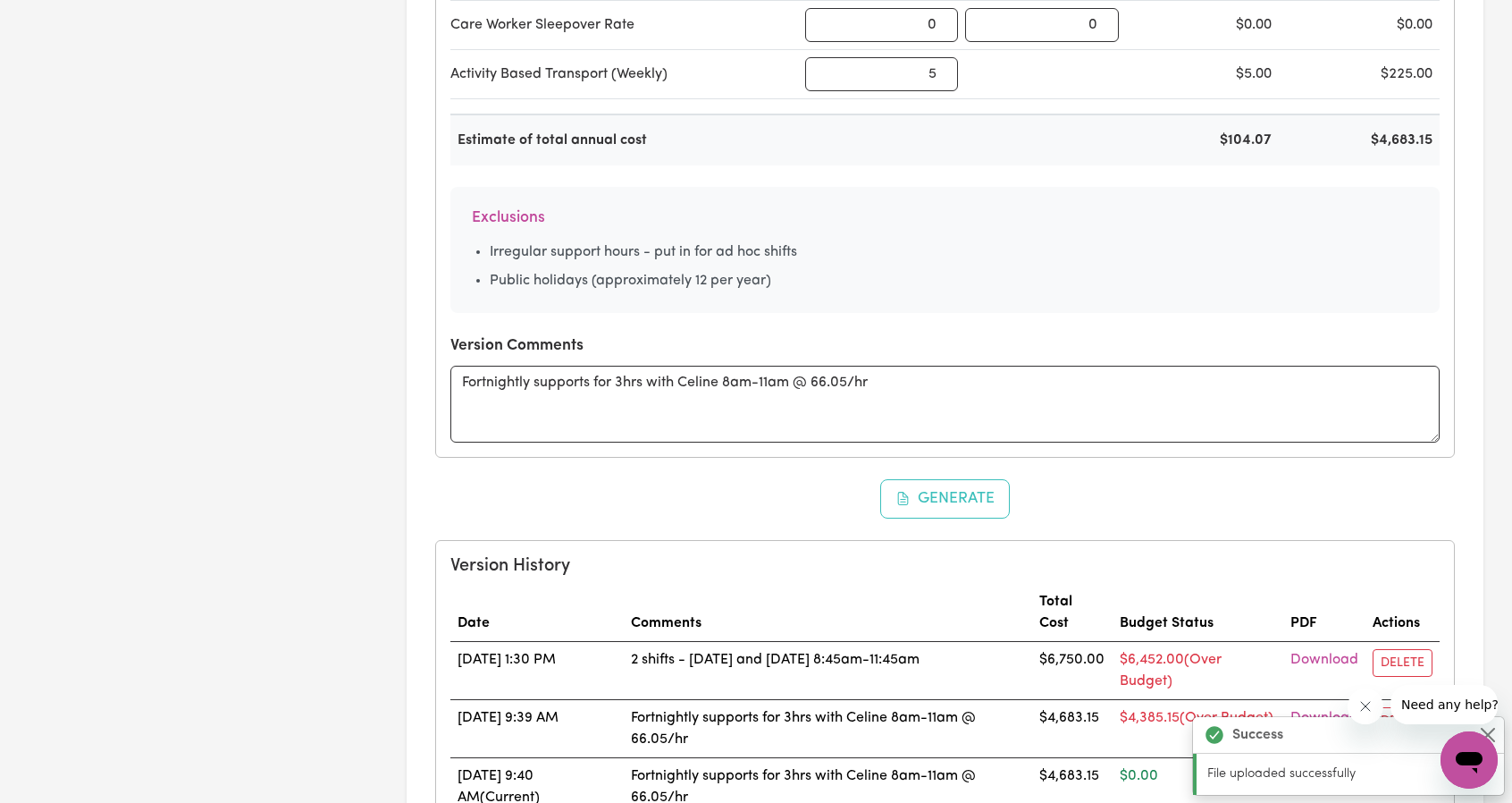
scroll to position [1431, 0]
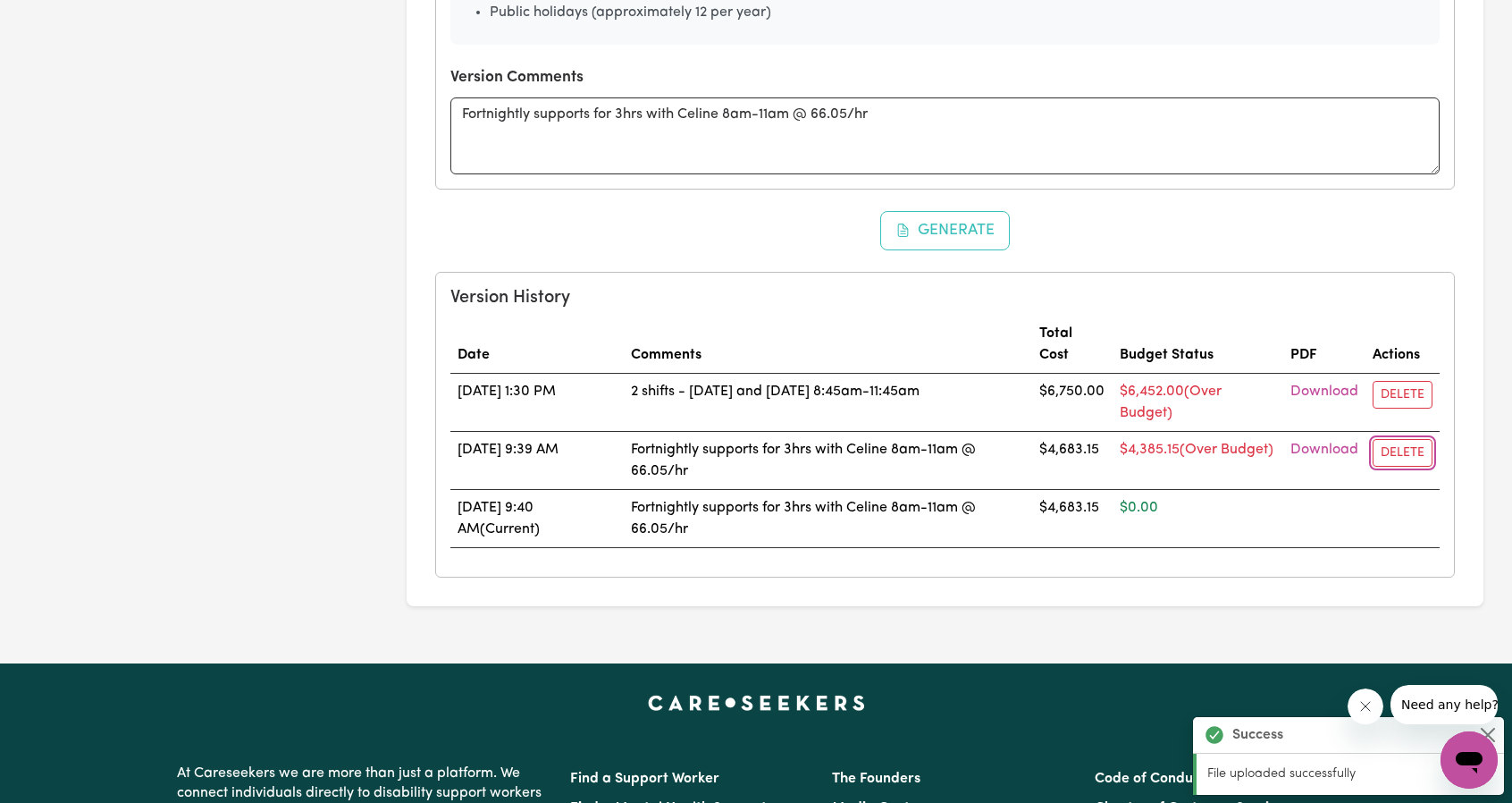
drag, startPoint x: 1404, startPoint y: 444, endPoint x: 838, endPoint y: 68, distance: 679.5
click at [1404, 444] on button "Delete" at bounding box center [1402, 453] width 60 height 28
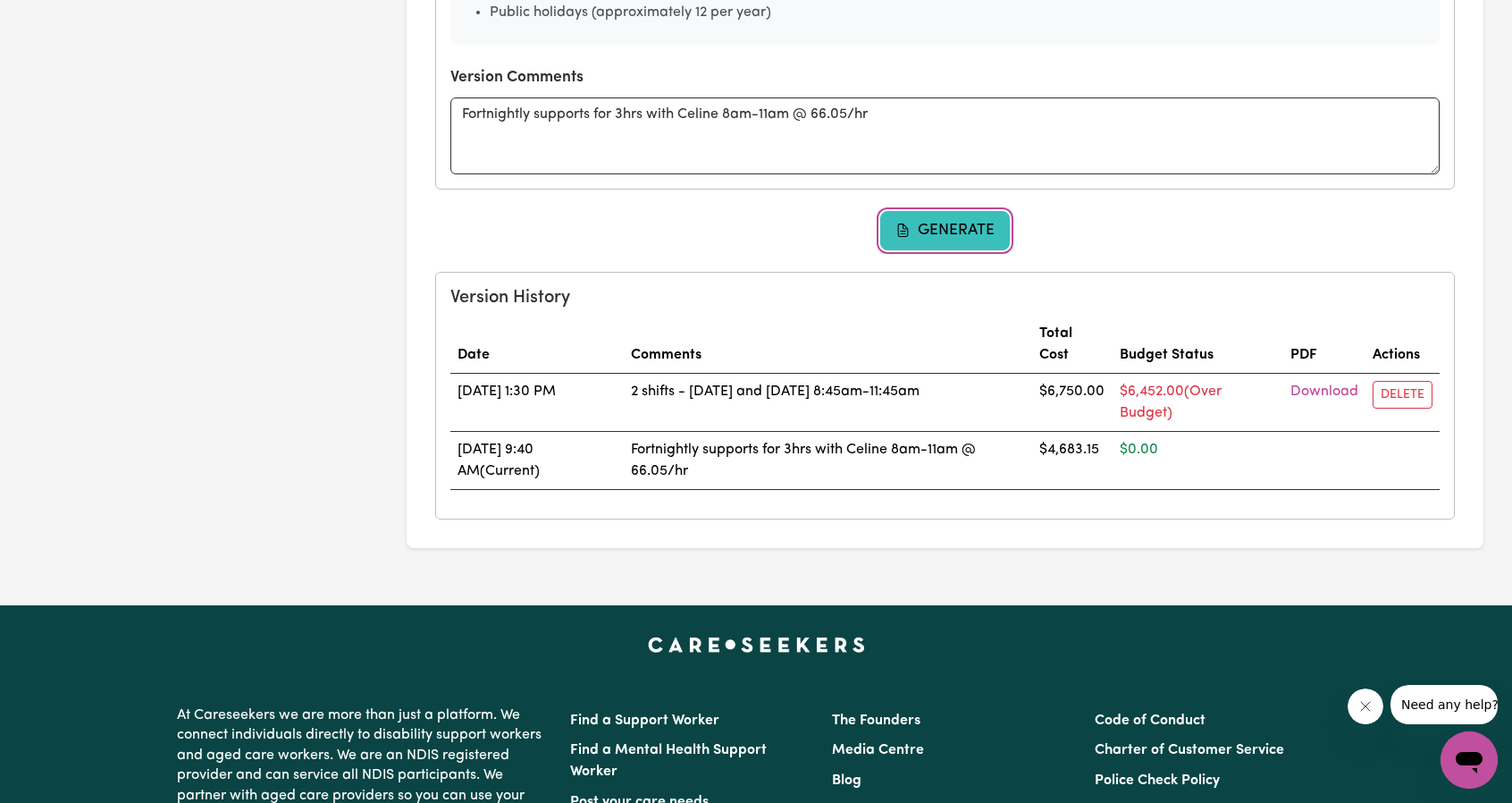
click at [933, 211] on button "Generate" at bounding box center [946, 230] width 131 height 39
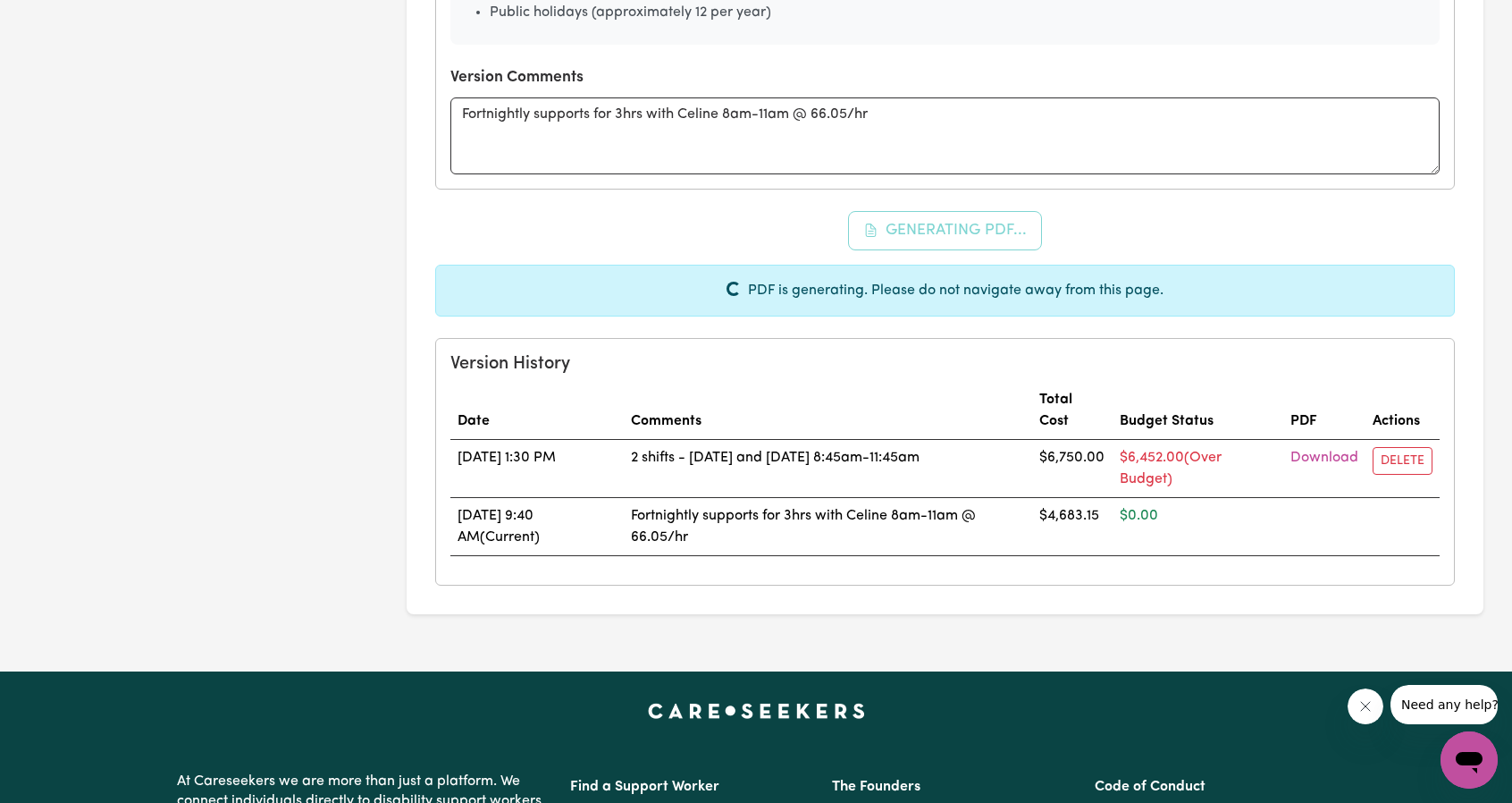
scroll to position [0, 0]
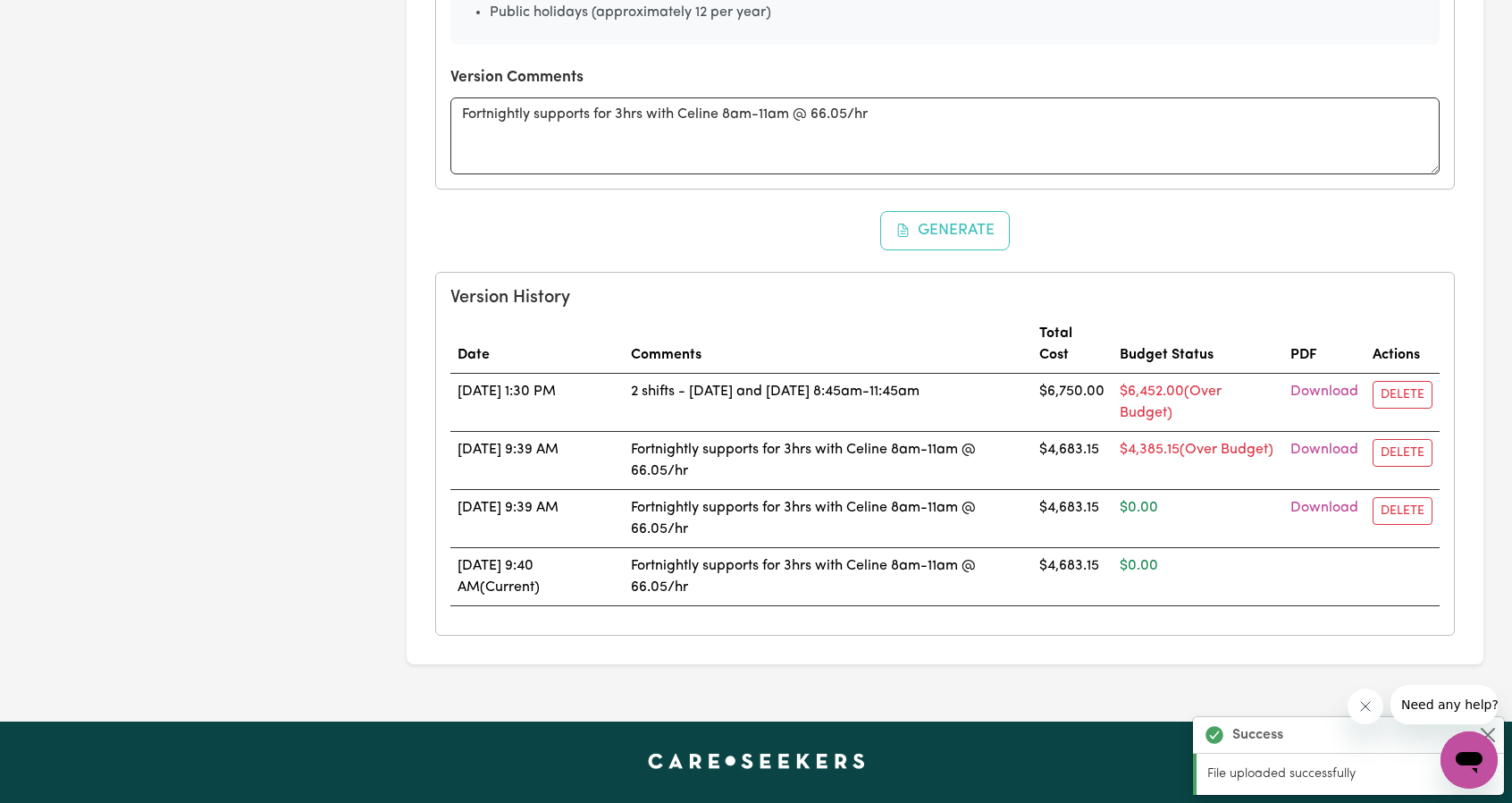
click at [992, 523] on td "Fortnightly supports for 3hrs with Celine 8am-11am @ 66.05/hr" at bounding box center [828, 519] width 408 height 58
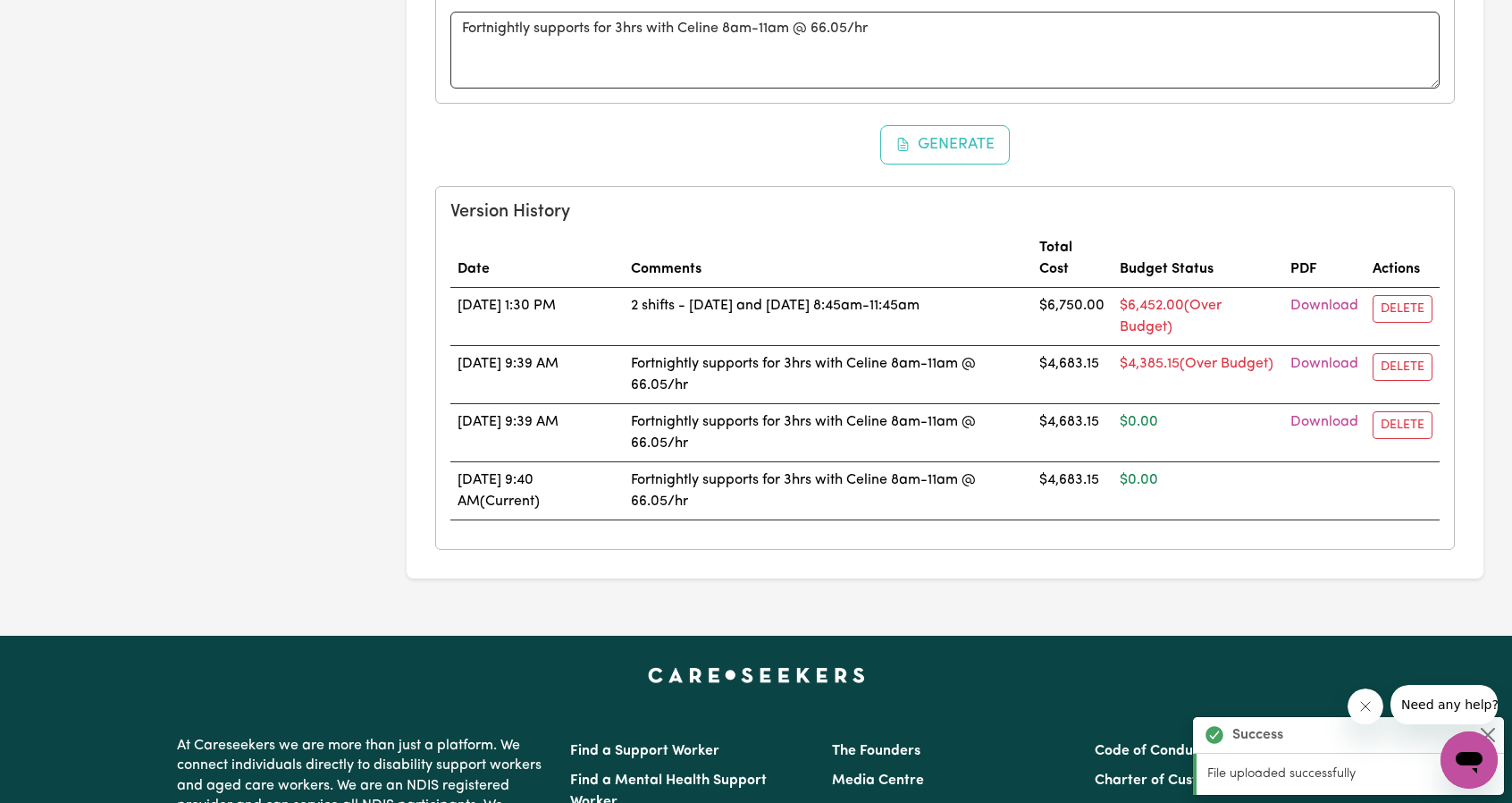
scroll to position [1520, 0]
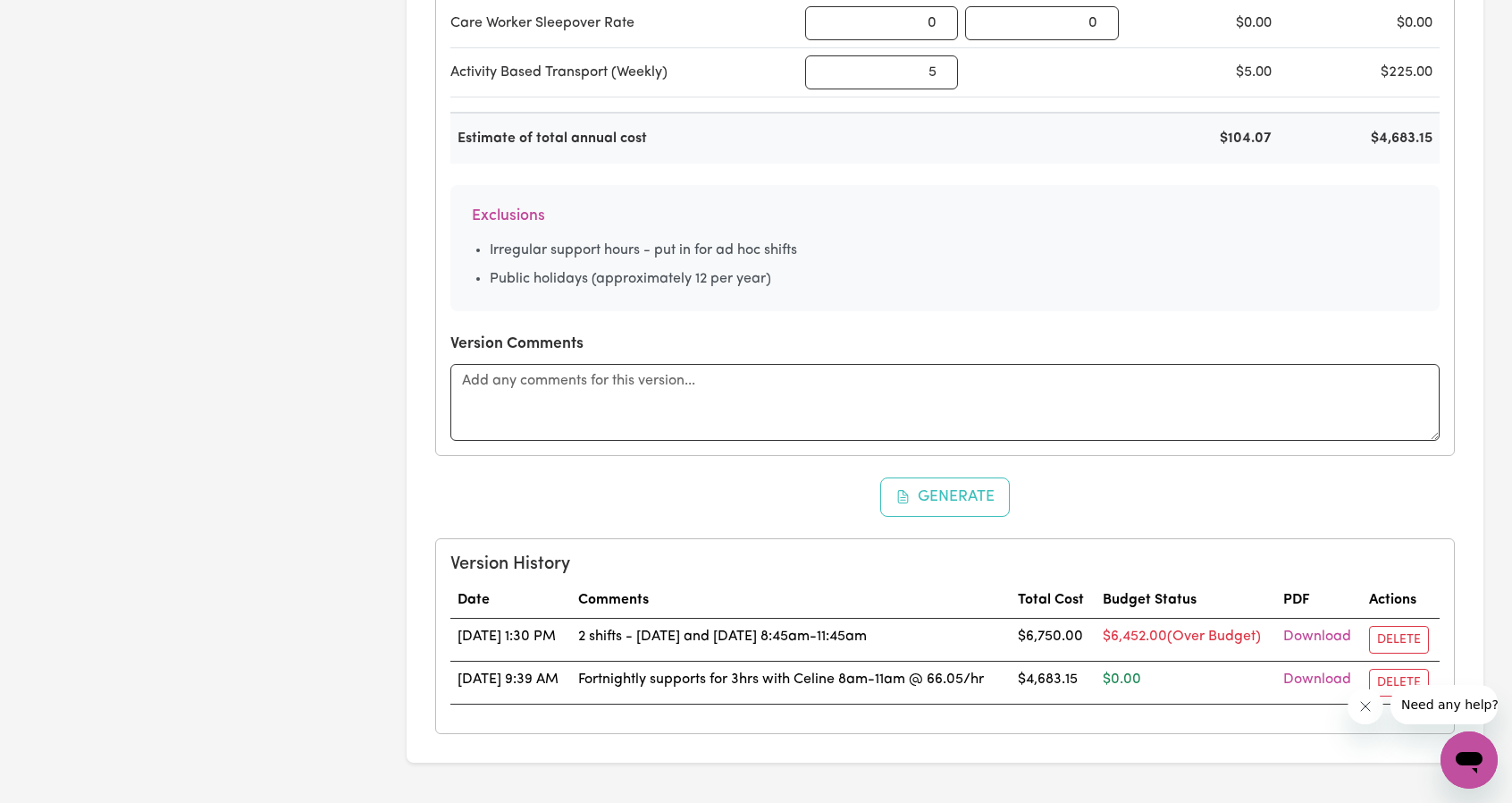
scroll to position [1162, 0]
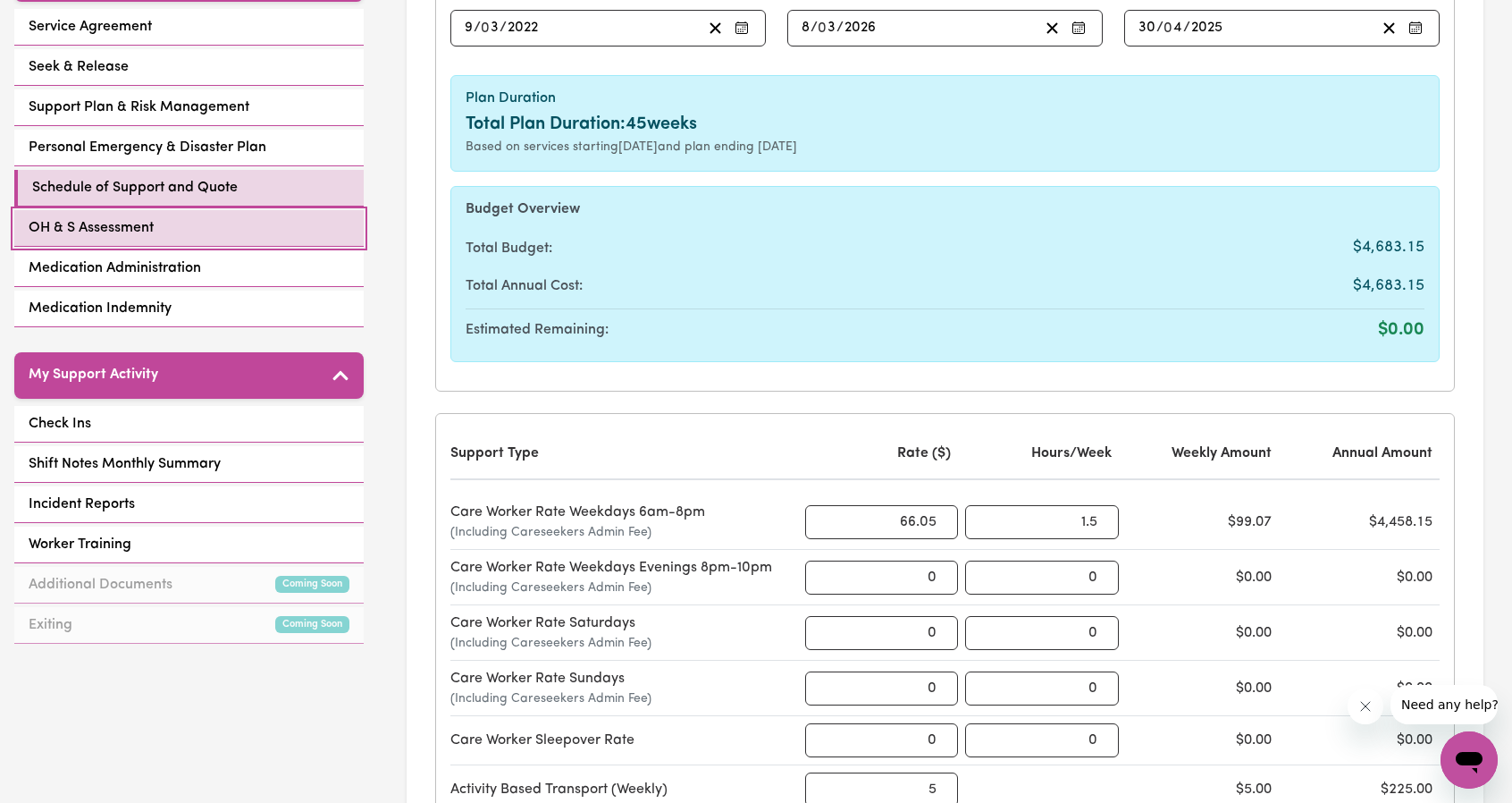
click at [149, 214] on link "OH & S Assessment" at bounding box center [189, 228] width 349 height 37
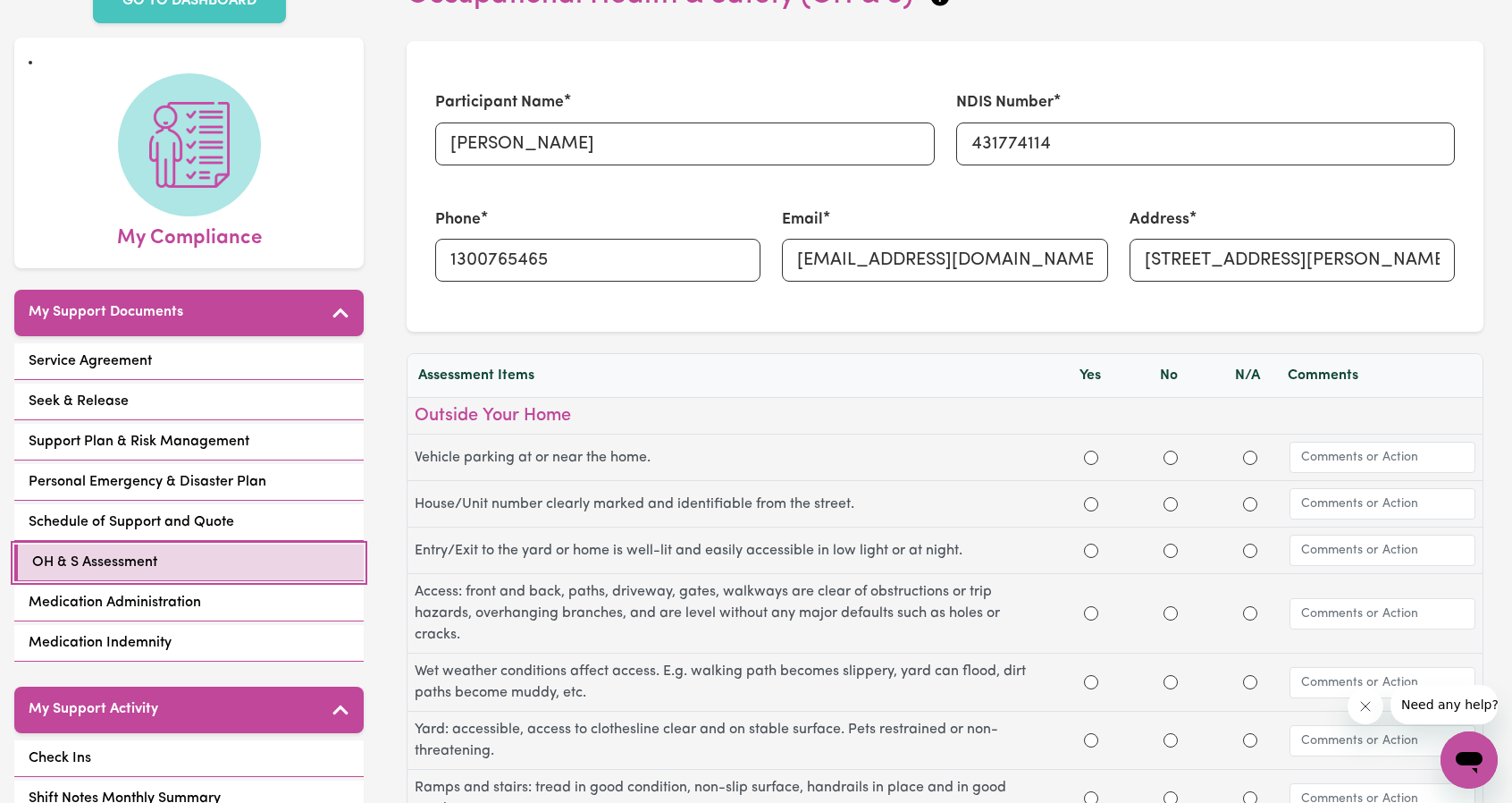
scroll to position [90, 0]
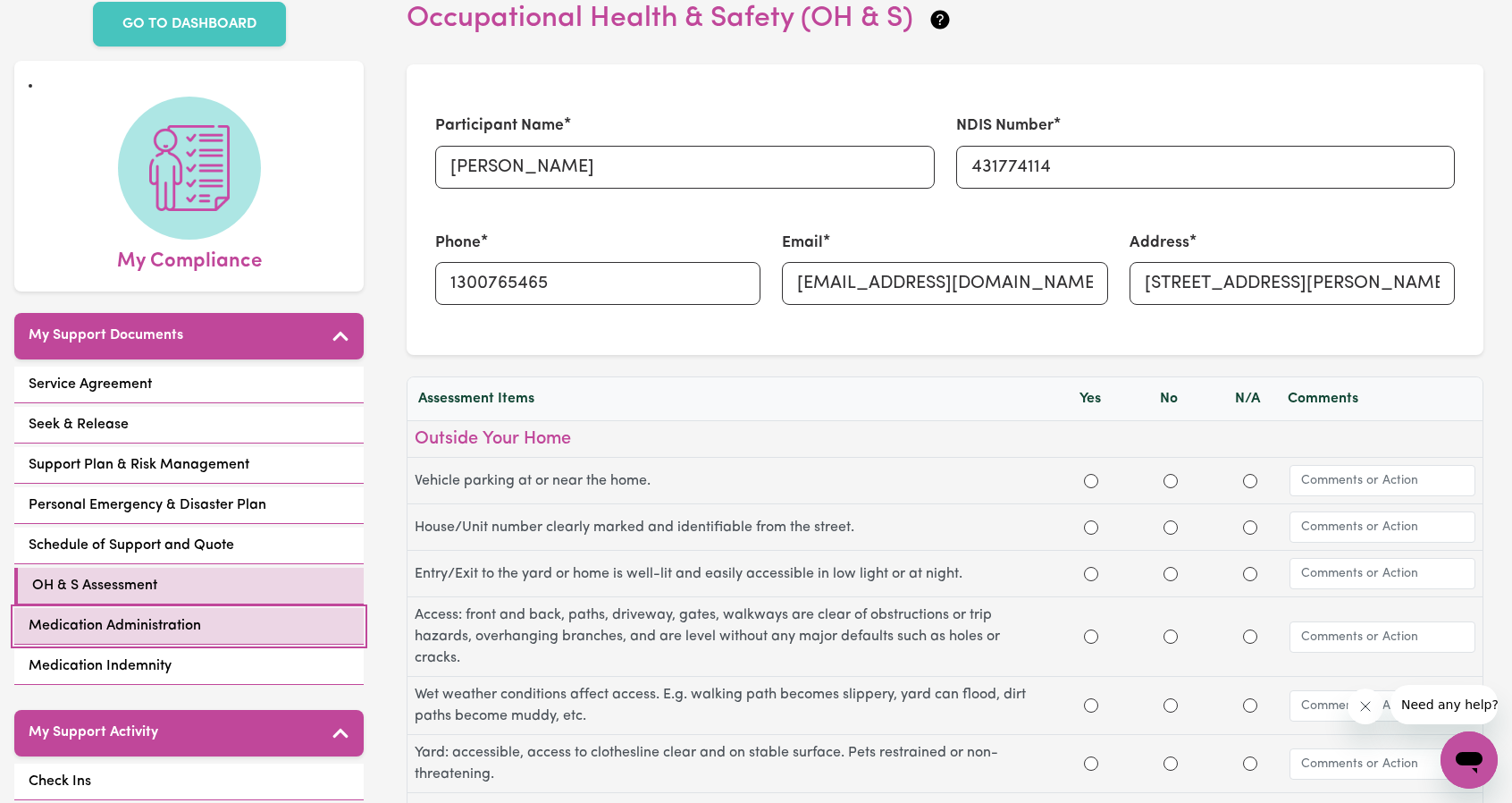
click at [169, 618] on span "Medication Administration" at bounding box center [115, 626] width 172 height 21
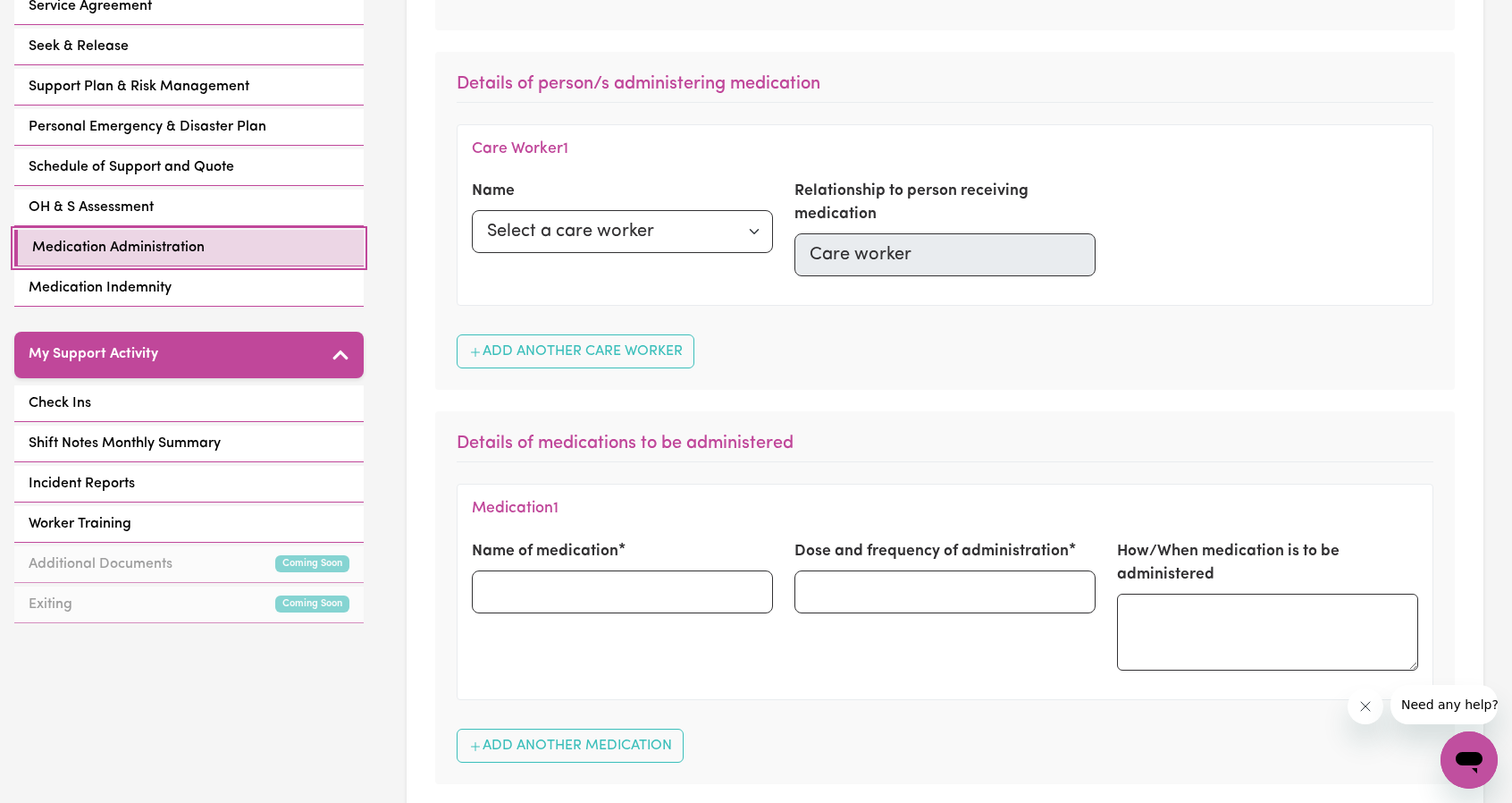
scroll to position [715, 0]
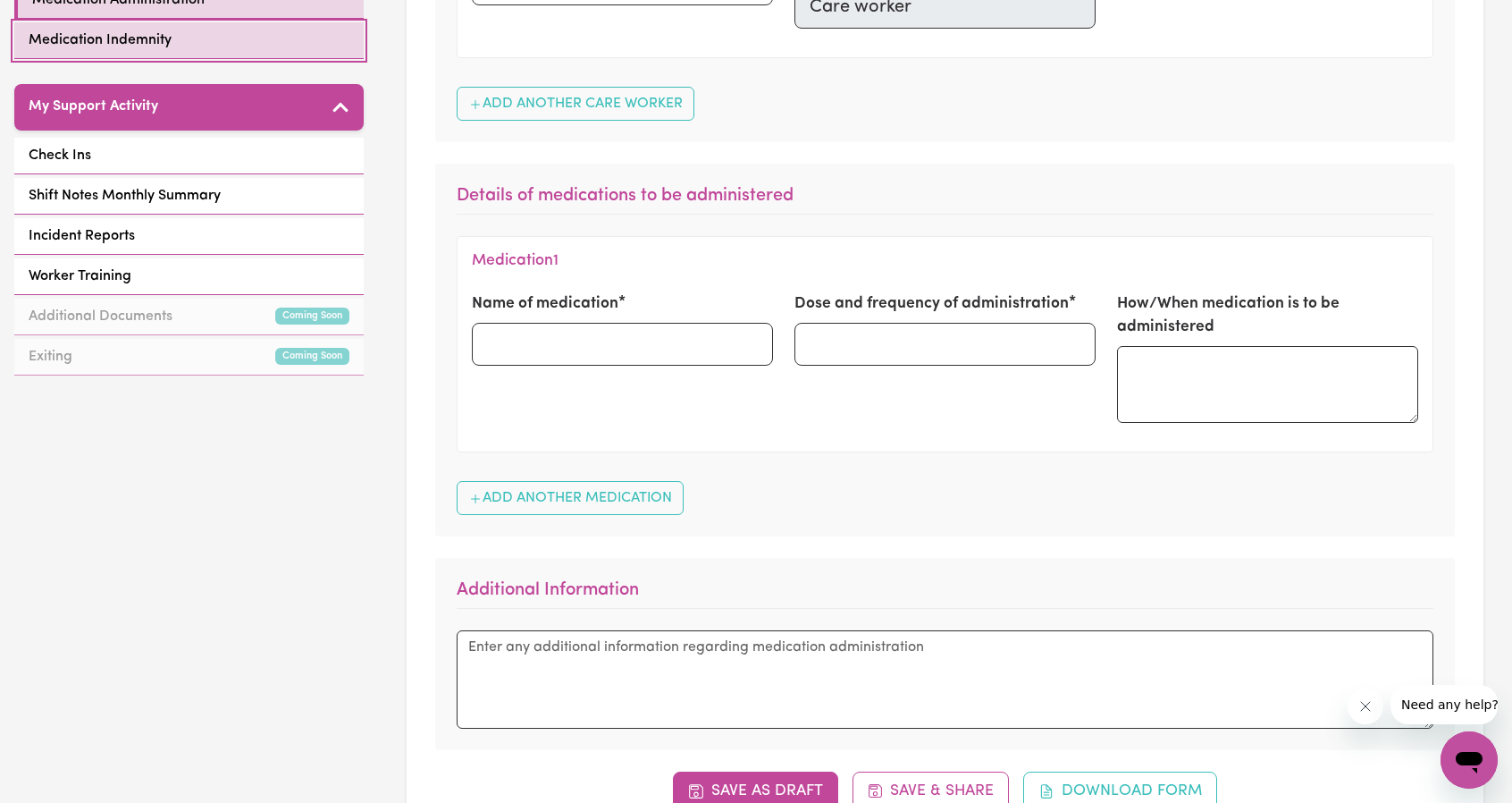
click at [163, 42] on span "Medication Indemnity" at bounding box center [100, 40] width 143 height 21
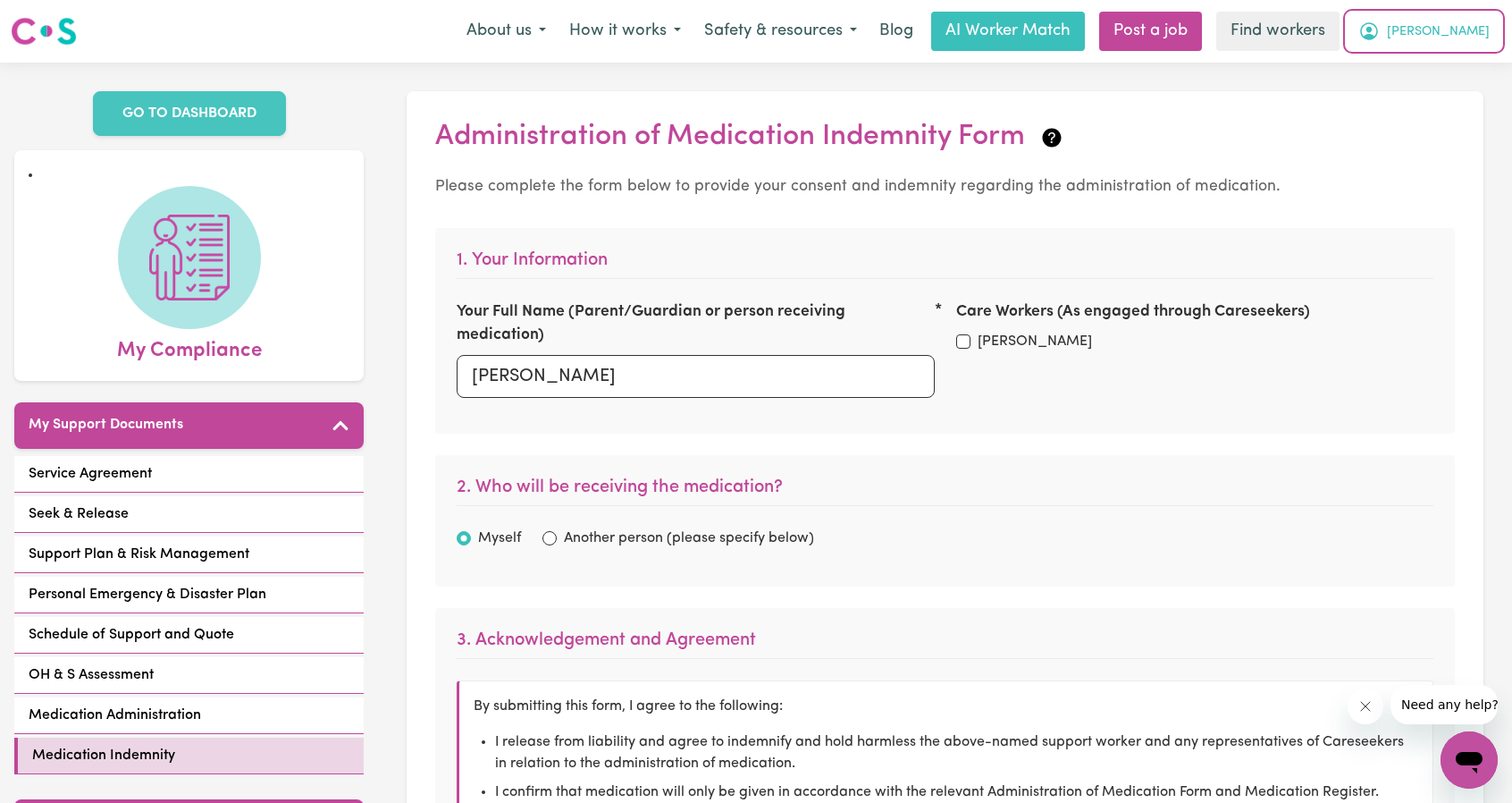
click at [1494, 34] on button "[PERSON_NAME]" at bounding box center [1423, 31] width 155 height 38
click at [1424, 94] on link "Logout" at bounding box center [1429, 102] width 141 height 34
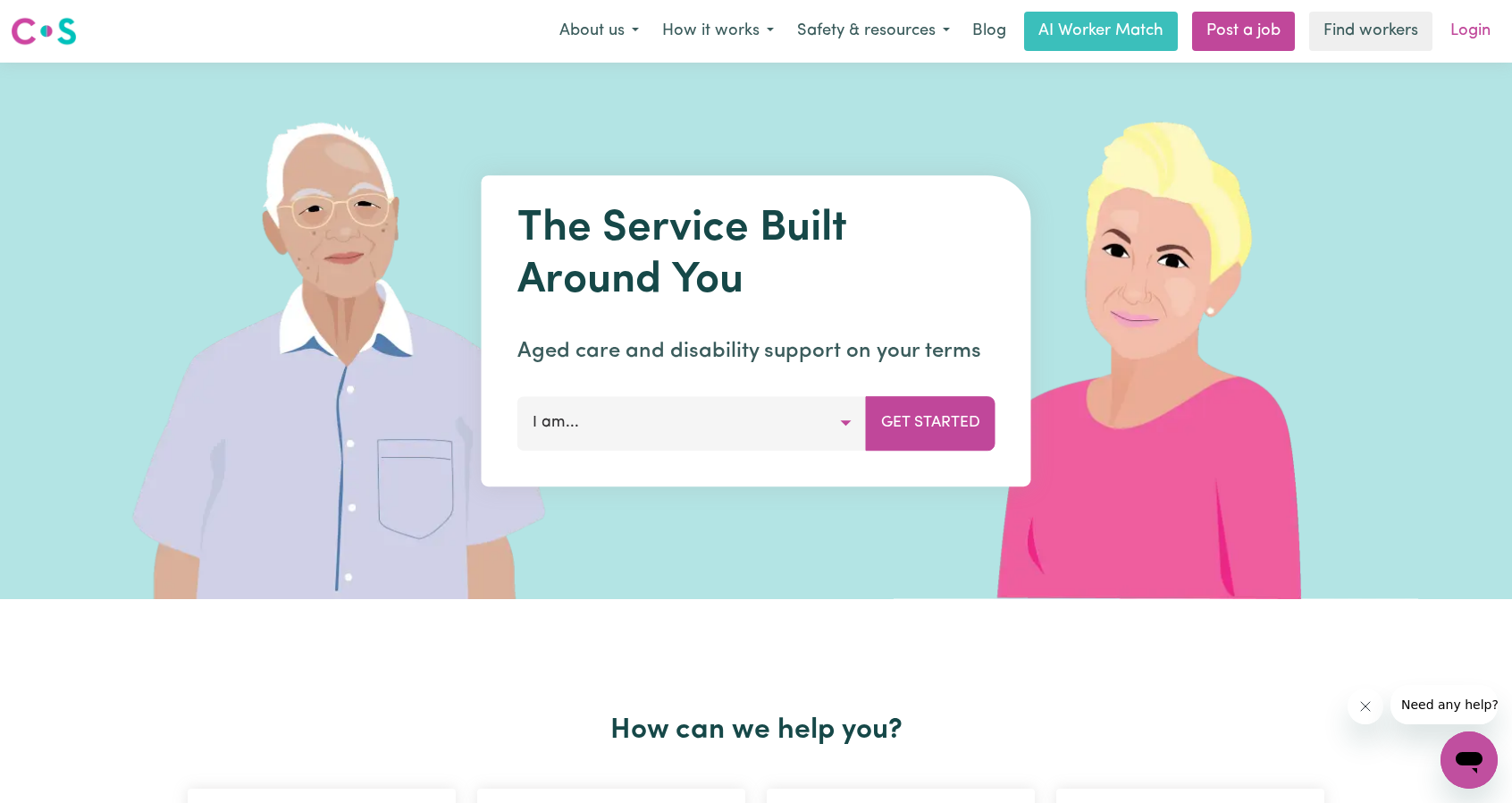
click at [1478, 32] on link "Login" at bounding box center [1471, 31] width 62 height 39
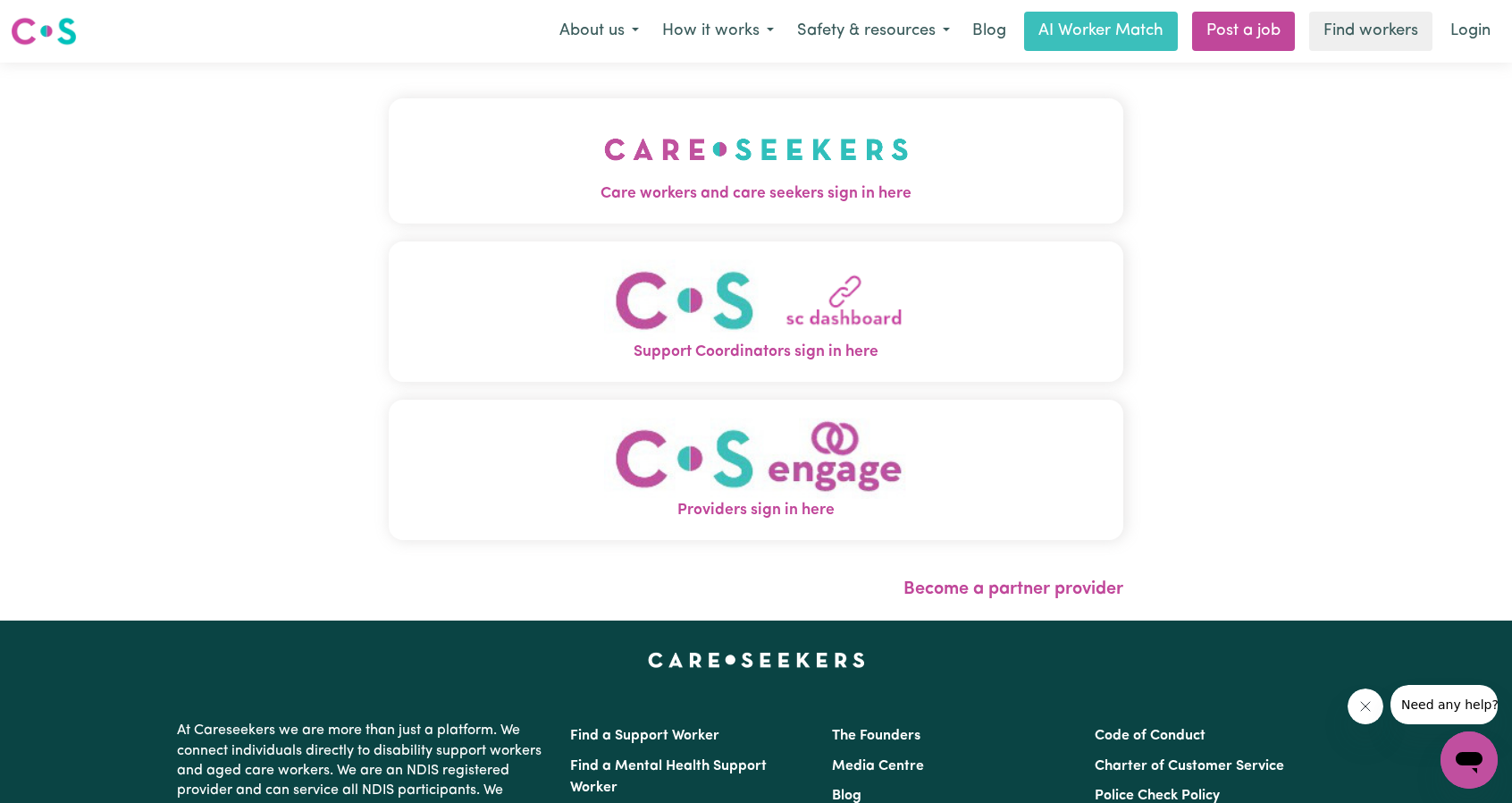
click at [800, 171] on img "Care workers and care seekers sign in here" at bounding box center [756, 149] width 305 height 66
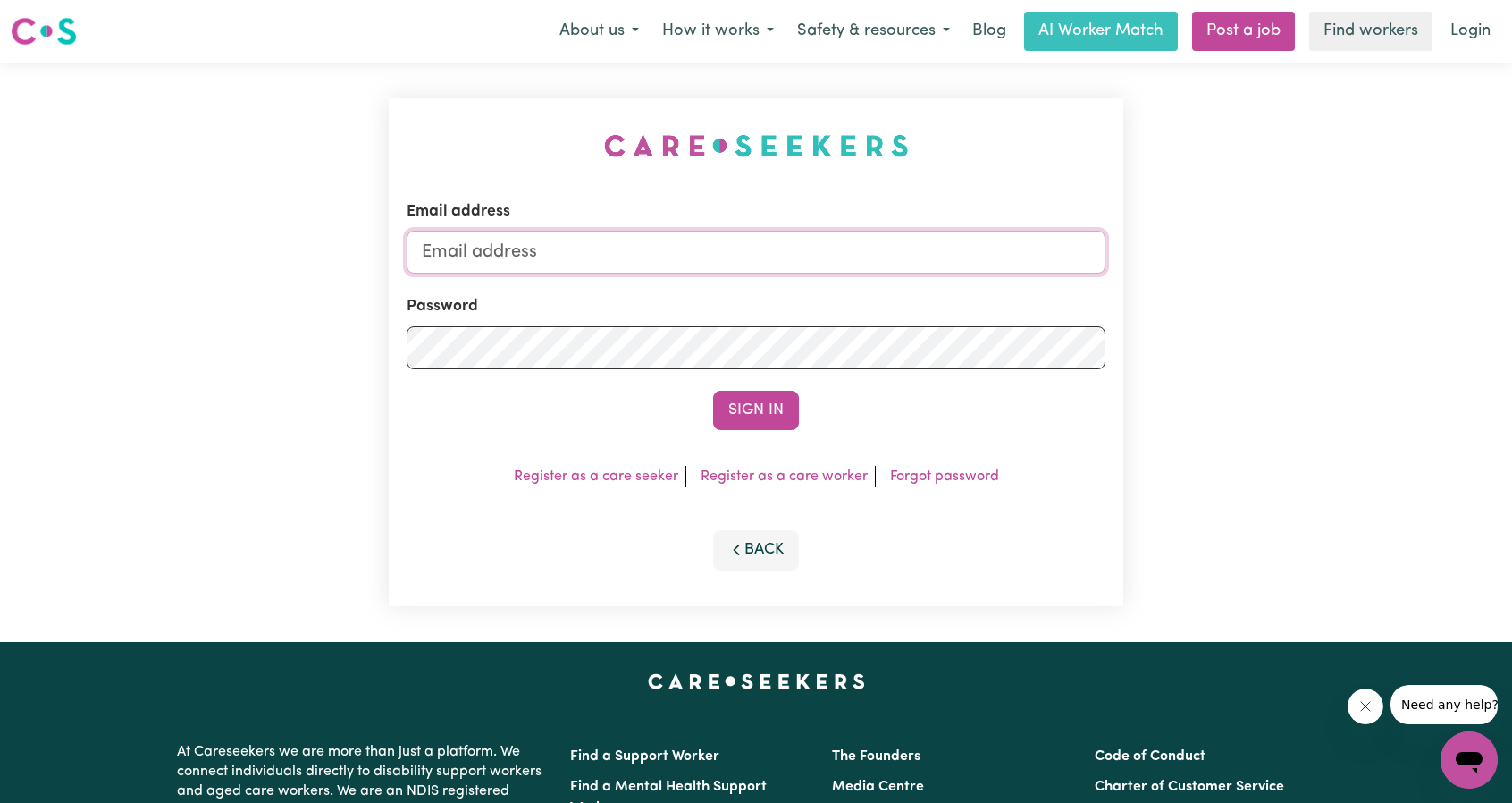
click at [783, 255] on input "Email address" at bounding box center [756, 252] width 699 height 43
drag, startPoint x: 515, startPoint y: 260, endPoint x: 978, endPoint y: 288, distance: 463.8
click at [956, 288] on form "Email address superuser~ethan@careseekers.com.au Password Sign In" at bounding box center [756, 315] width 699 height 230
type input "superuser~JoshuaGranvillani@careseekers.com.au"
click at [786, 409] on button "Sign In" at bounding box center [756, 410] width 86 height 39
